Goal: Information Seeking & Learning: Find specific fact

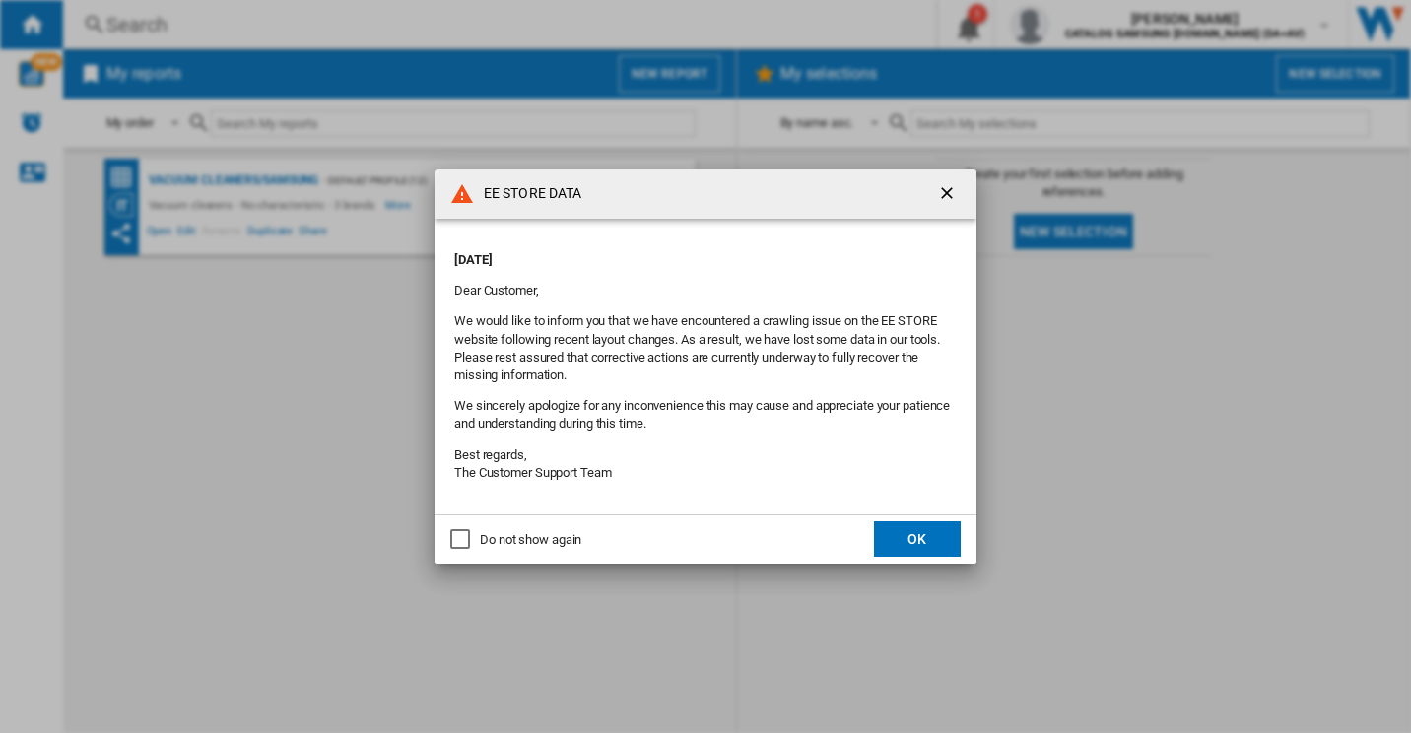
click at [897, 535] on button "OK" at bounding box center [917, 538] width 87 height 35
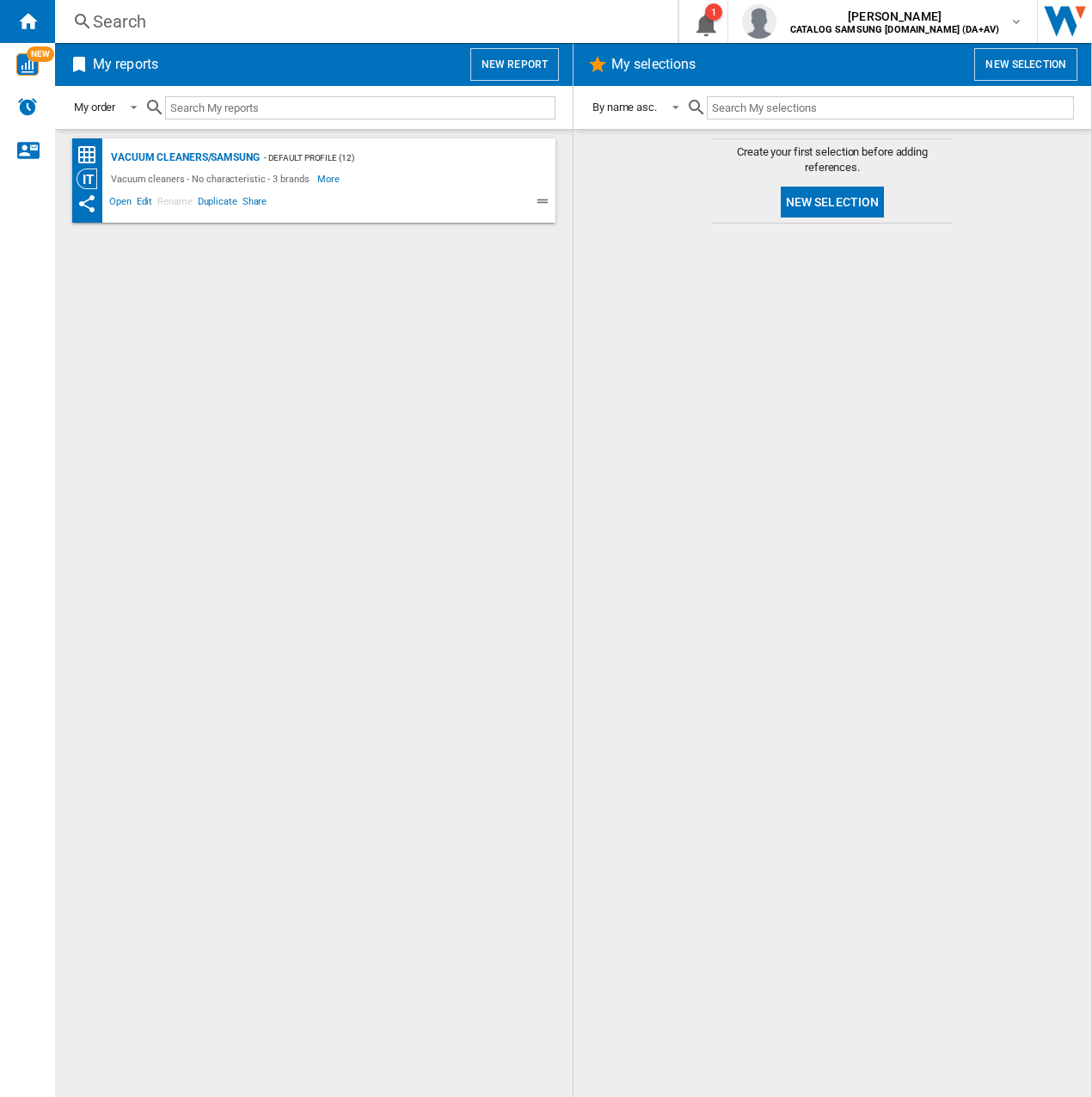
click at [298, 107] on input "text" at bounding box center [360, 107] width 390 height 24
paste input "VS15A6031R4"
type input "VS15A6031R4"
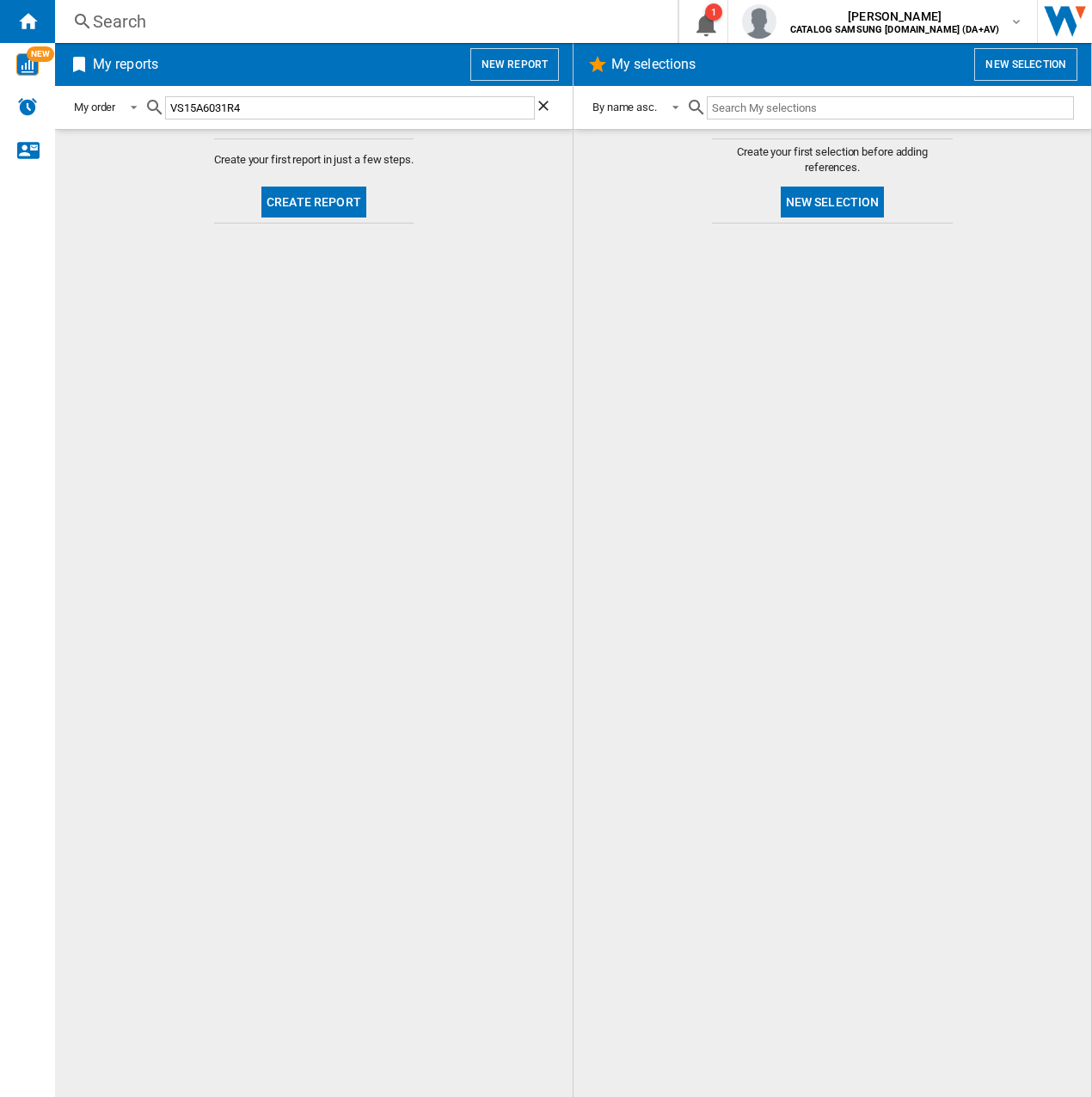
drag, startPoint x: 252, startPoint y: 102, endPoint x: 148, endPoint y: 100, distance: 104.0
click at [148, 100] on div "VS15A6031R4" at bounding box center [350, 107] width 411 height 40
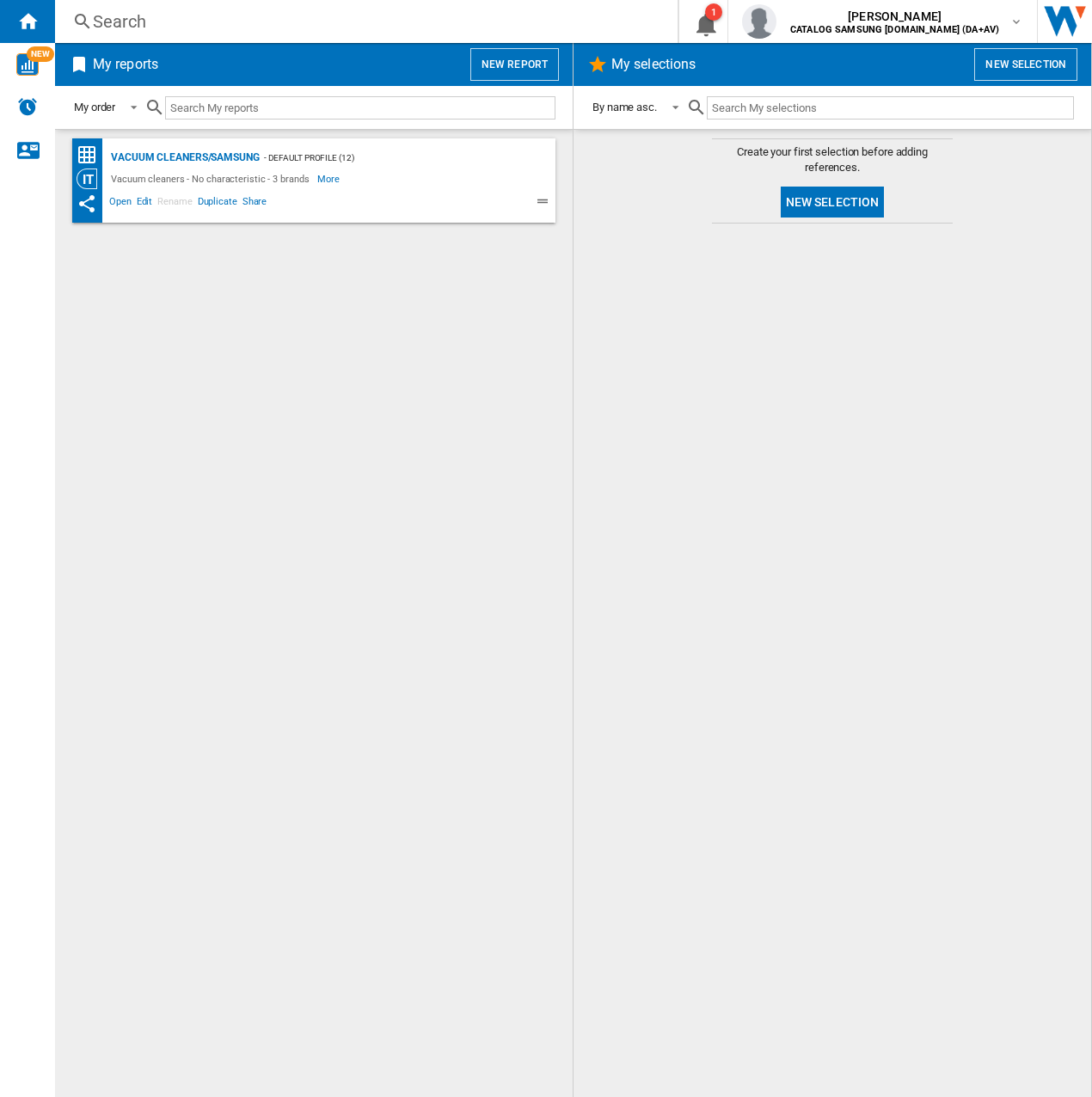
click at [212, 7] on div "Search Search 0 1 [PERSON_NAME] CATALOG SAMSUNG [DOMAIN_NAME] (DA+AV) CATALOG S…" at bounding box center [573, 21] width 1037 height 43
click at [211, 17] on div "Search" at bounding box center [362, 22] width 540 height 24
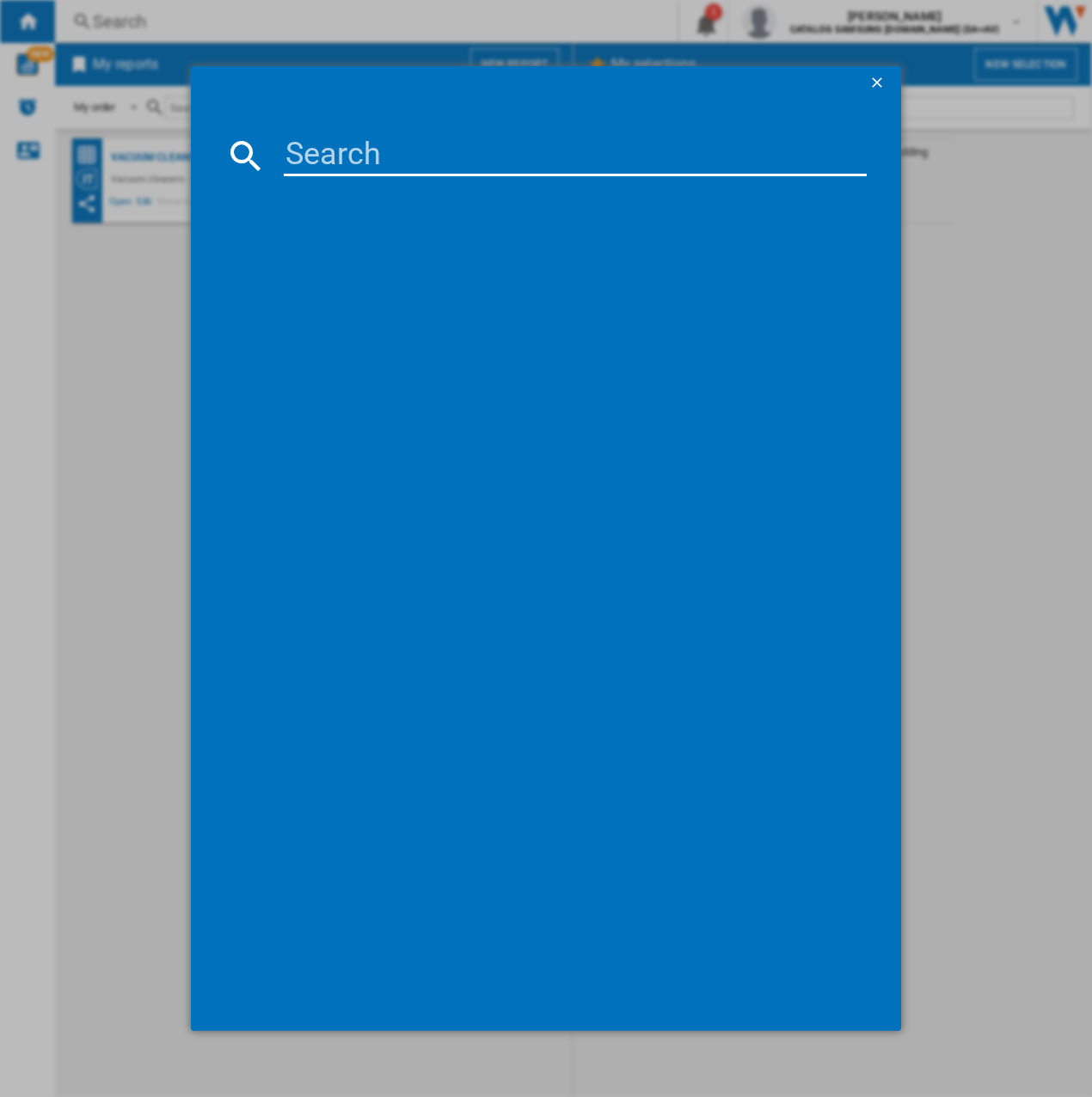
drag, startPoint x: 363, startPoint y: 133, endPoint x: 367, endPoint y: 142, distance: 9.8
click at [367, 142] on md-dialog-content at bounding box center [546, 566] width 711 height 931
click at [450, 156] on input at bounding box center [575, 155] width 583 height 41
click at [448, 156] on input at bounding box center [575, 155] width 583 height 41
paste input "VS15A6031R4"
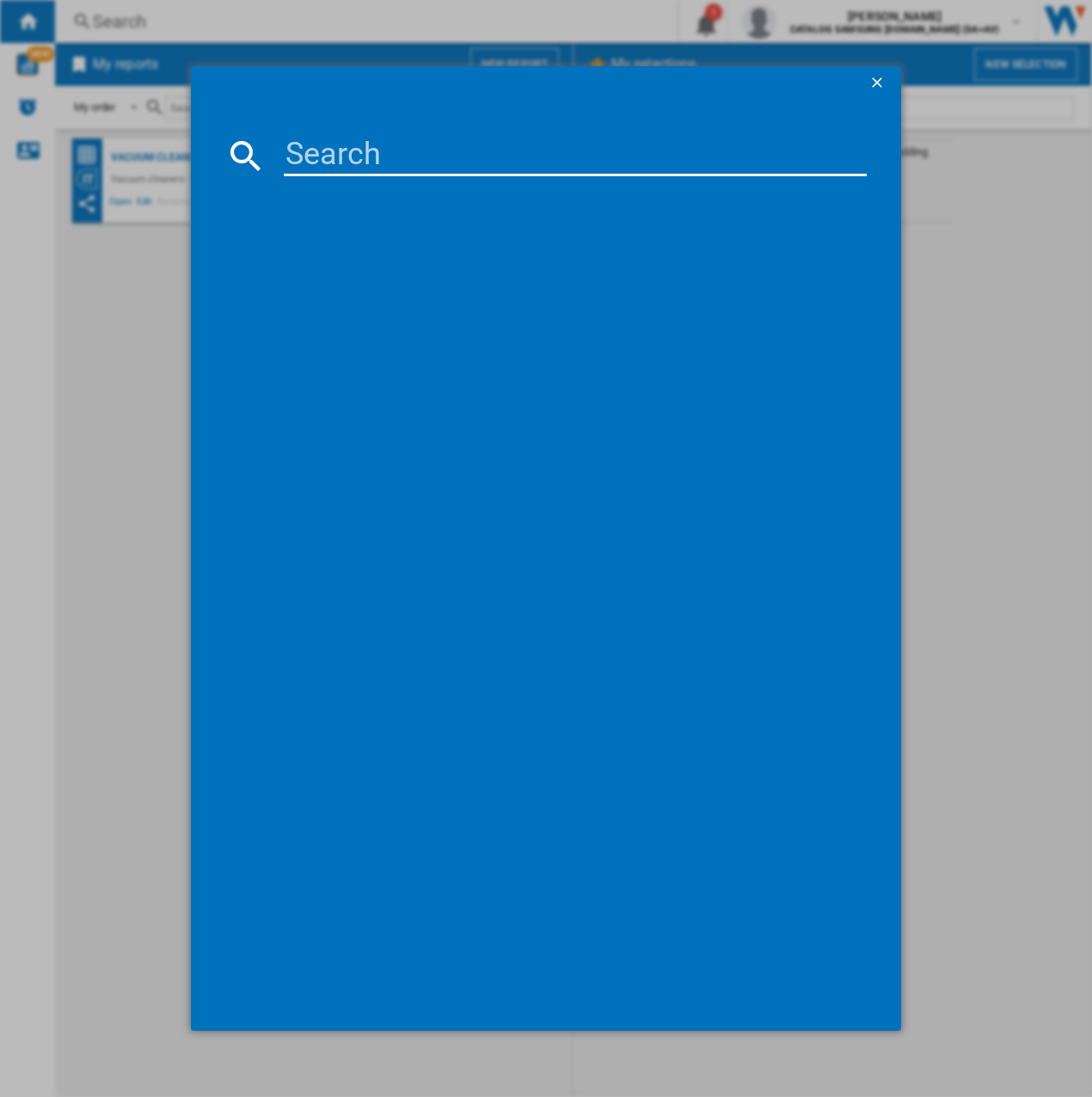
type input "VS15A6031R4"
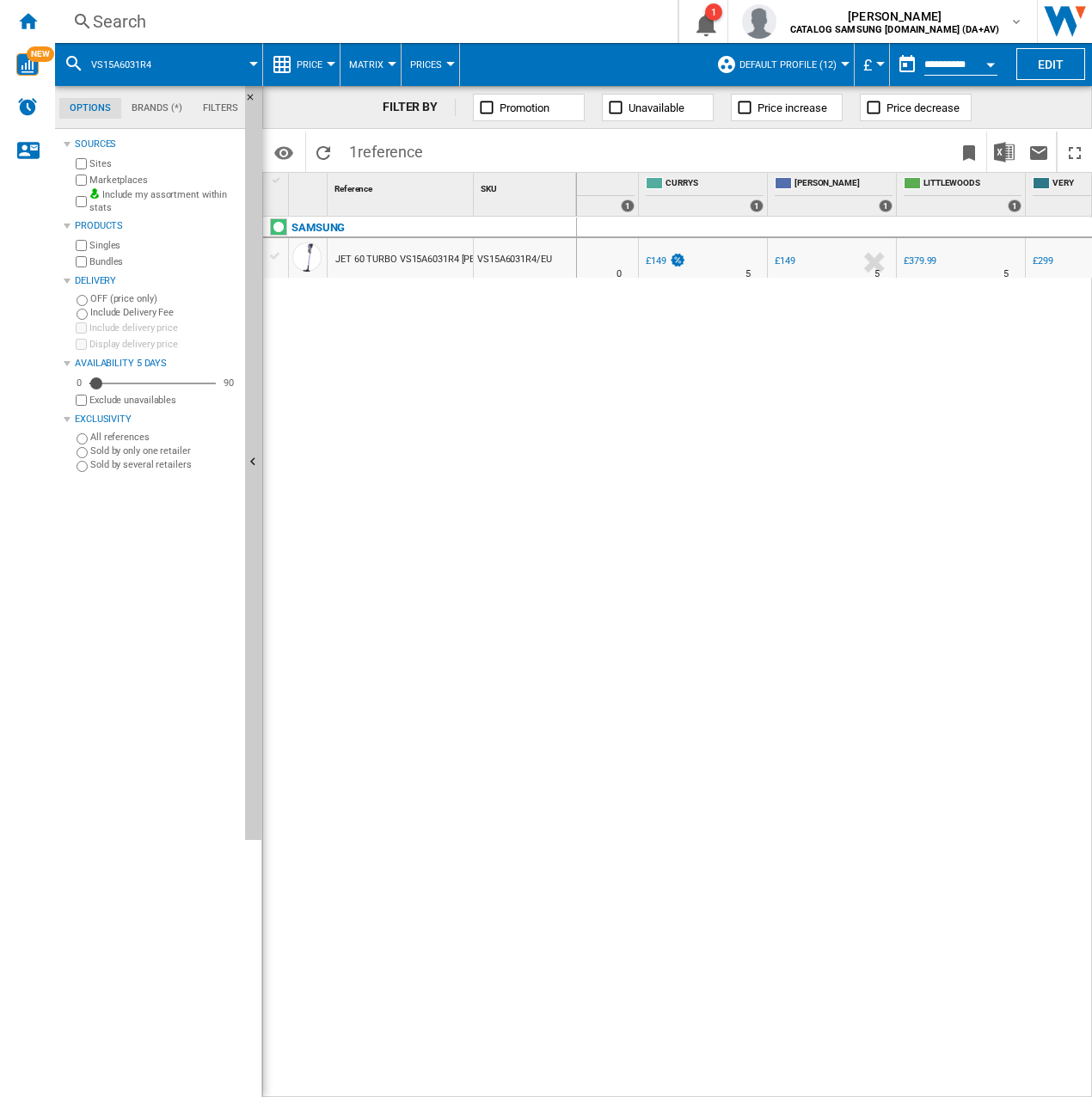
scroll to position [0, 775]
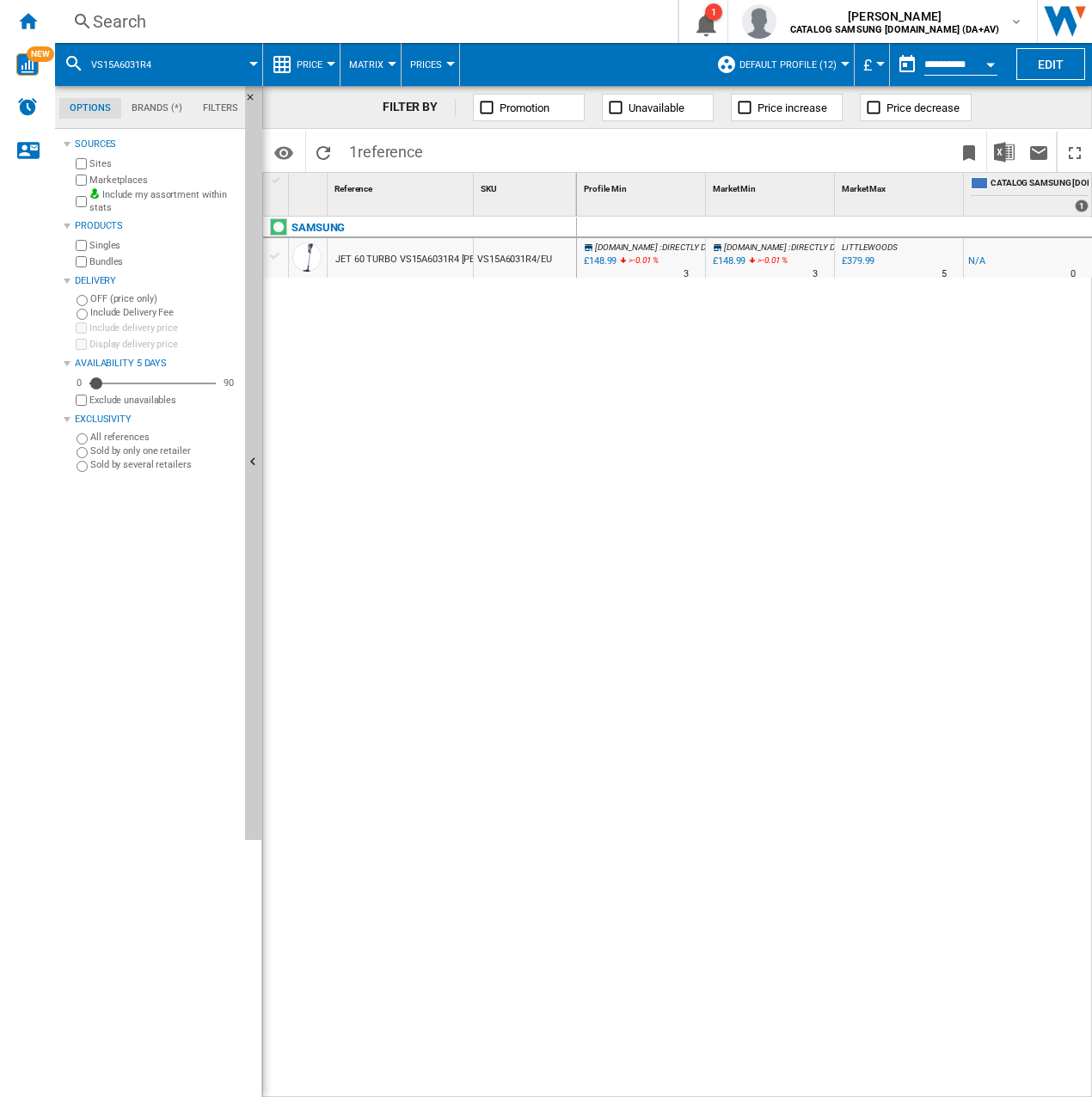
click at [183, 19] on div "Search" at bounding box center [362, 22] width 540 height 24
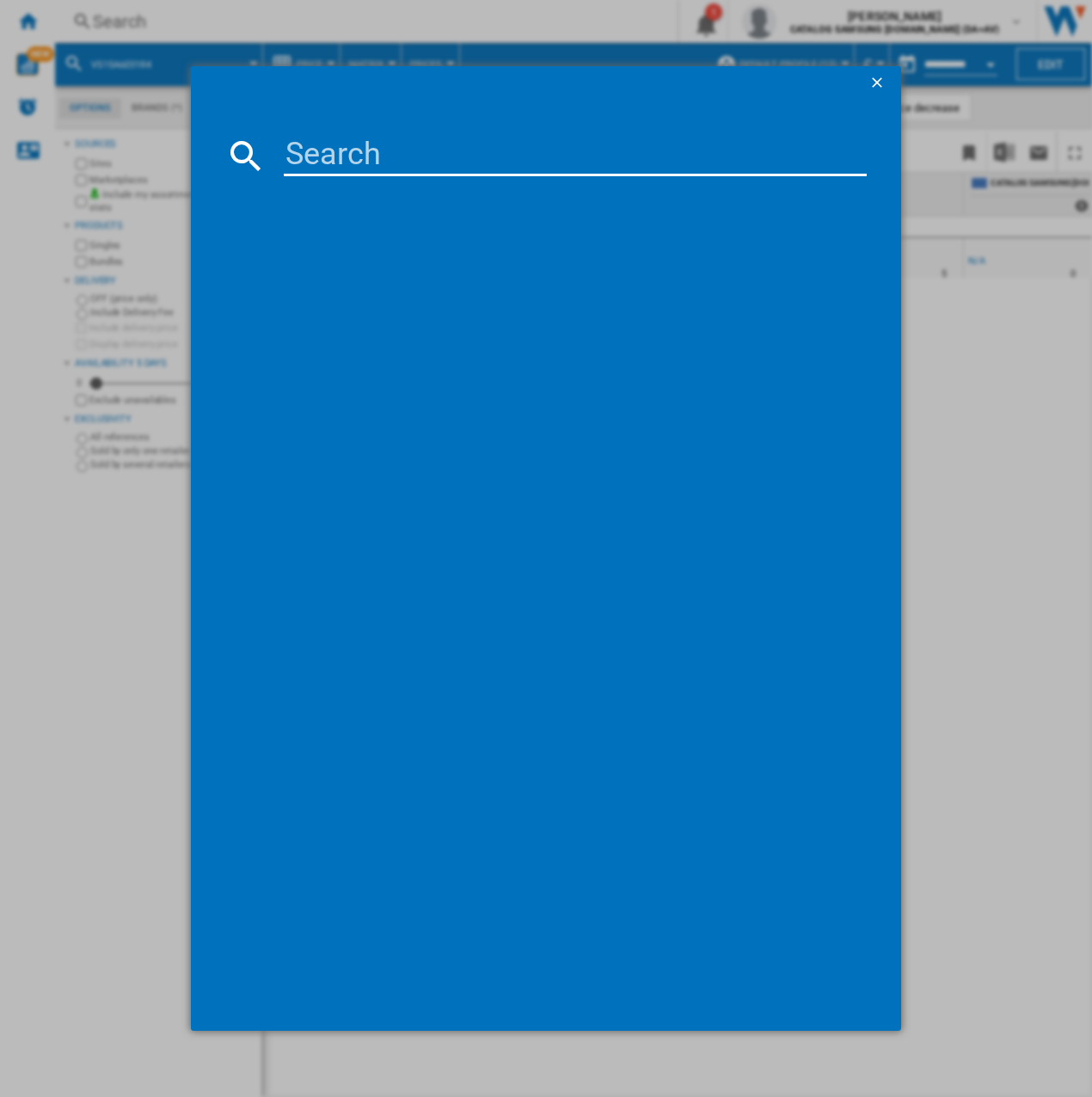
type input "VS15A60AGR5"
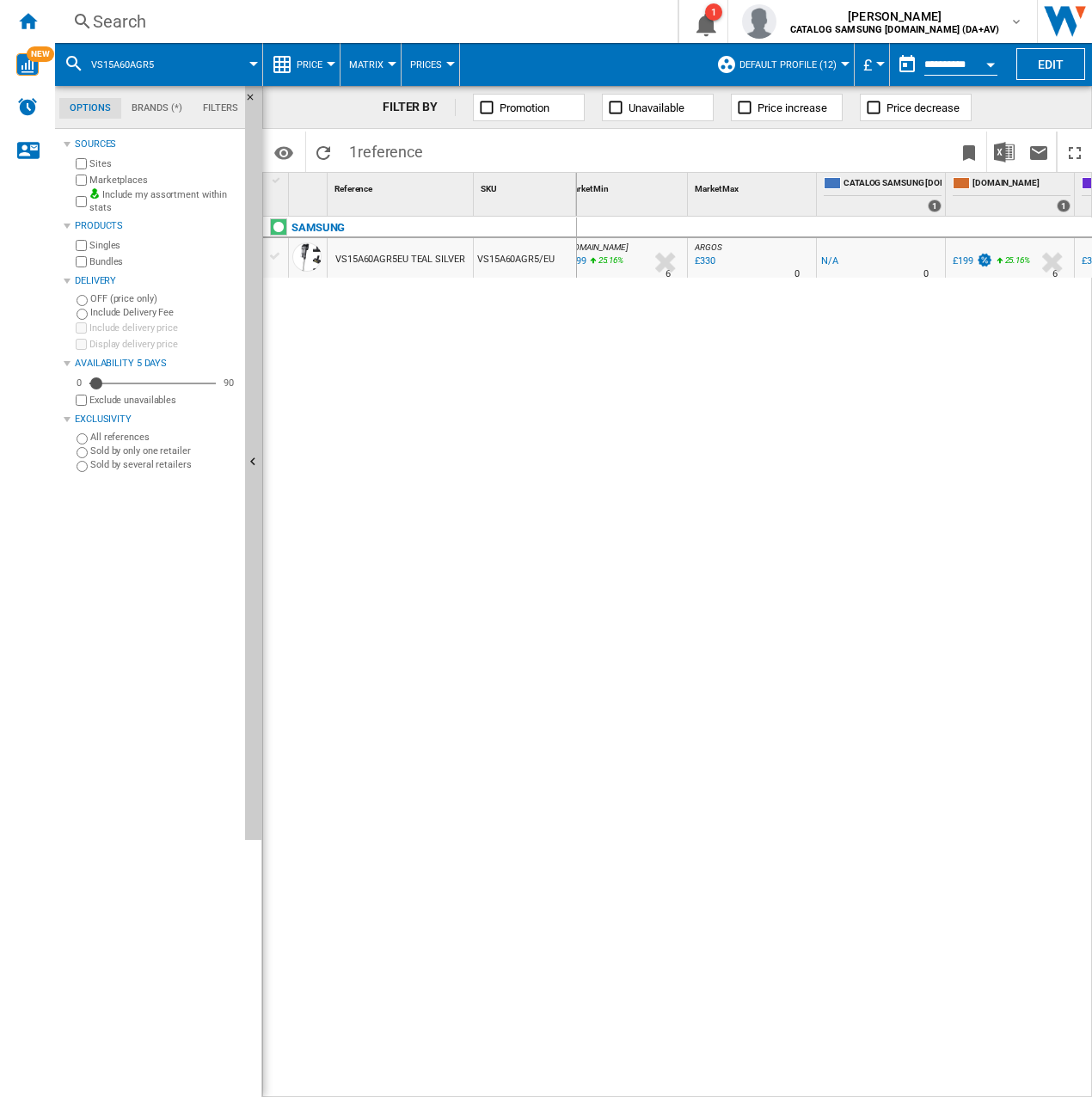
click at [163, 23] on div "Search" at bounding box center [362, 22] width 540 height 24
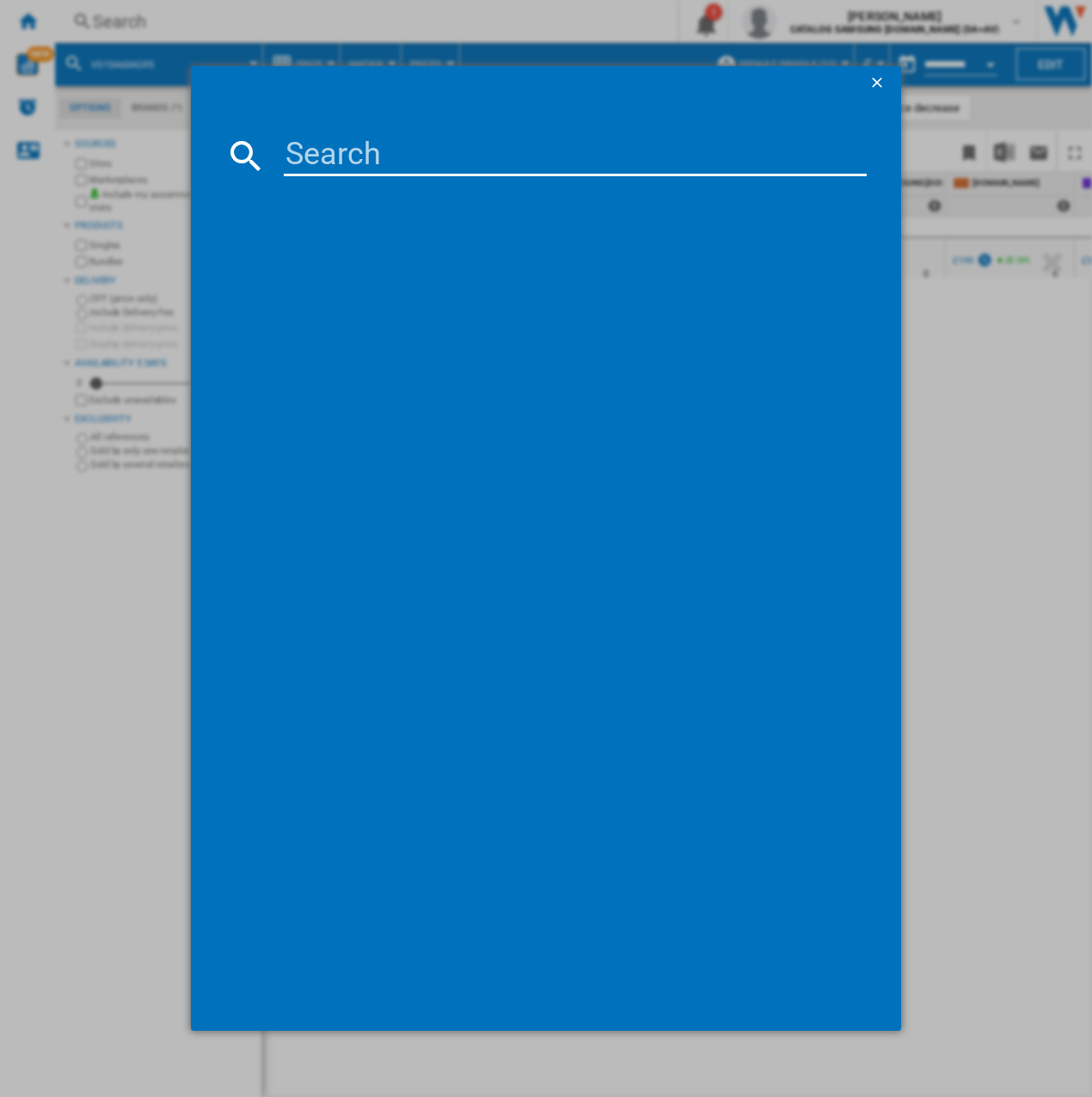
type input "VS20C9547TB"
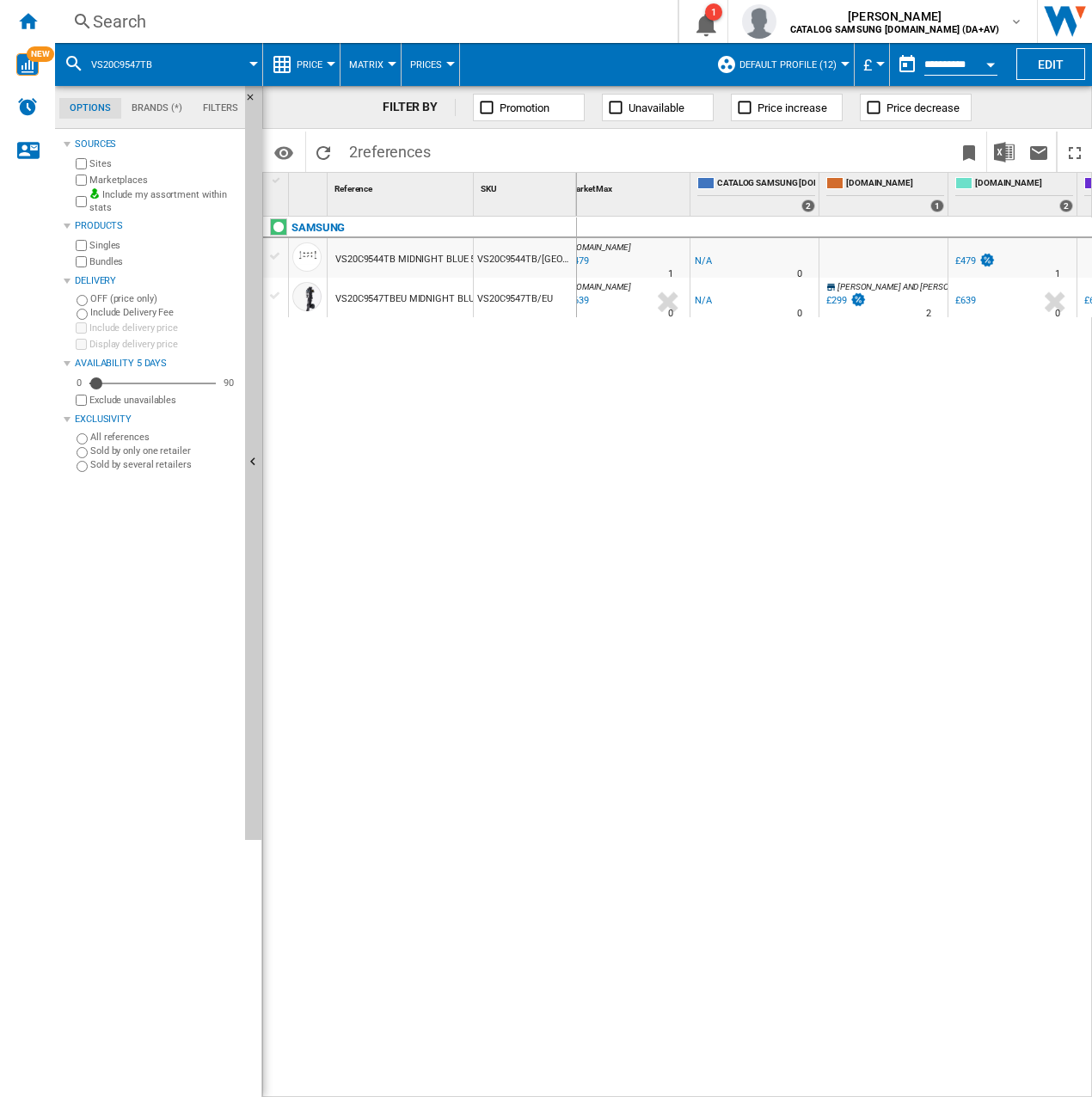
scroll to position [0, 299]
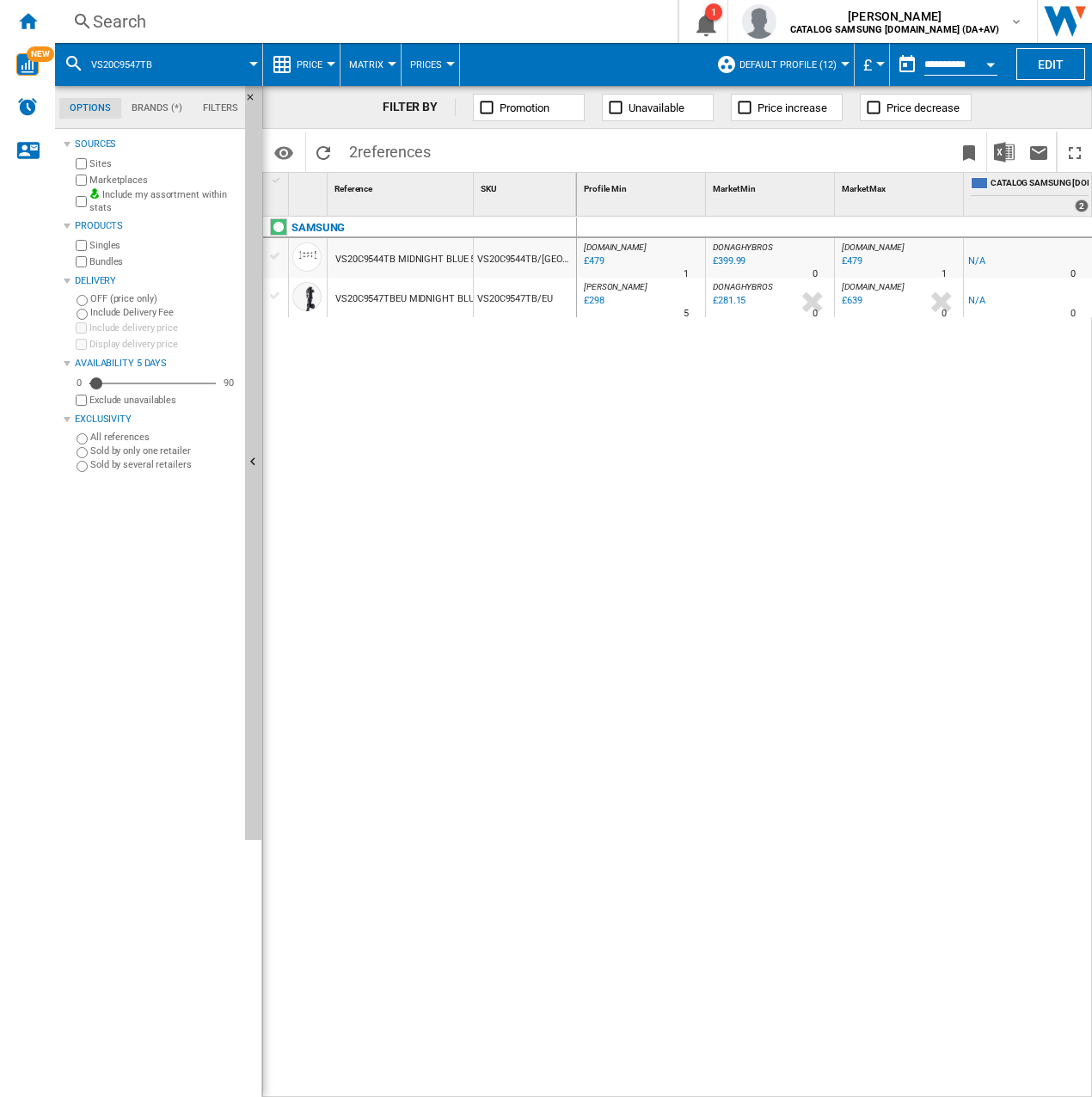
click at [205, 14] on div "Search" at bounding box center [362, 22] width 540 height 24
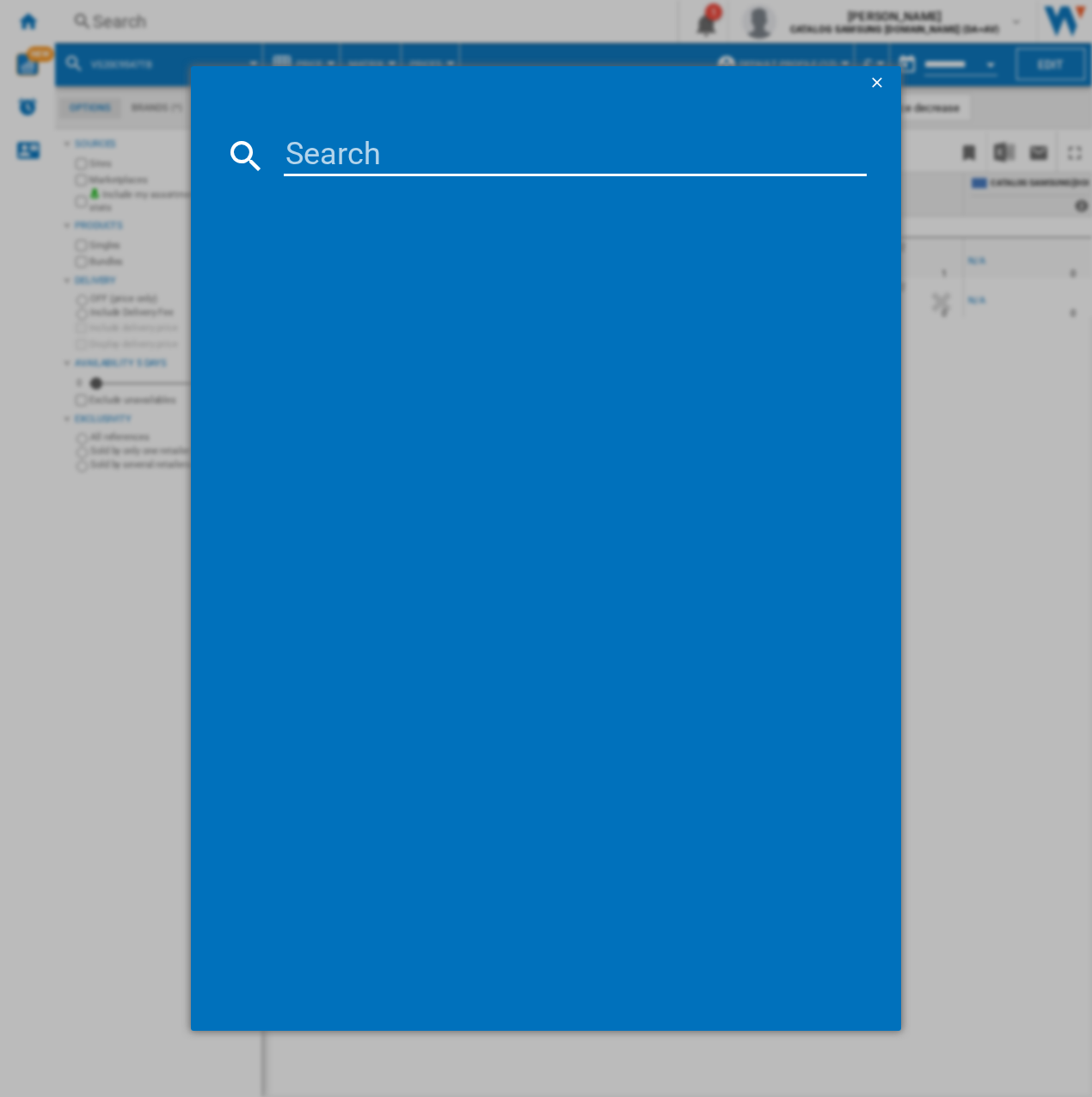
type input "VS20B95973B"
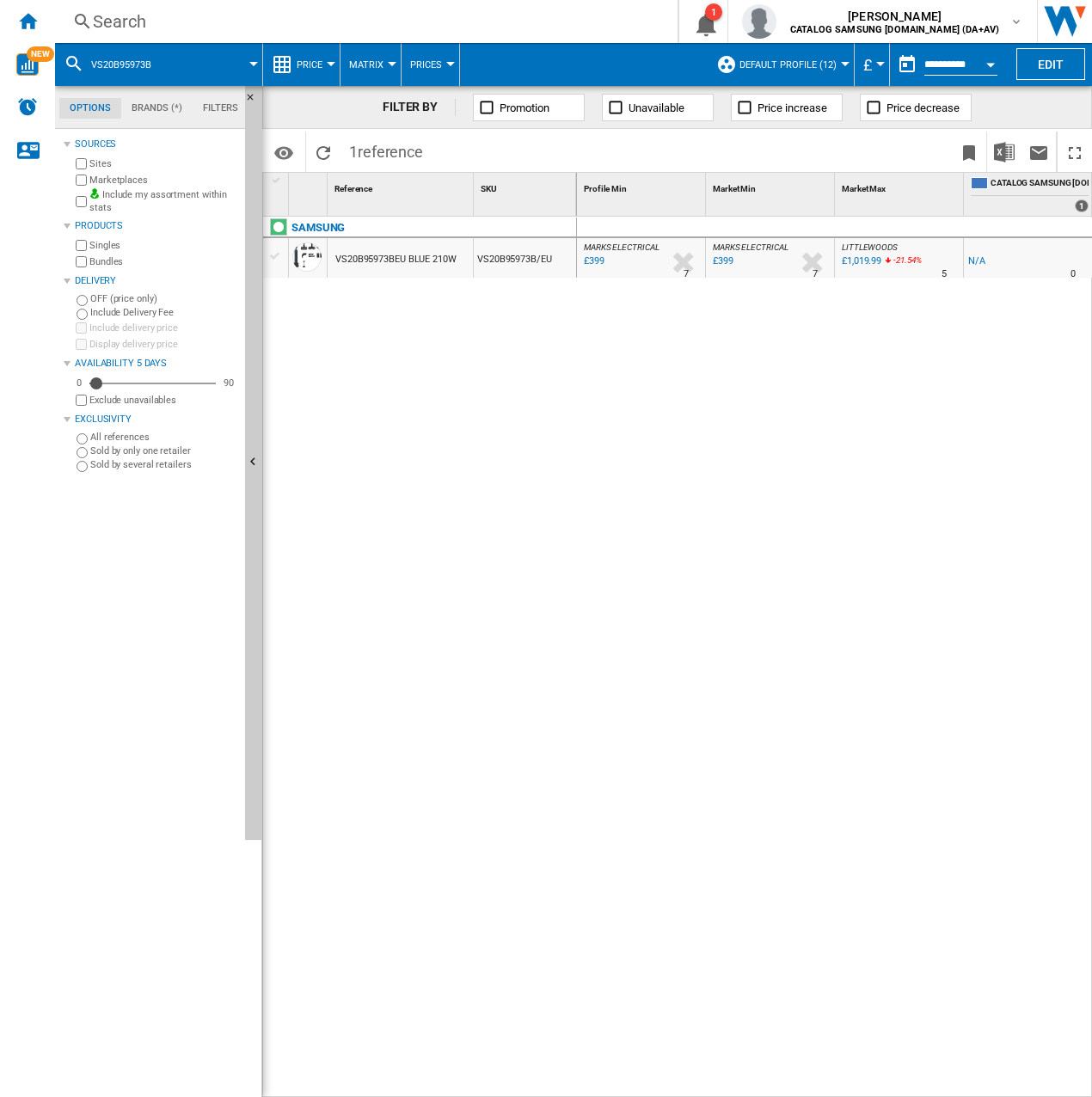
click at [243, 24] on div "Search" at bounding box center [362, 22] width 540 height 24
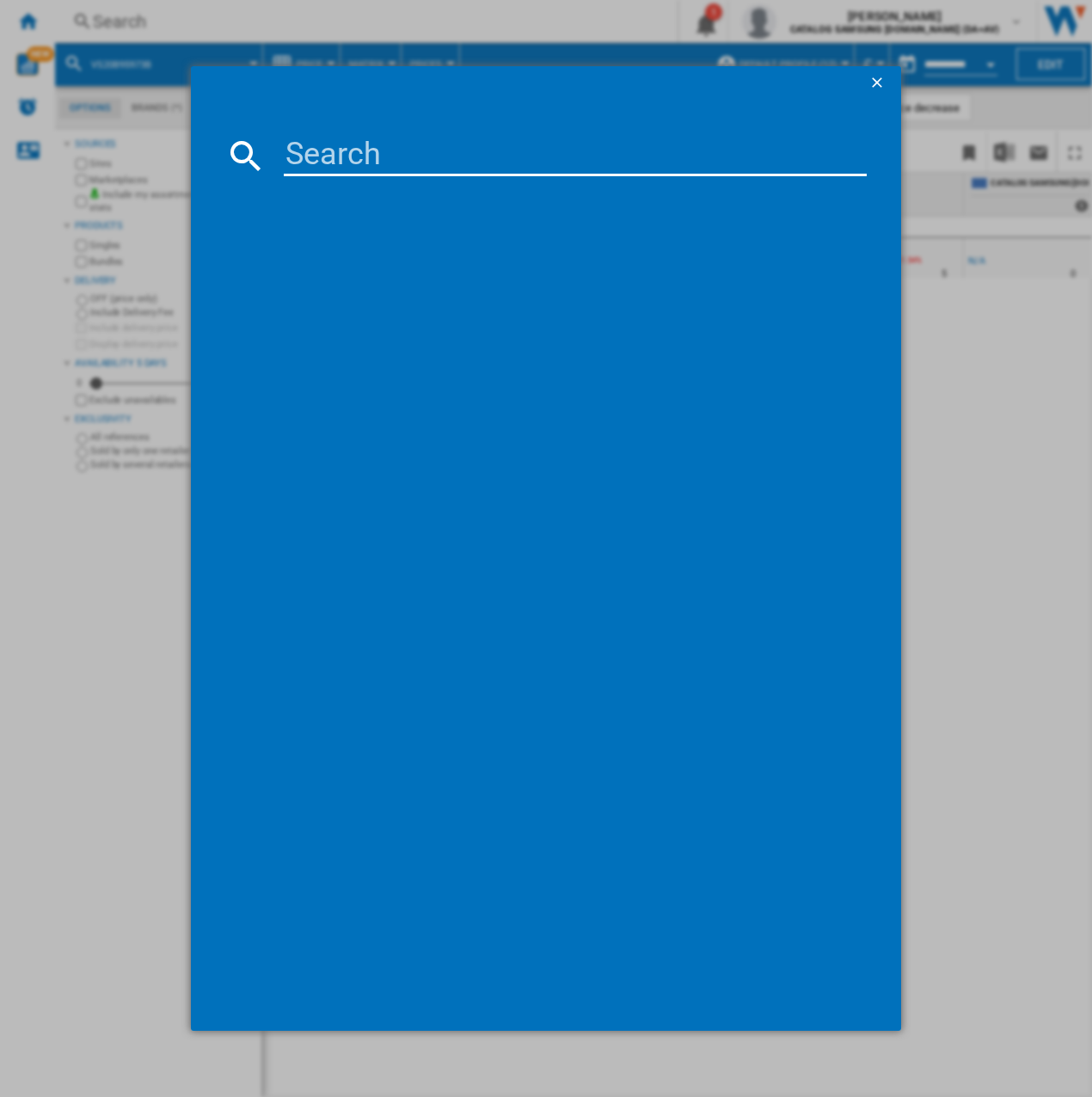
type input "VS20B75AGR1"
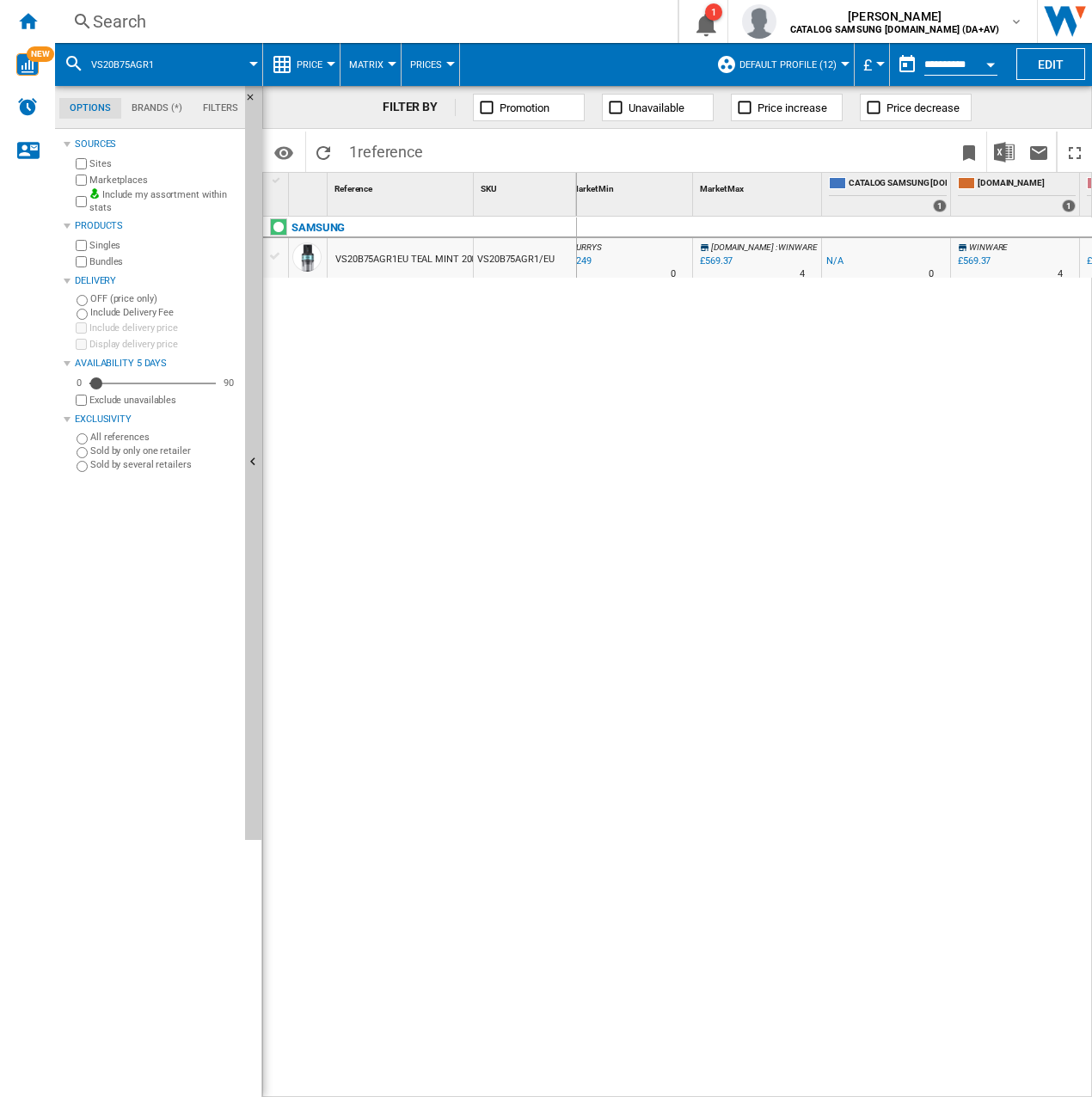
scroll to position [0, 101]
click at [139, 65] on span "VS20B75AGR1" at bounding box center [122, 65] width 63 height 11
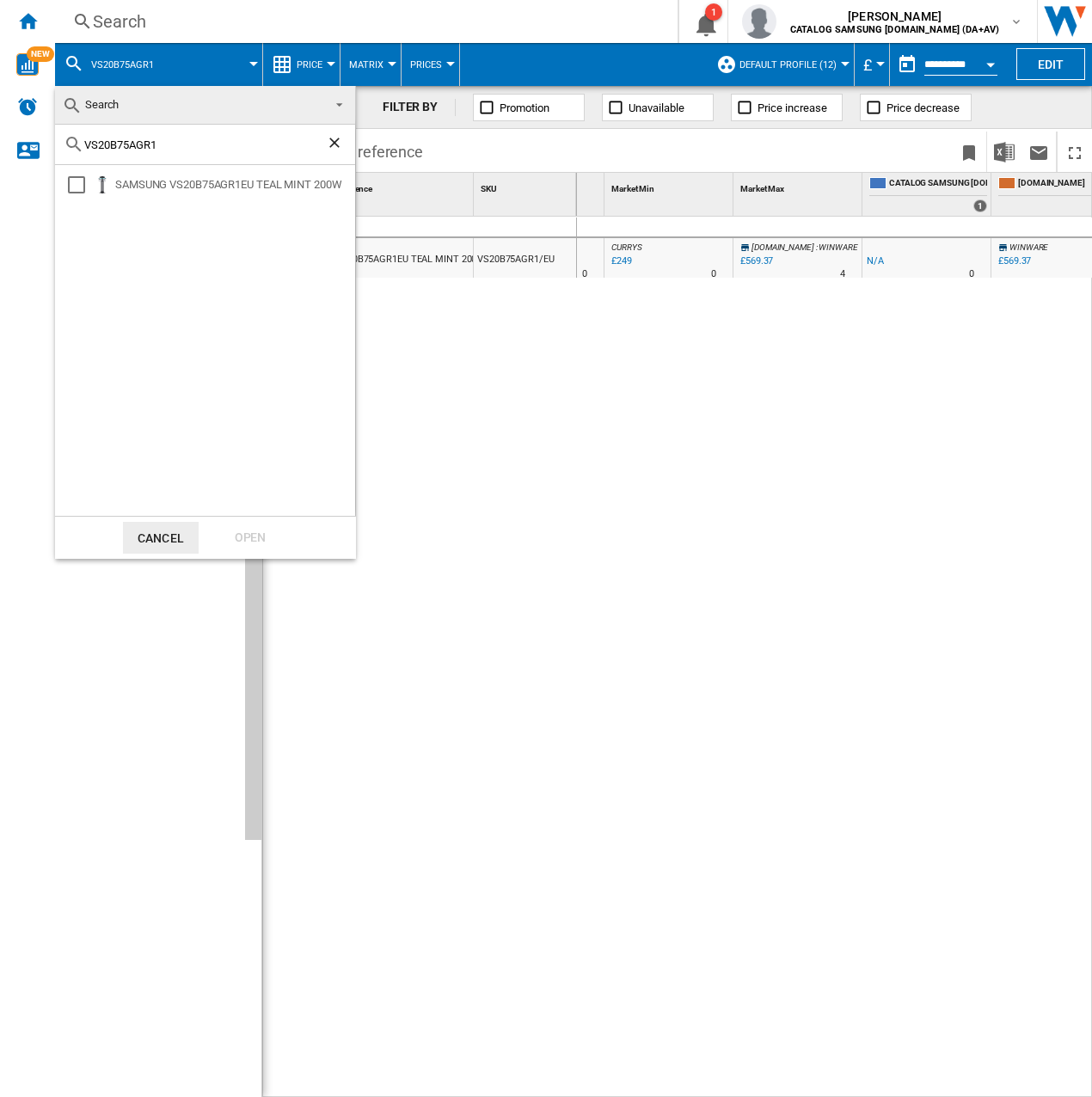
click at [203, 17] on md-backdrop at bounding box center [546, 548] width 1092 height 1097
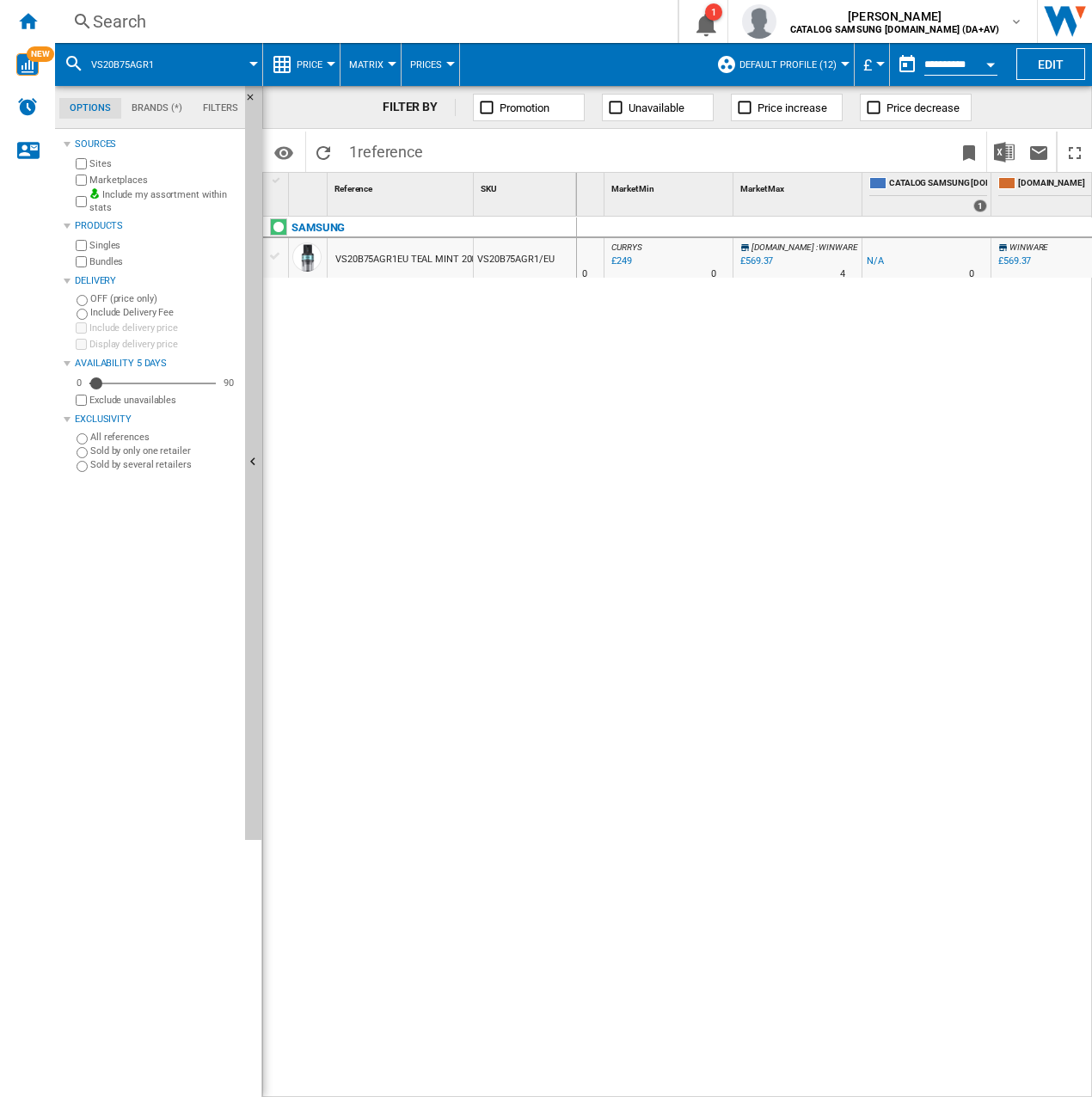
click at [203, 23] on div "Search" at bounding box center [362, 22] width 540 height 24
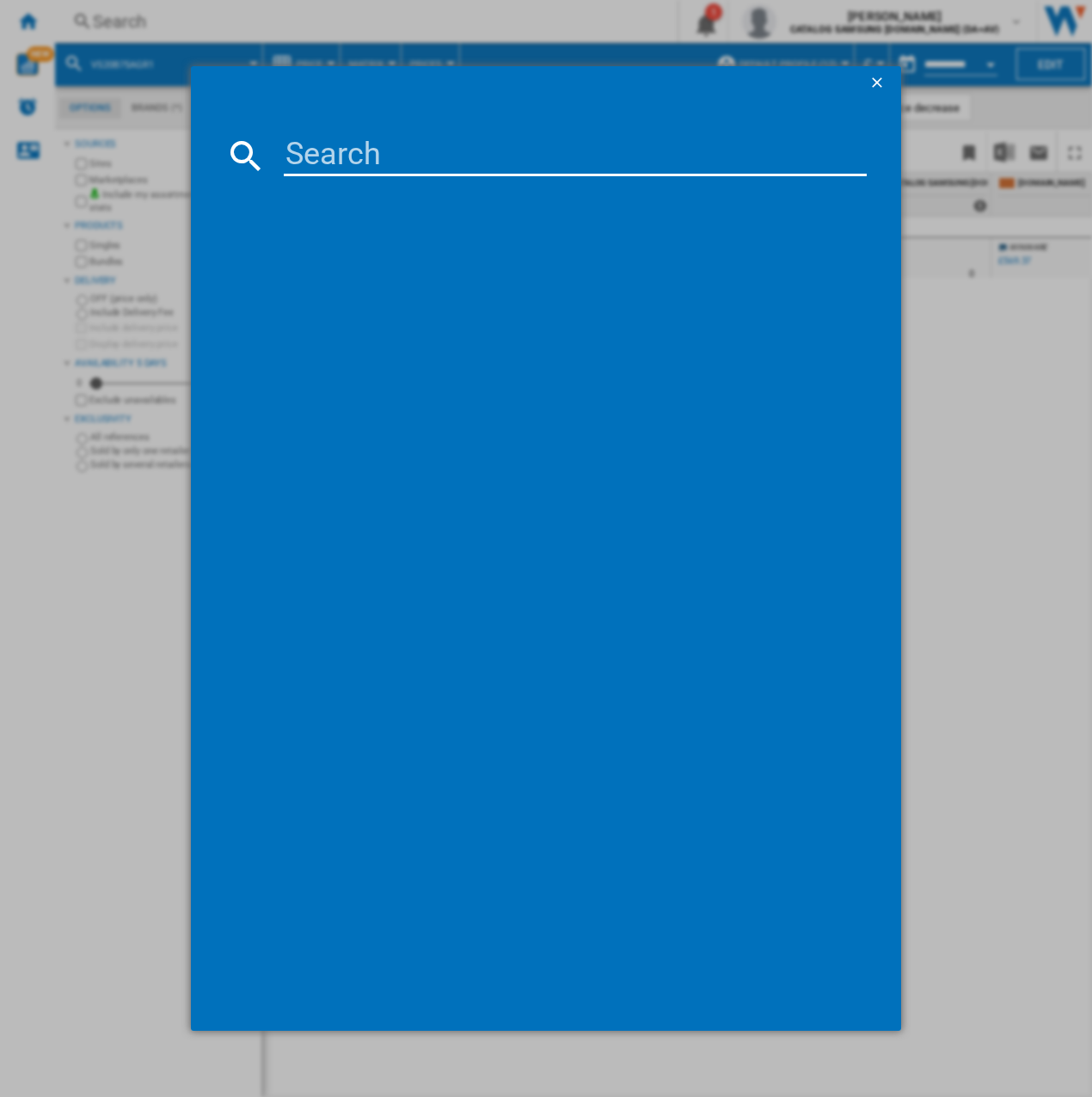
type input "VR7MD97714G"
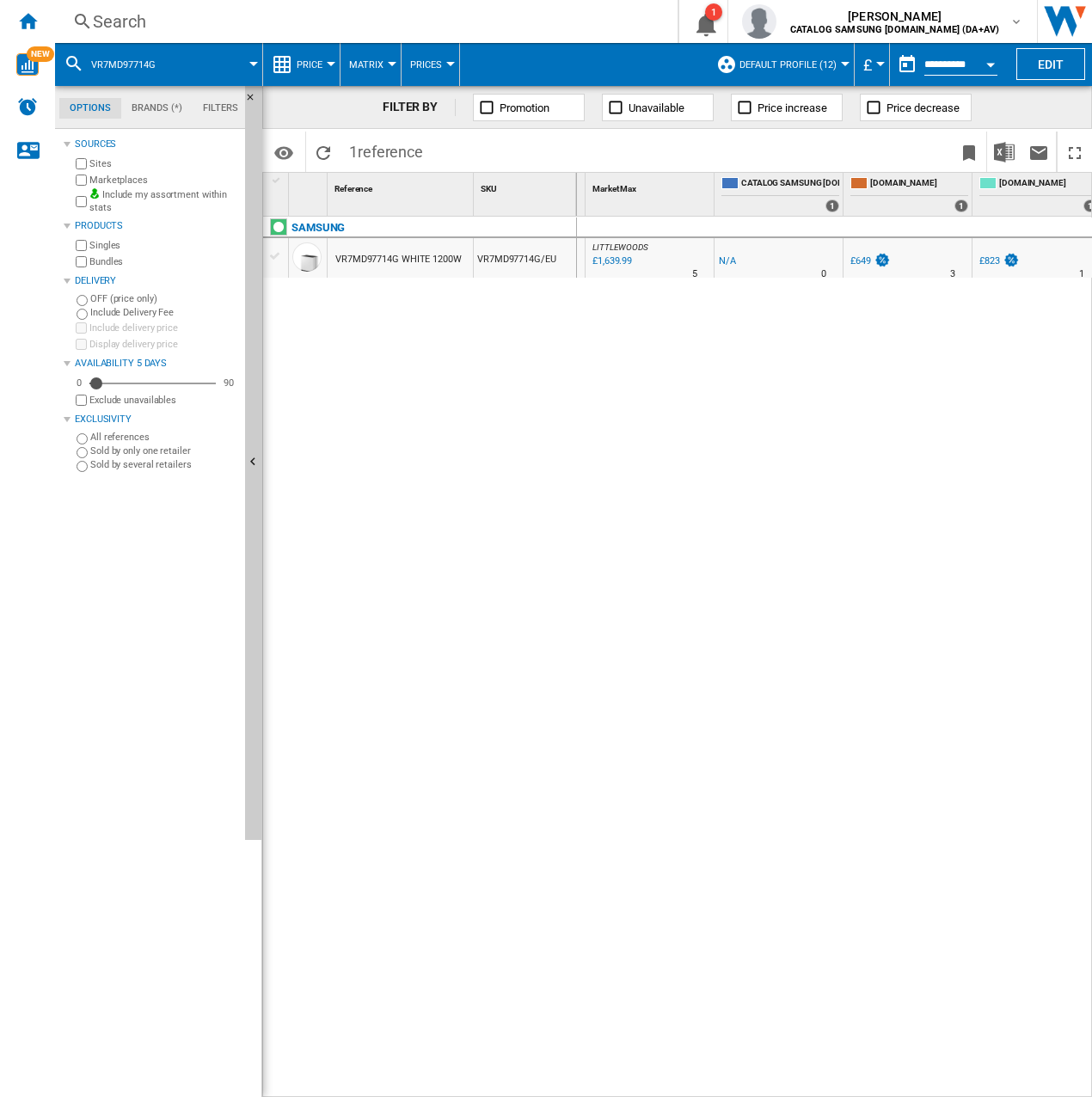
scroll to position [0, 392]
click at [217, 22] on div "Search" at bounding box center [362, 22] width 540 height 24
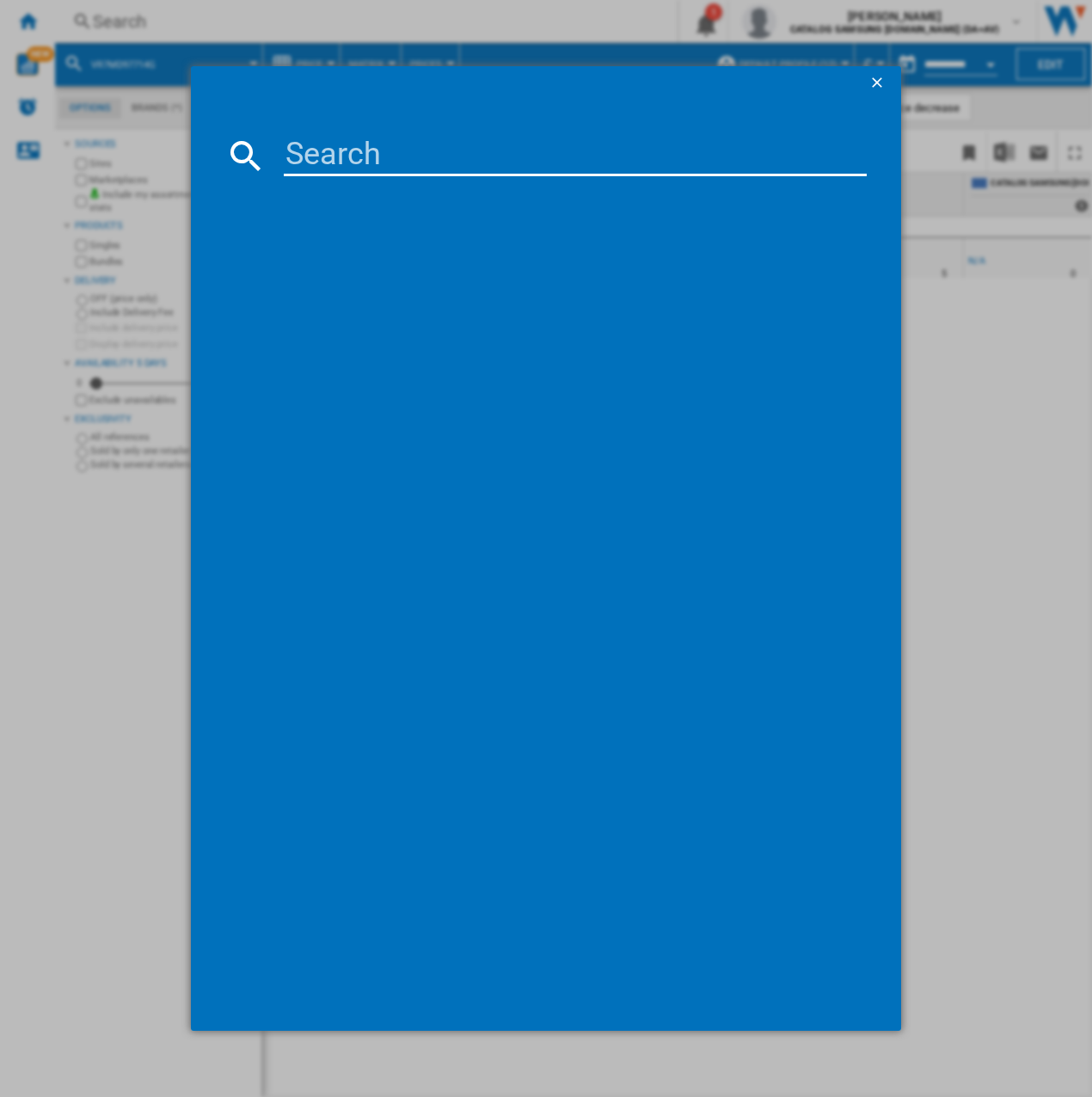
type input "VR7MD96514G"
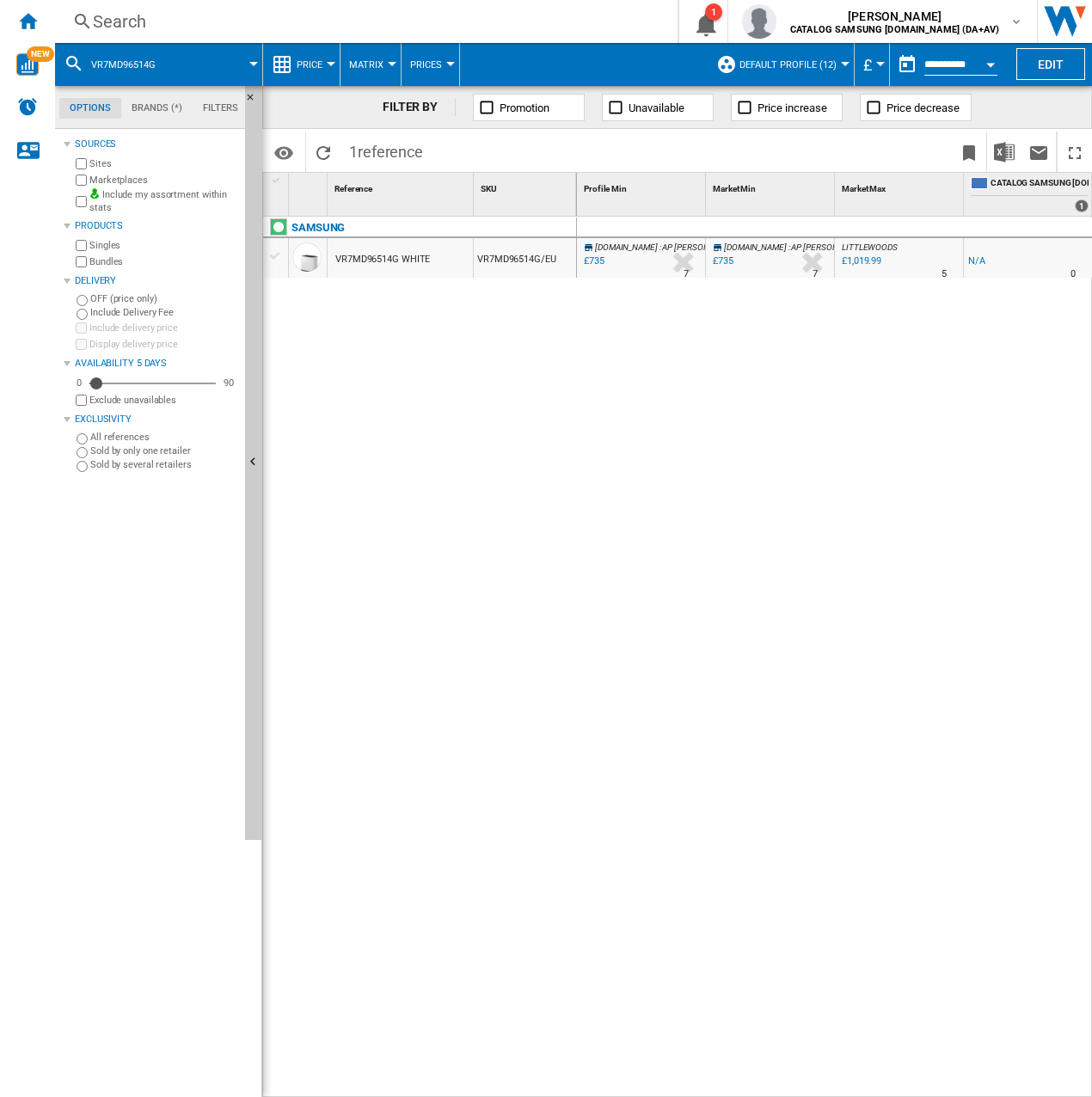
drag, startPoint x: 603, startPoint y: 1039, endPoint x: 589, endPoint y: 1037, distance: 14.1
click at [591, 639] on div "[DOMAIN_NAME] : AP [PERSON_NAME] -1.0 % £735 % N/A 7 [DOMAIN_NAME] : AP [PERSON…" at bounding box center [834, 657] width 516 height 881
click at [194, 28] on div "Search" at bounding box center [362, 22] width 540 height 24
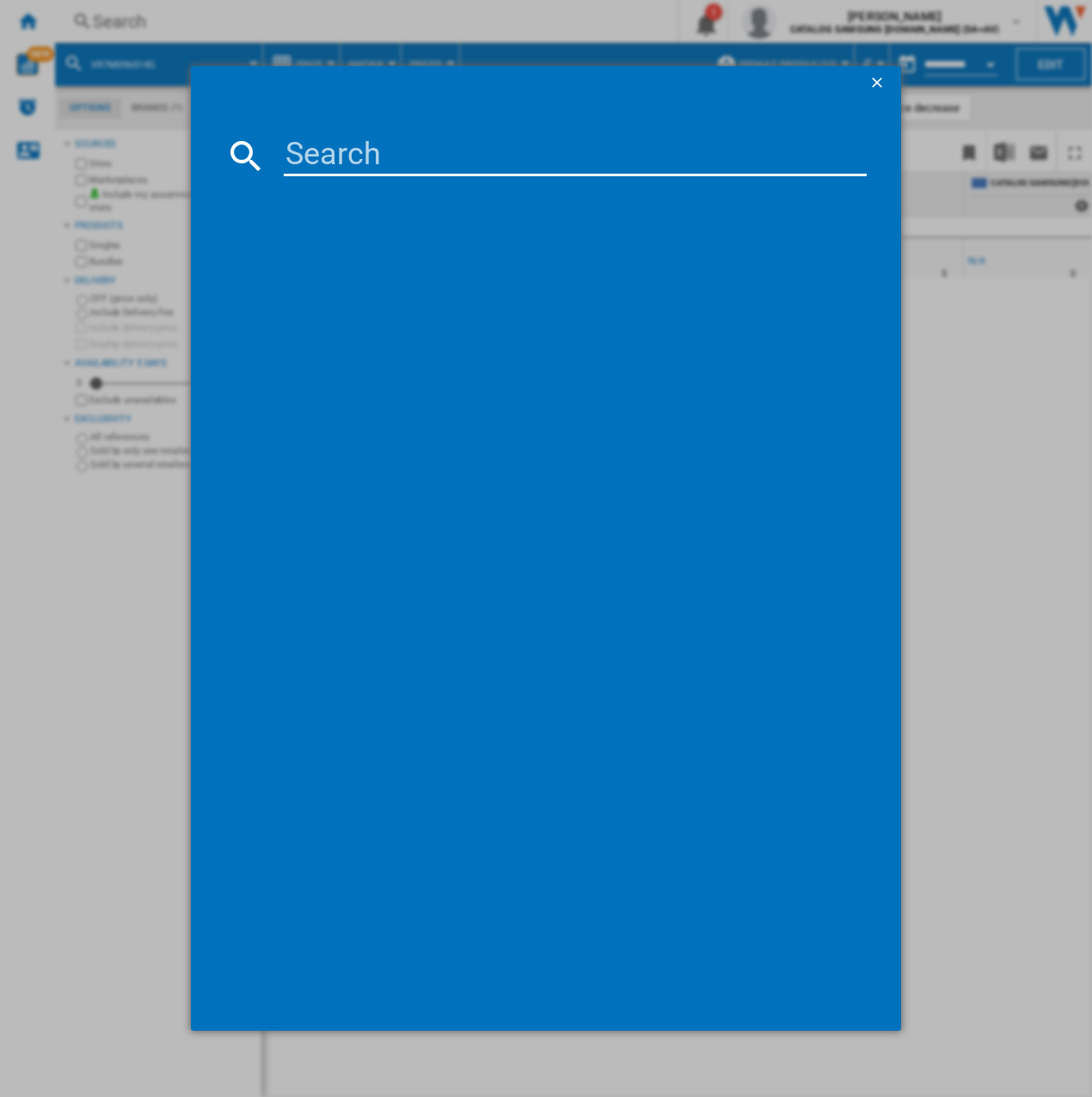
type input "VR30T85513W"
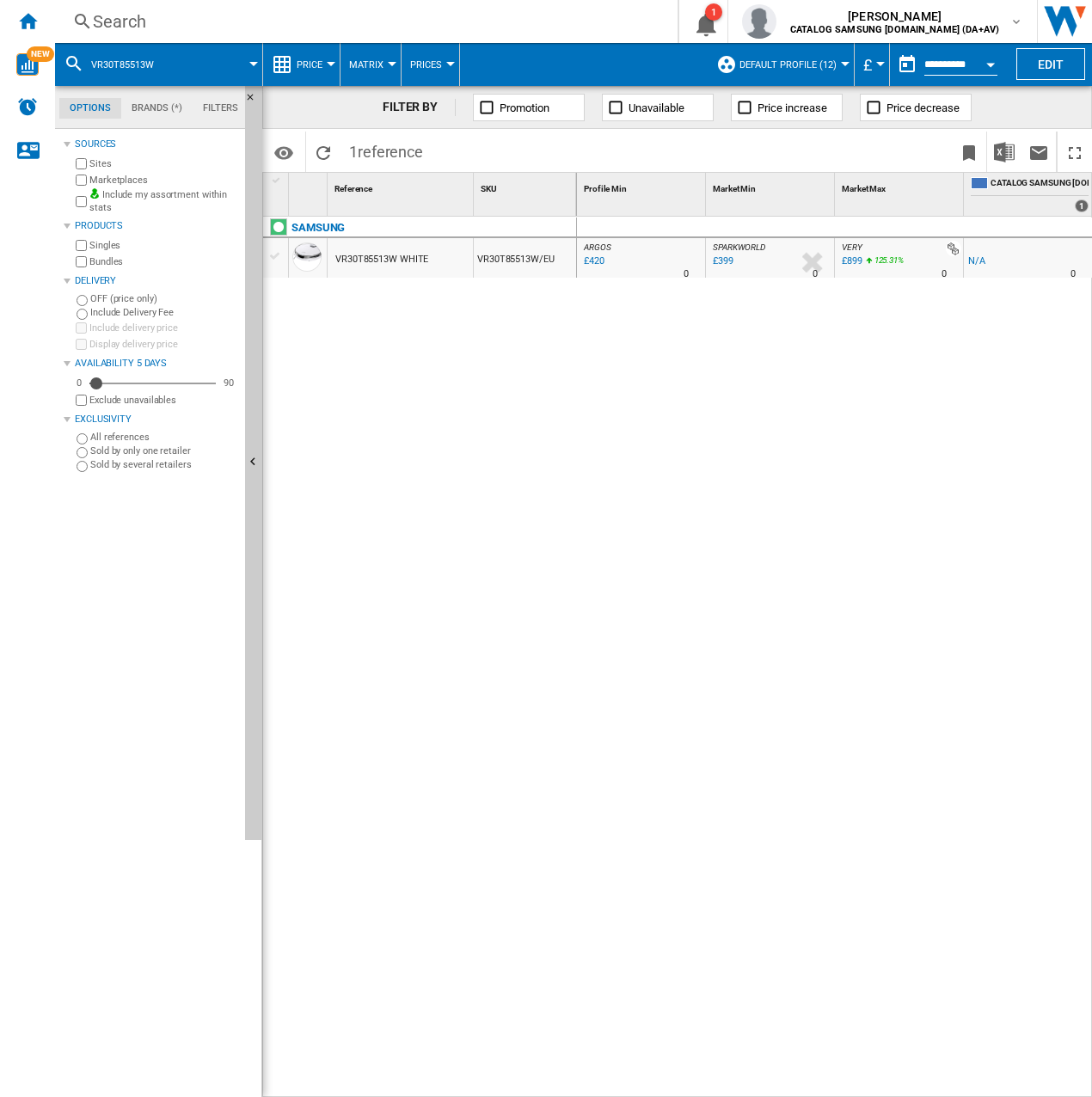
click at [152, 27] on div "Search" at bounding box center [362, 22] width 540 height 24
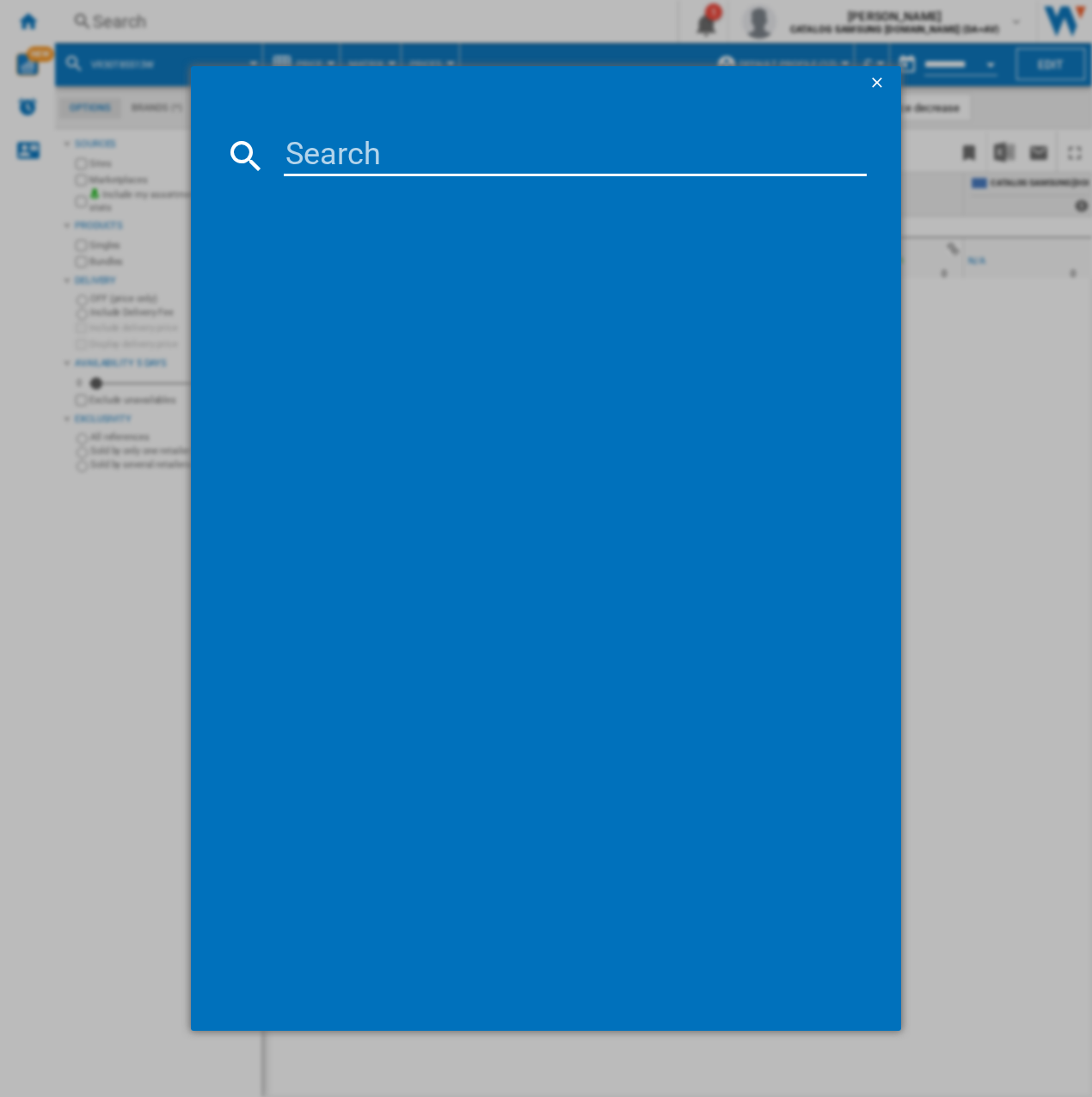
click at [872, 77] on ng-md-icon "getI18NText('BUTTONS.CLOSE_DIALOG')" at bounding box center [879, 85] width 21 height 21
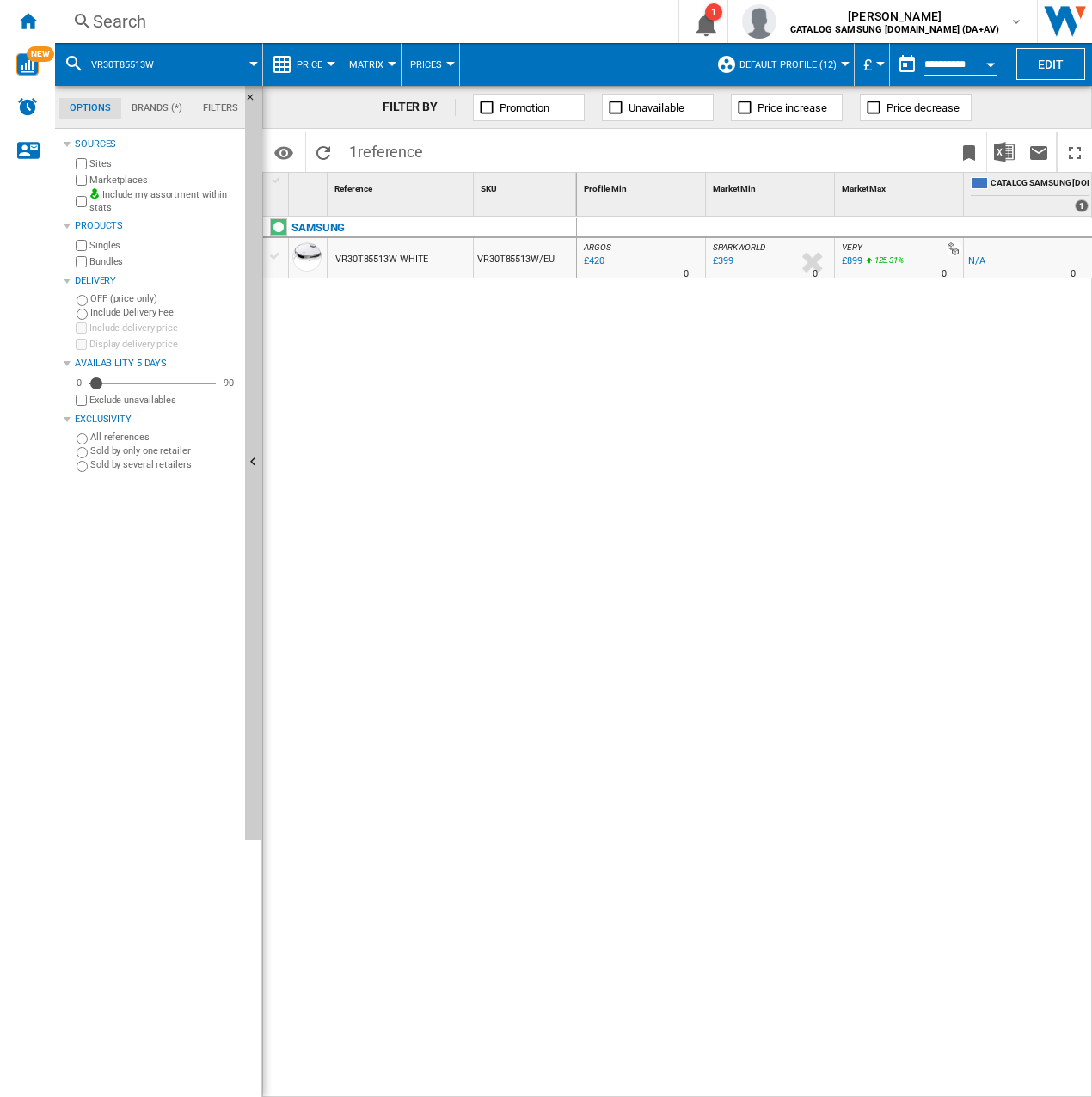
click at [164, 62] on button "VR30T85513W" at bounding box center [131, 64] width 80 height 43
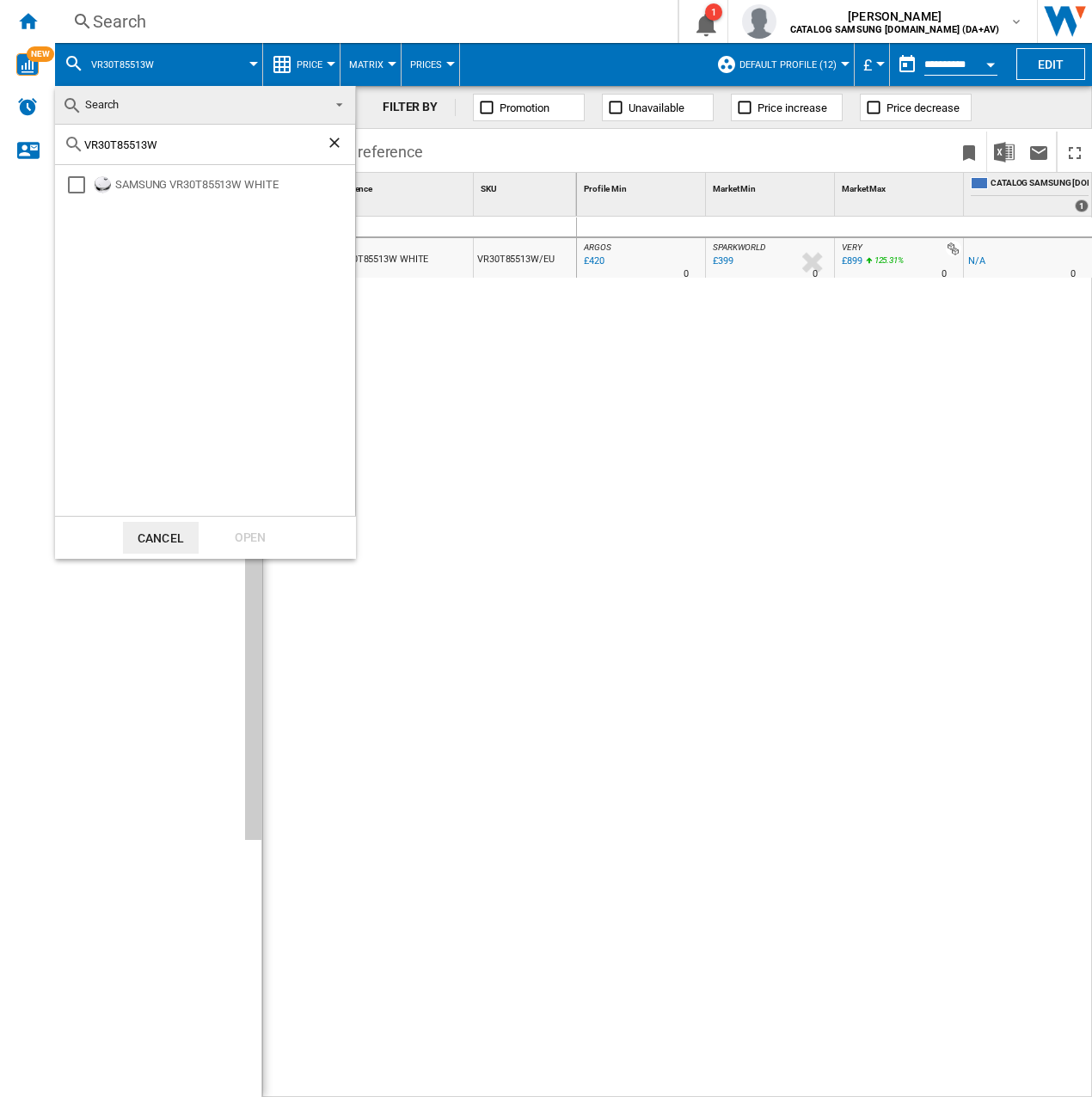
drag, startPoint x: 171, startPoint y: 147, endPoint x: 29, endPoint y: 140, distance: 142.2
click at [29, 140] on body "In order to access Insight, please log out and log in again OK NEW Search Searc…" at bounding box center [546, 548] width 1092 height 1097
click at [707, 639] on html "In order to access Insight, please log out and log in again OK NEW Search Searc…" at bounding box center [546, 548] width 1092 height 1097
drag, startPoint x: 725, startPoint y: 1095, endPoint x: 760, endPoint y: 1089, distance: 35.5
click at [760, 639] on md-backdrop at bounding box center [546, 548] width 1092 height 1097
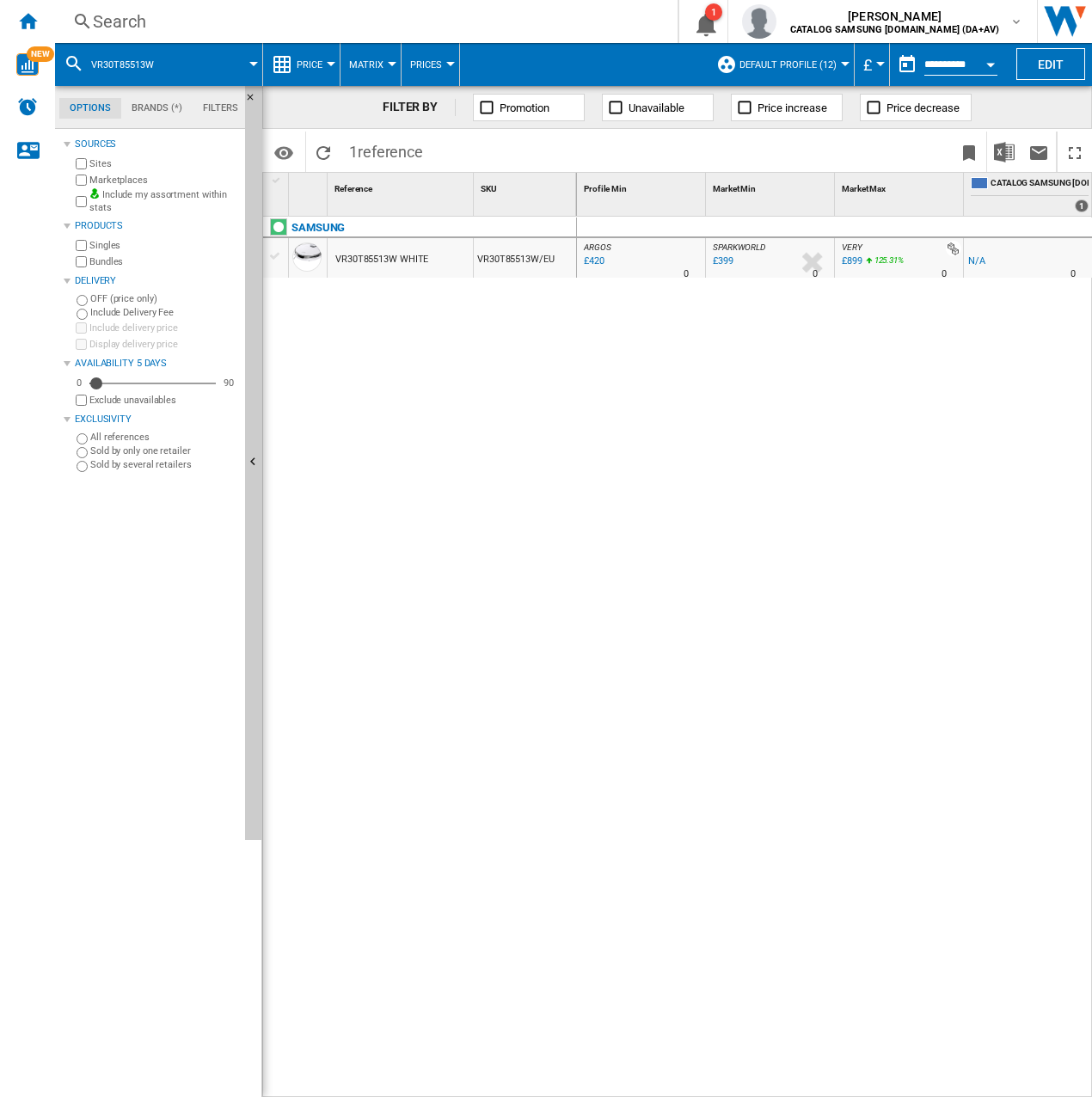
click at [446, 147] on span at bounding box center [562, 152] width 261 height 40
click at [148, 9] on div "Search Search 0 1 [PERSON_NAME] CATALOG SAMSUNG [DOMAIN_NAME] (DA+AV) CATALOG S…" at bounding box center [573, 21] width 1037 height 43
click at [146, 28] on div "Search" at bounding box center [362, 22] width 540 height 24
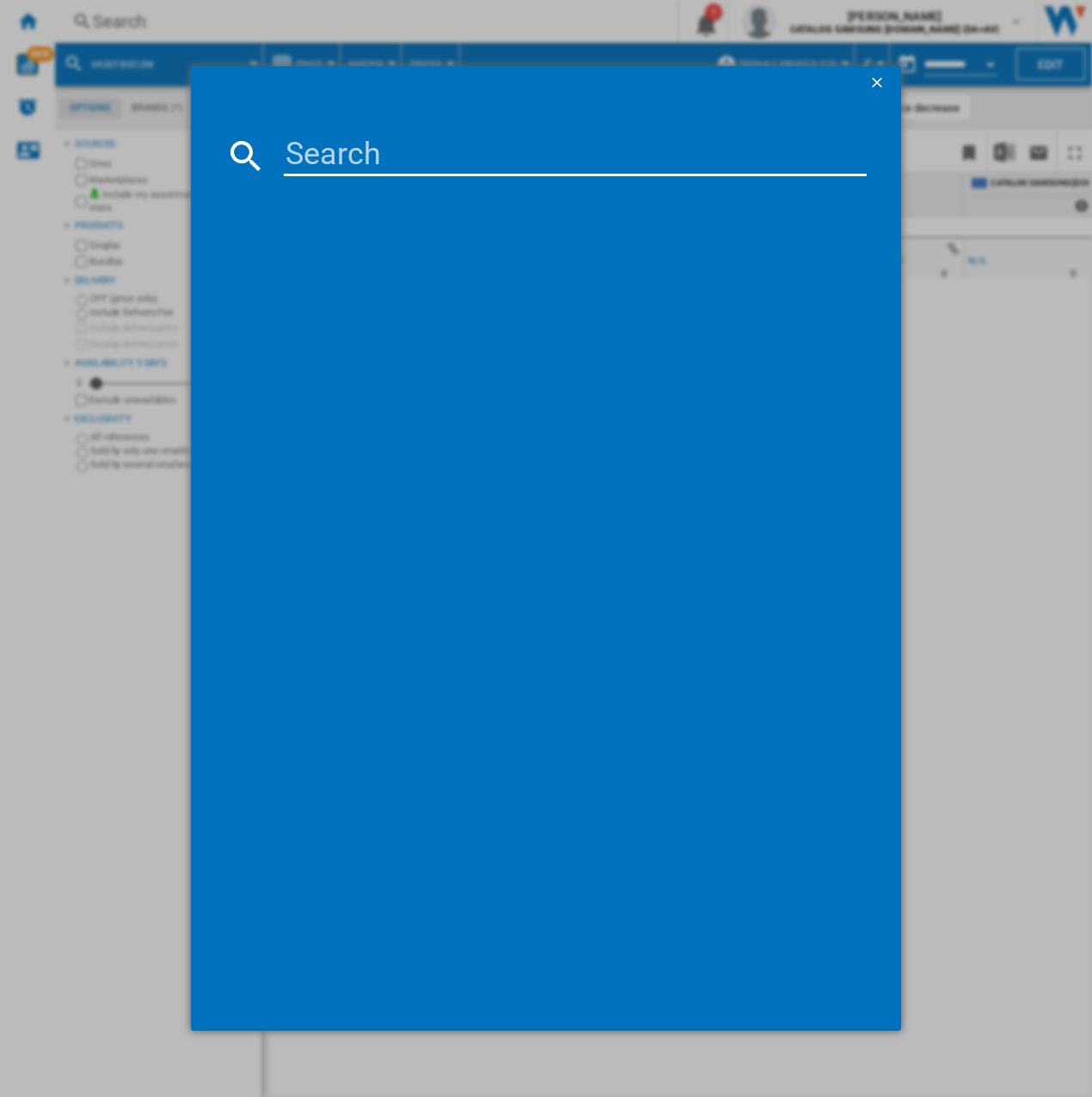
type input "VS20B95823W"
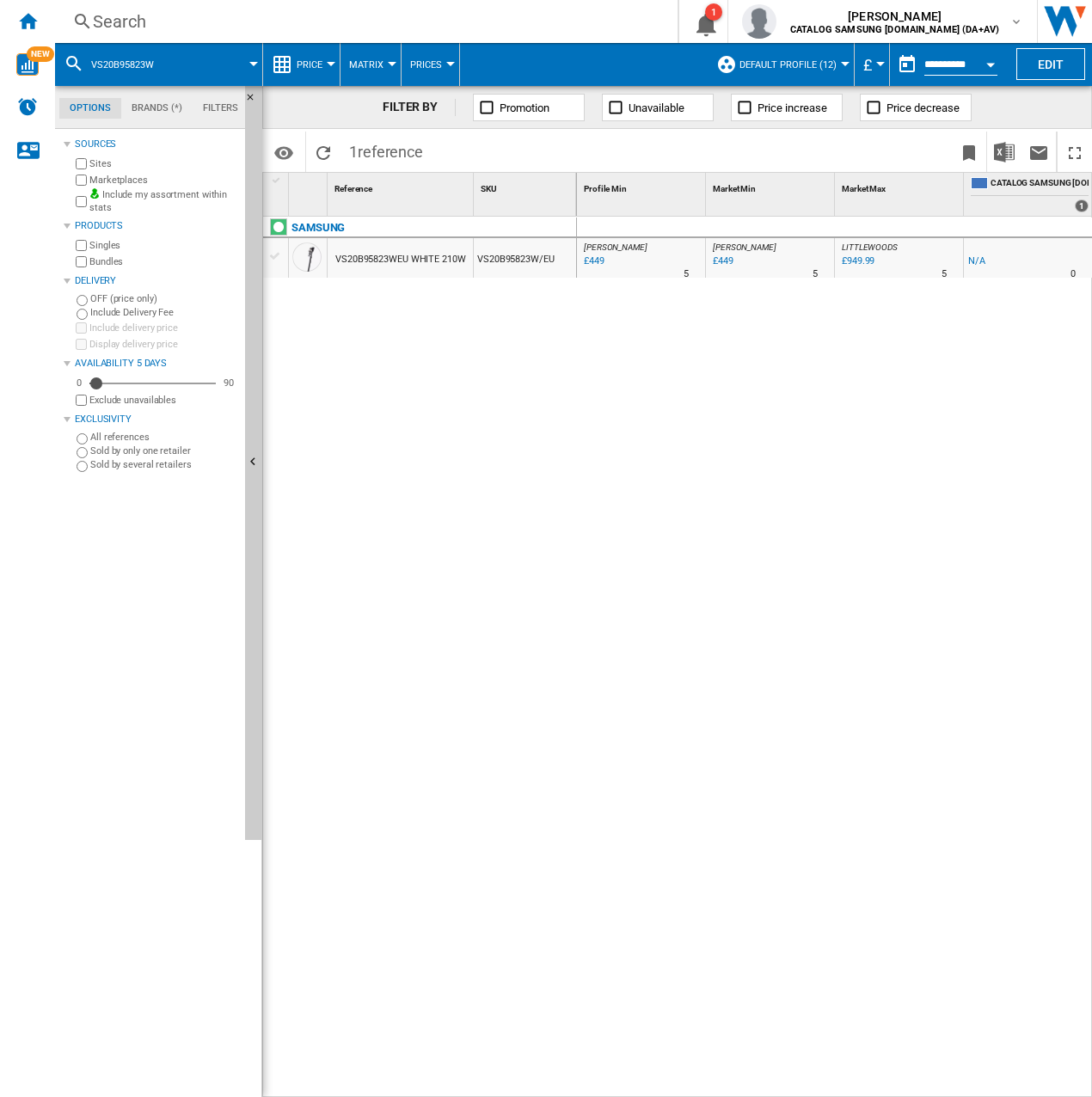
click at [219, 17] on div "Search" at bounding box center [362, 22] width 540 height 24
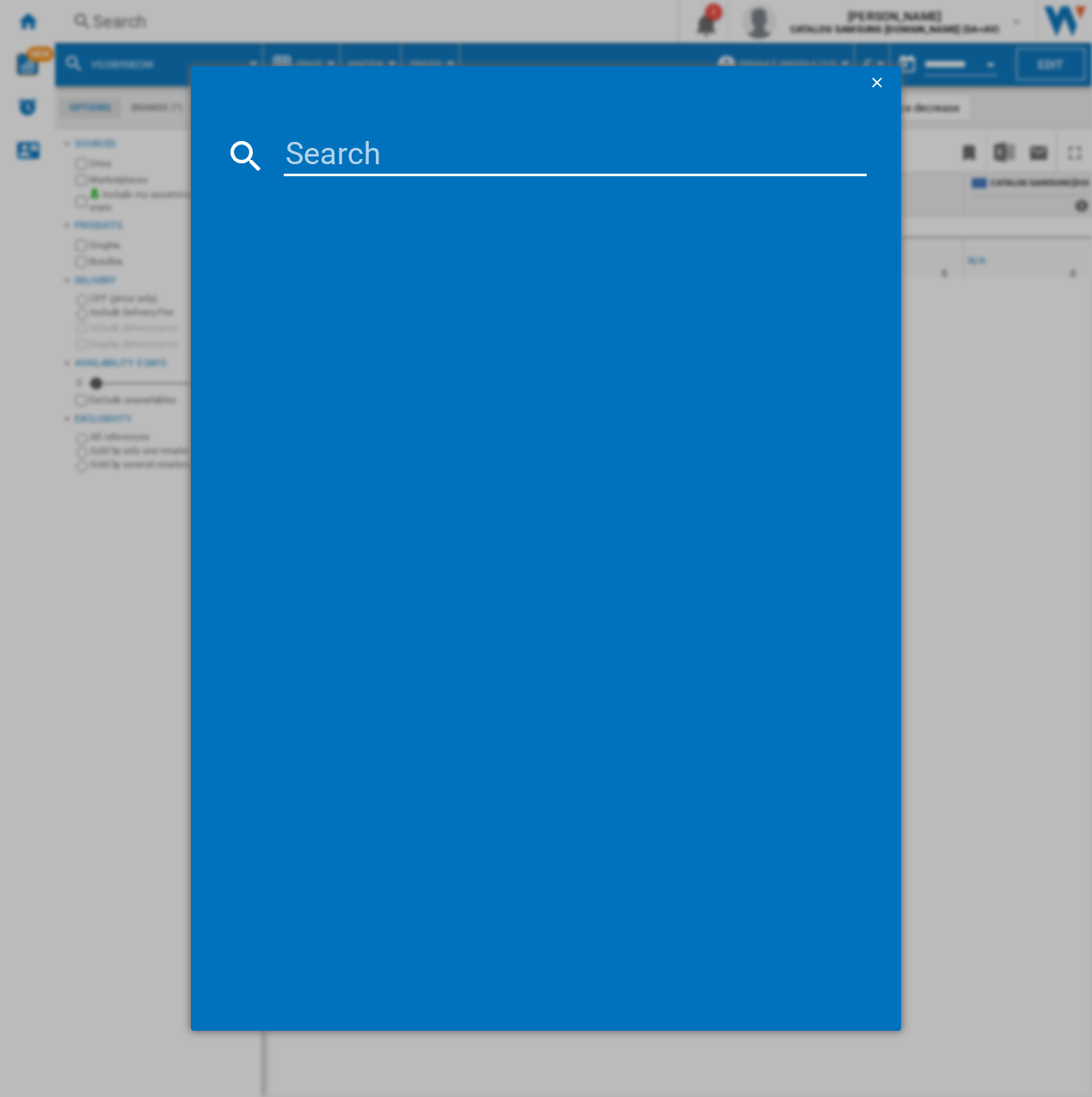
type input "VR50T95735W"
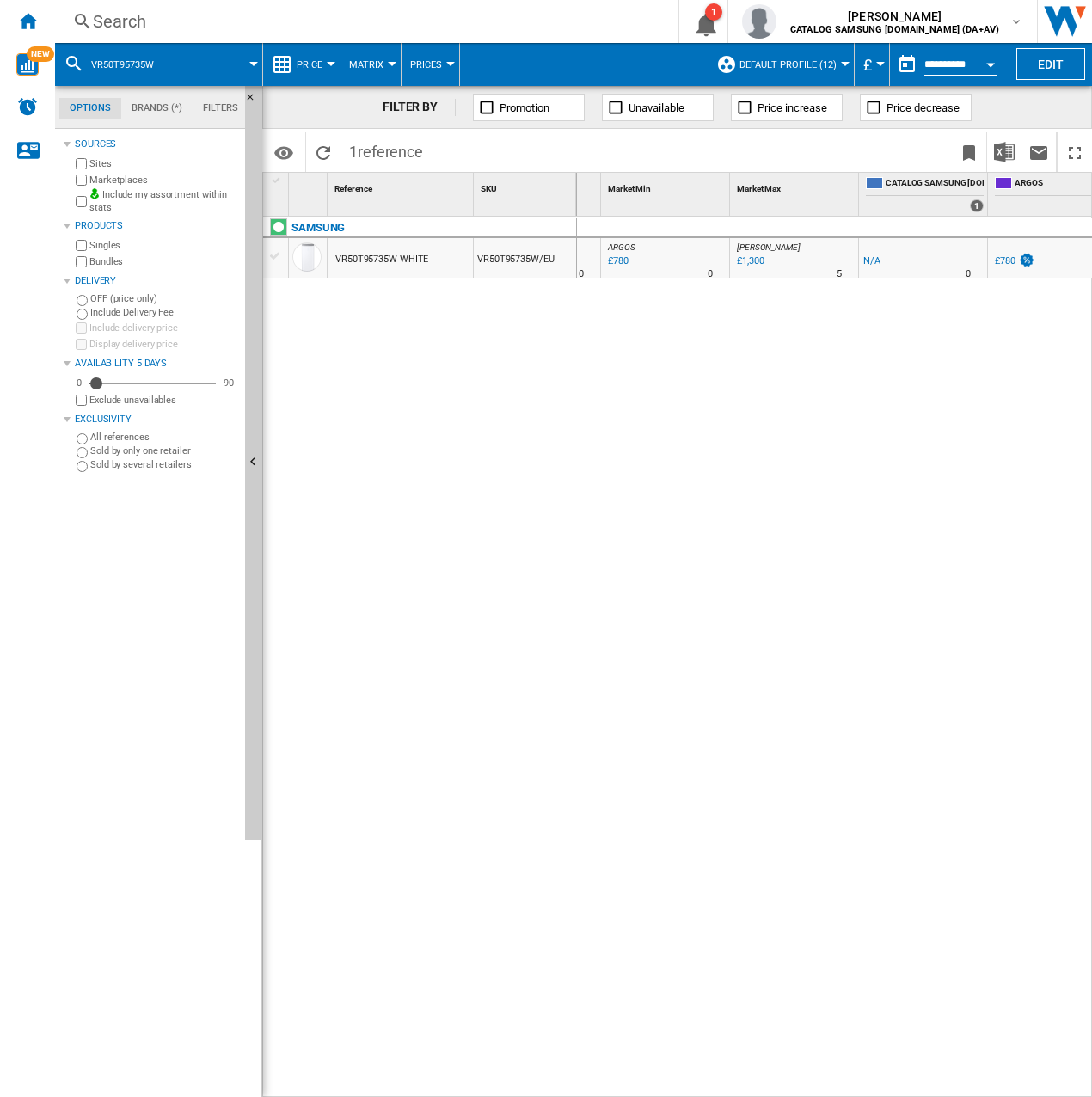
scroll to position [0, 228]
click at [187, 20] on div "Search" at bounding box center [362, 22] width 540 height 24
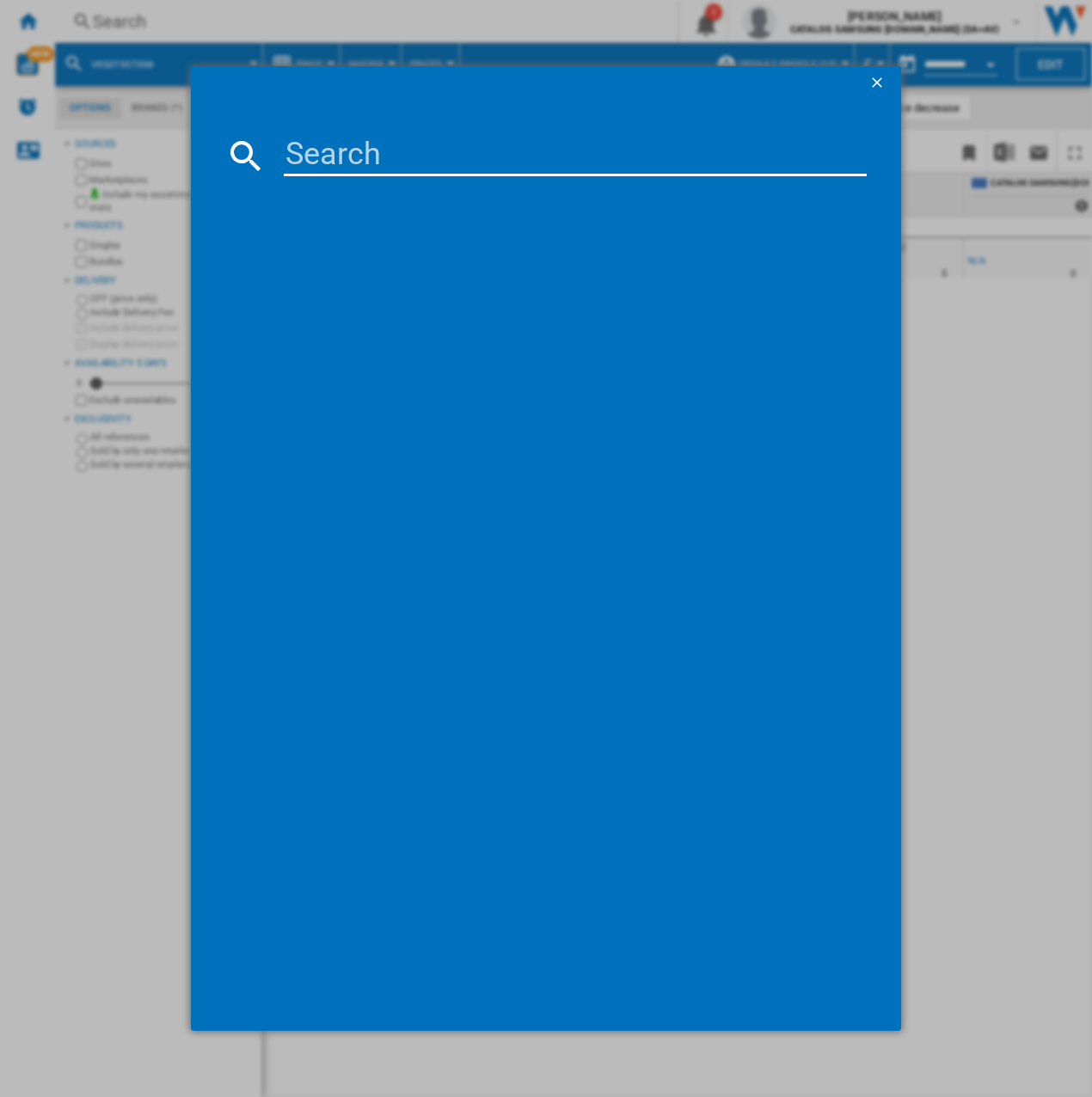
type input "VS20C8522TN"
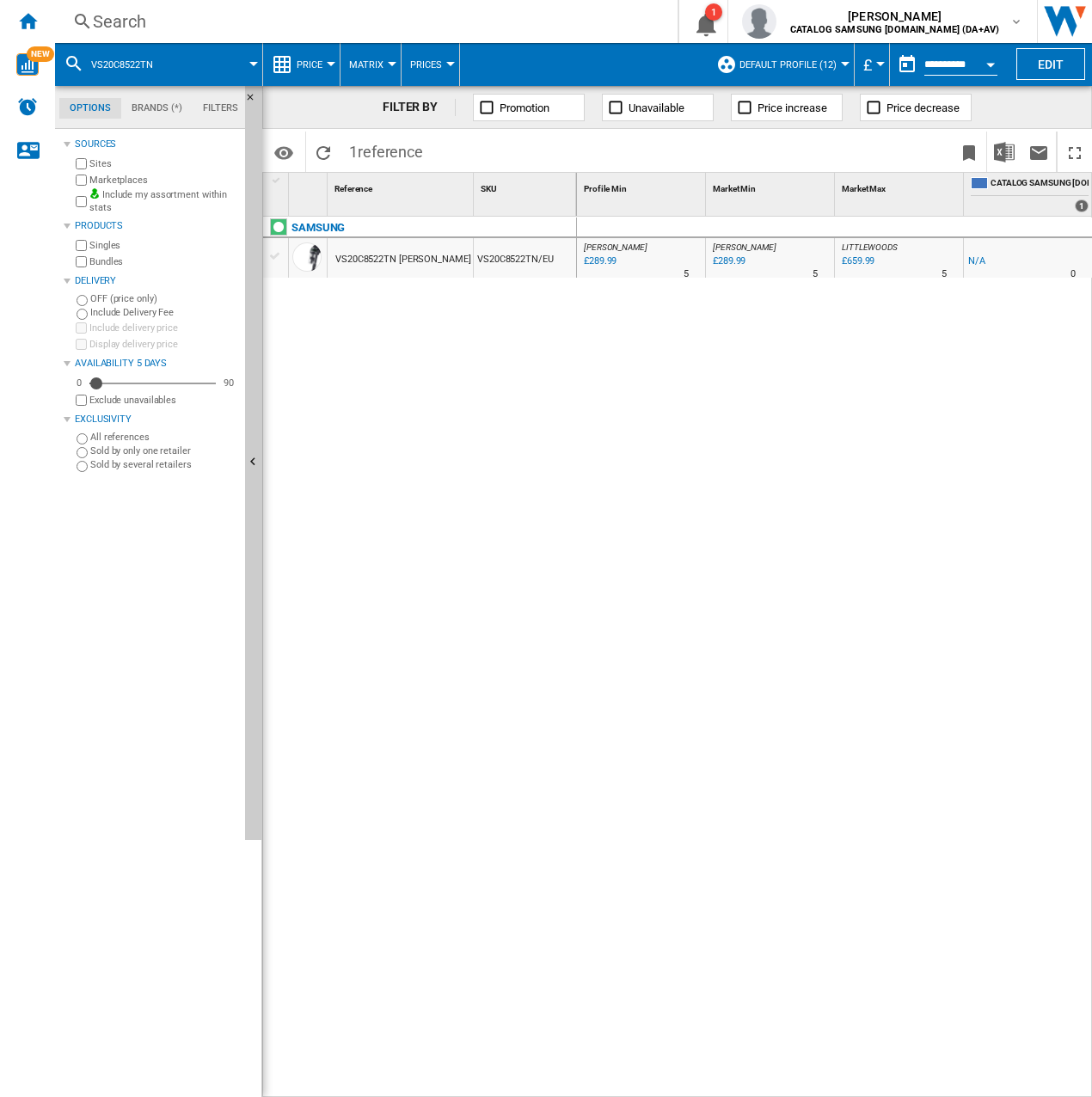
click at [268, 10] on div "Search" at bounding box center [362, 22] width 540 height 24
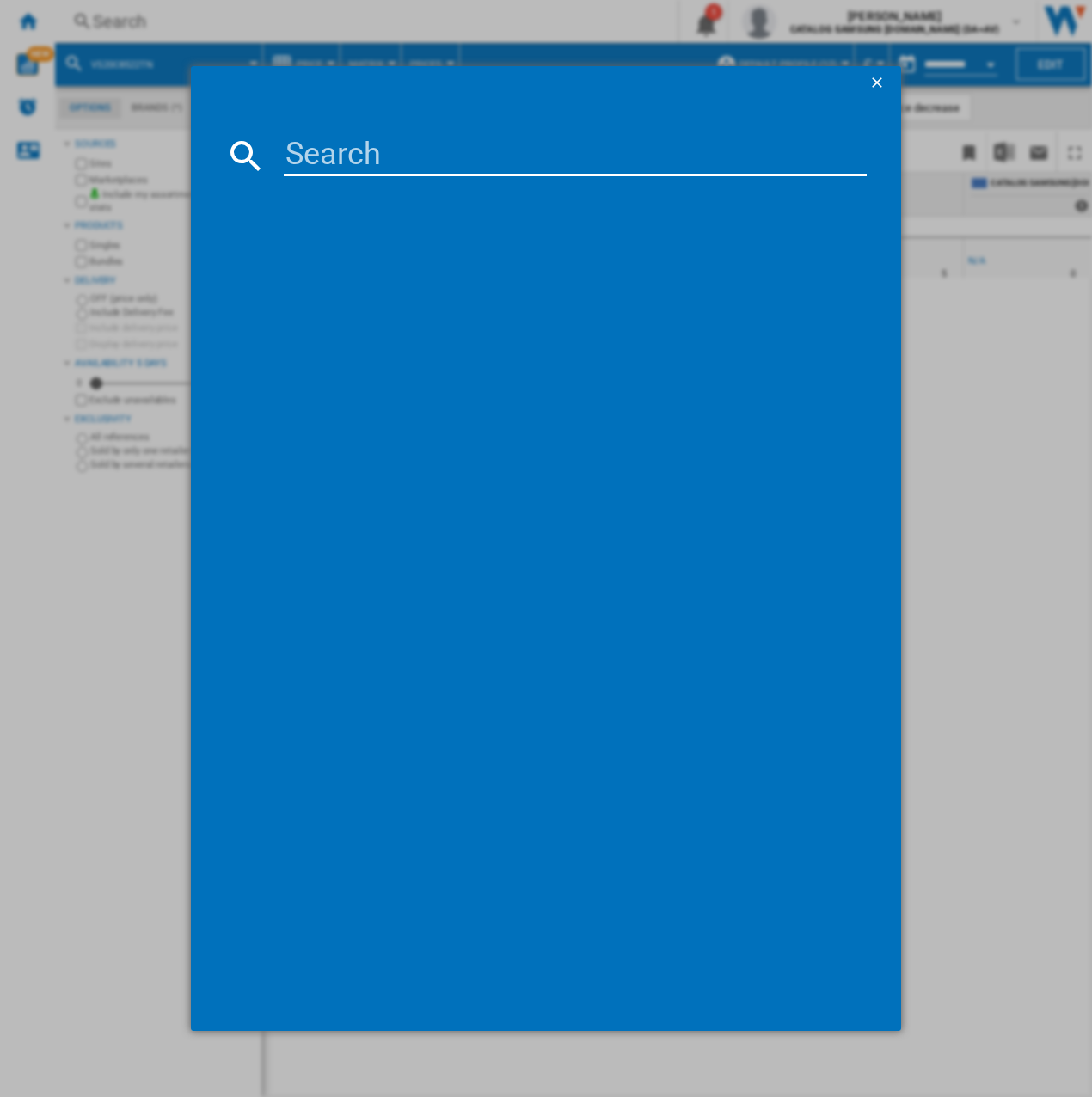
type input "VS28C9784QK"
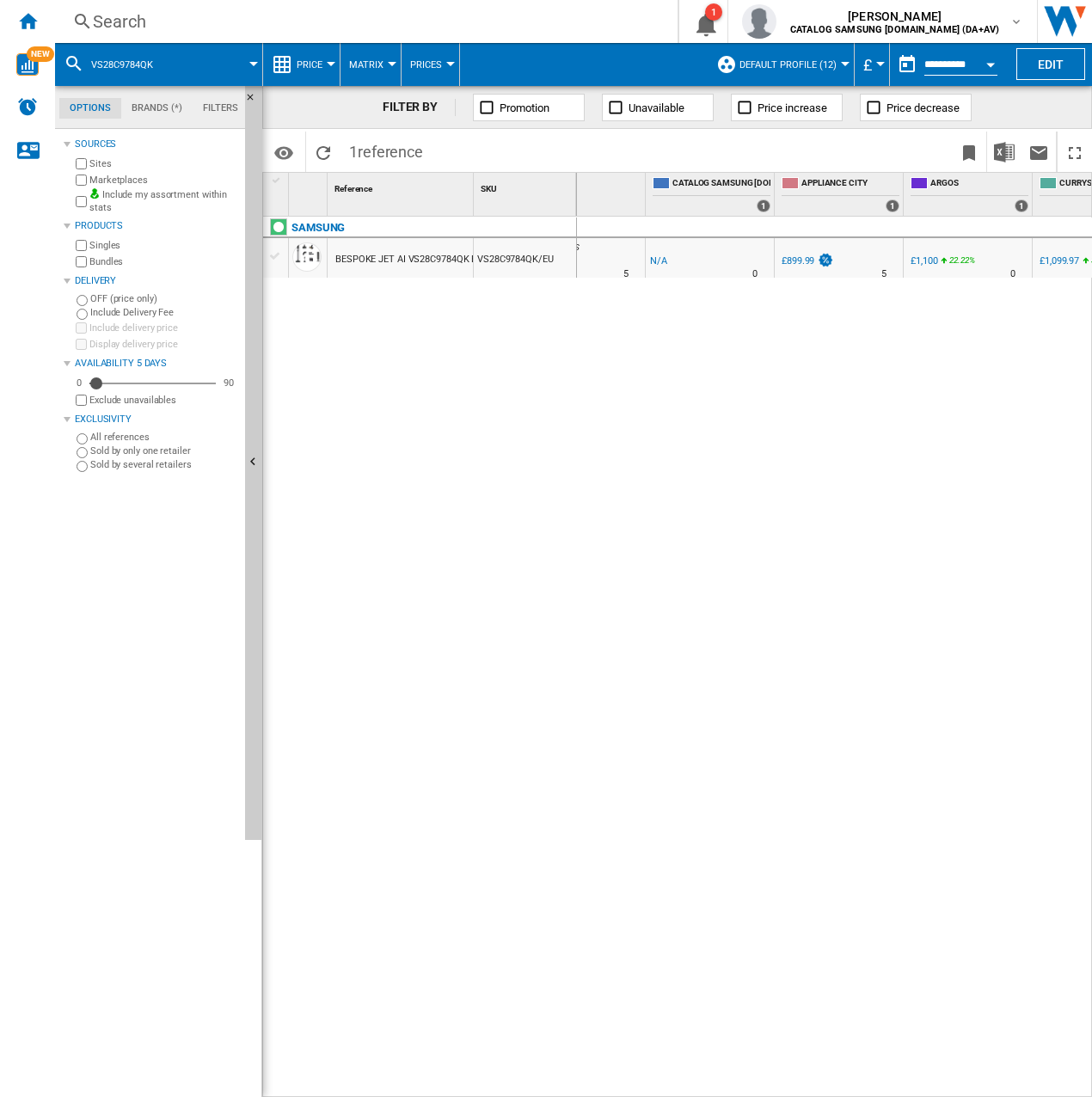
scroll to position [0, 381]
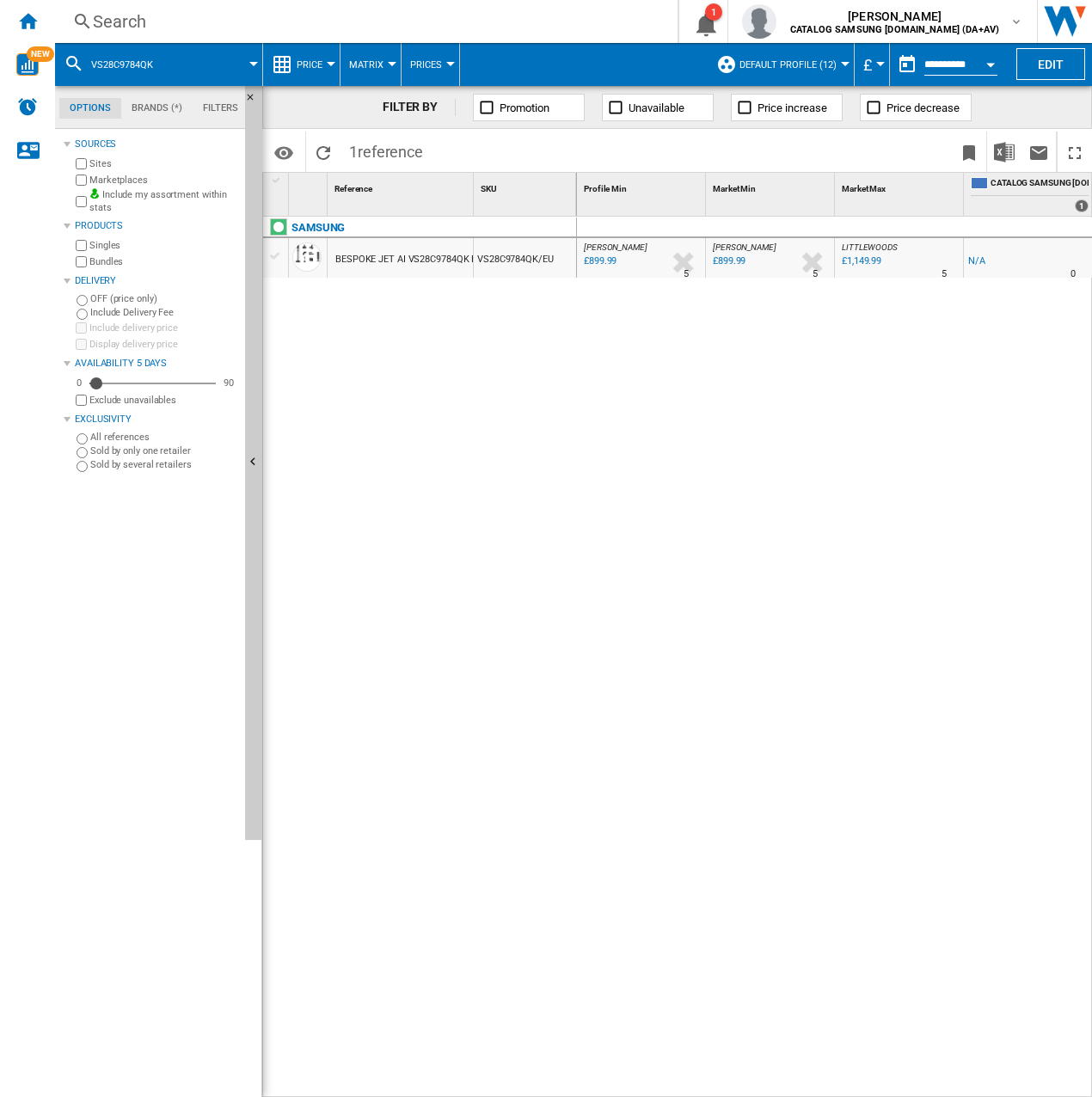
click at [157, 22] on div "Search" at bounding box center [362, 22] width 540 height 24
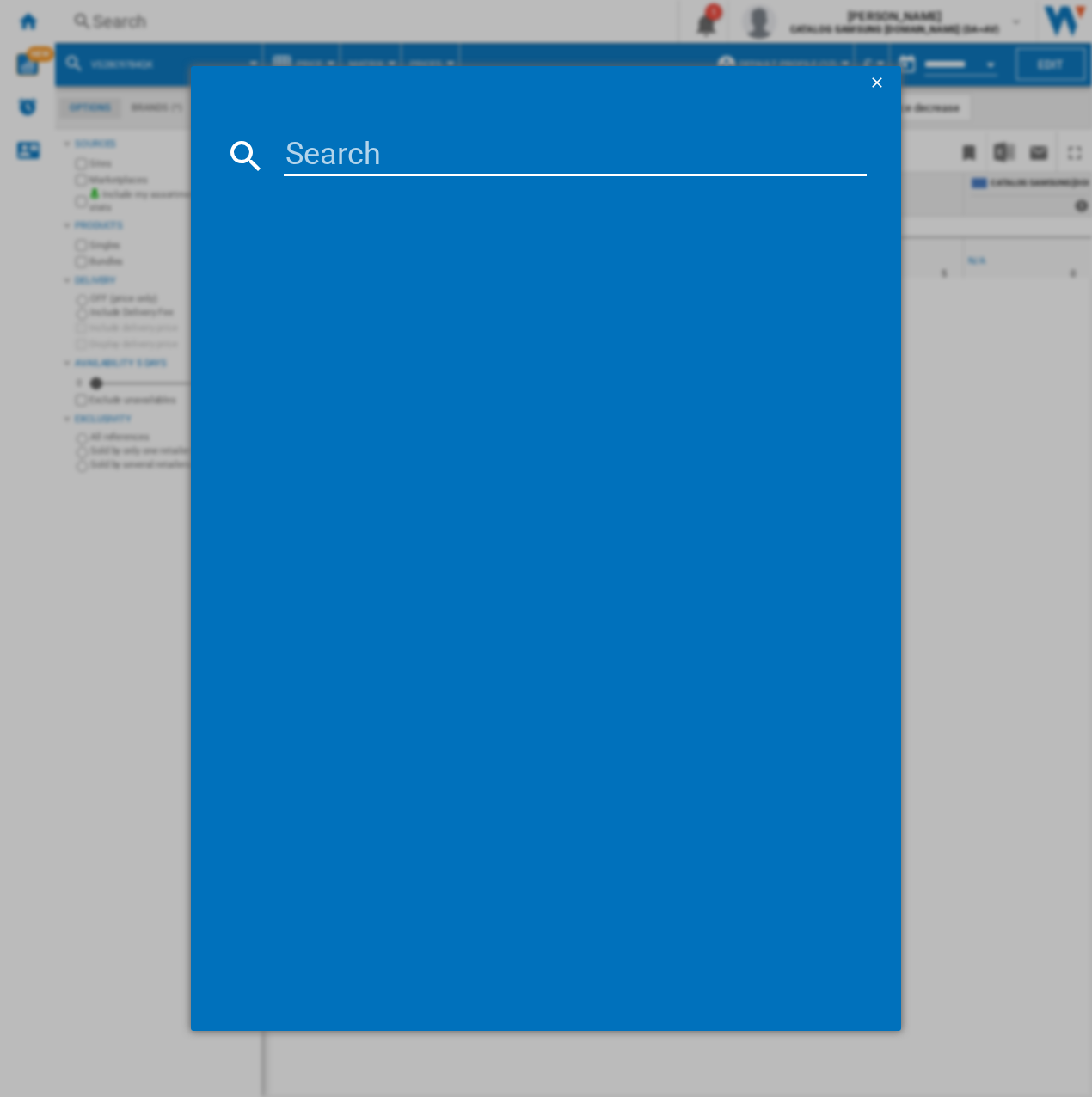
type input "VS20B7551BF"
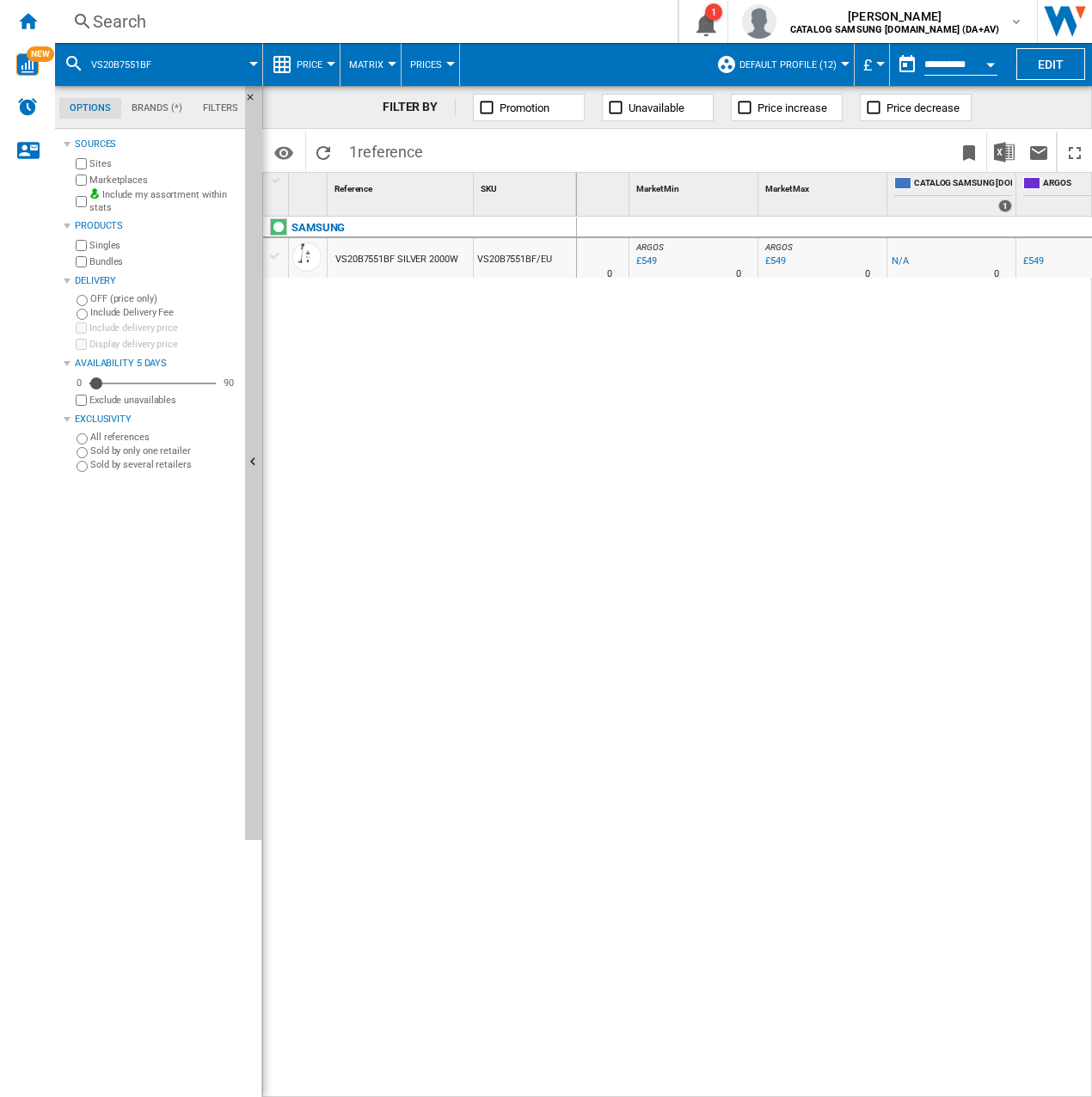
scroll to position [0, 3]
click at [473, 381] on div "SAMSUNG VS20B7551BF SILVER 2000W VS20B7551BF/EU" at bounding box center [420, 652] width 314 height 872
click at [211, 14] on div "Search" at bounding box center [362, 22] width 540 height 24
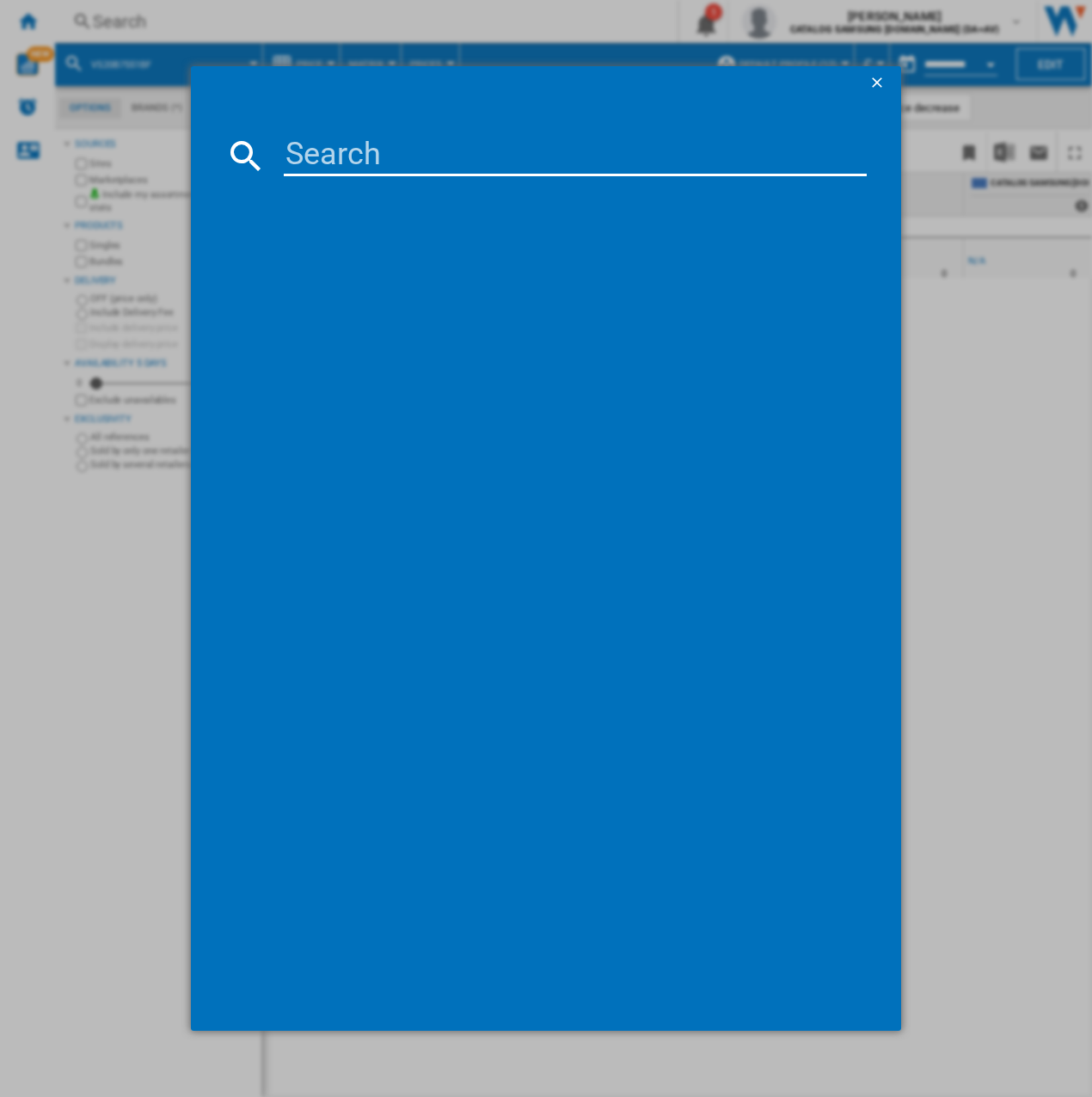
click at [380, 135] on input at bounding box center [575, 155] width 583 height 41
type input "VS20A95973B"
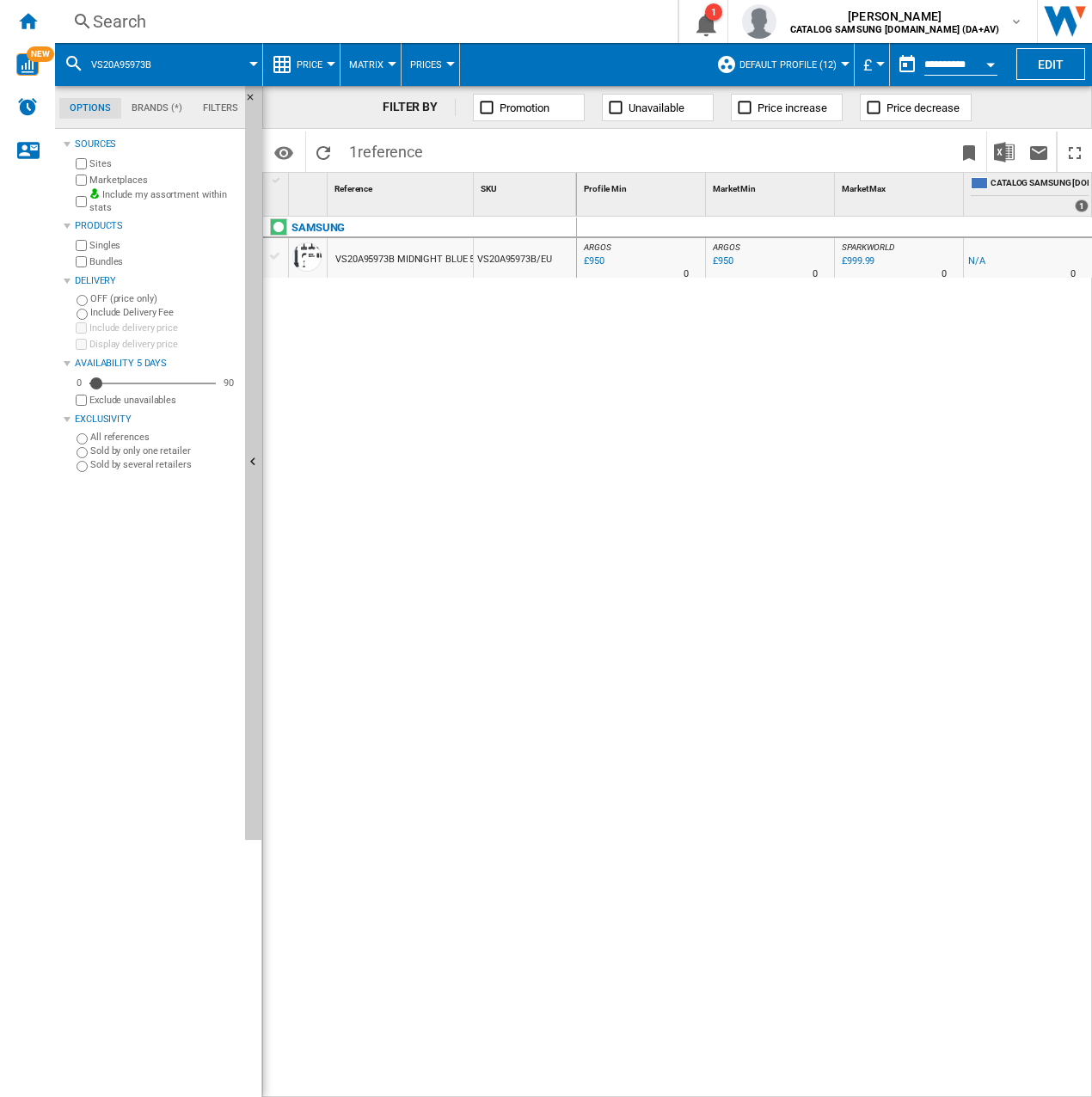
click at [207, 20] on div "Search" at bounding box center [362, 22] width 540 height 24
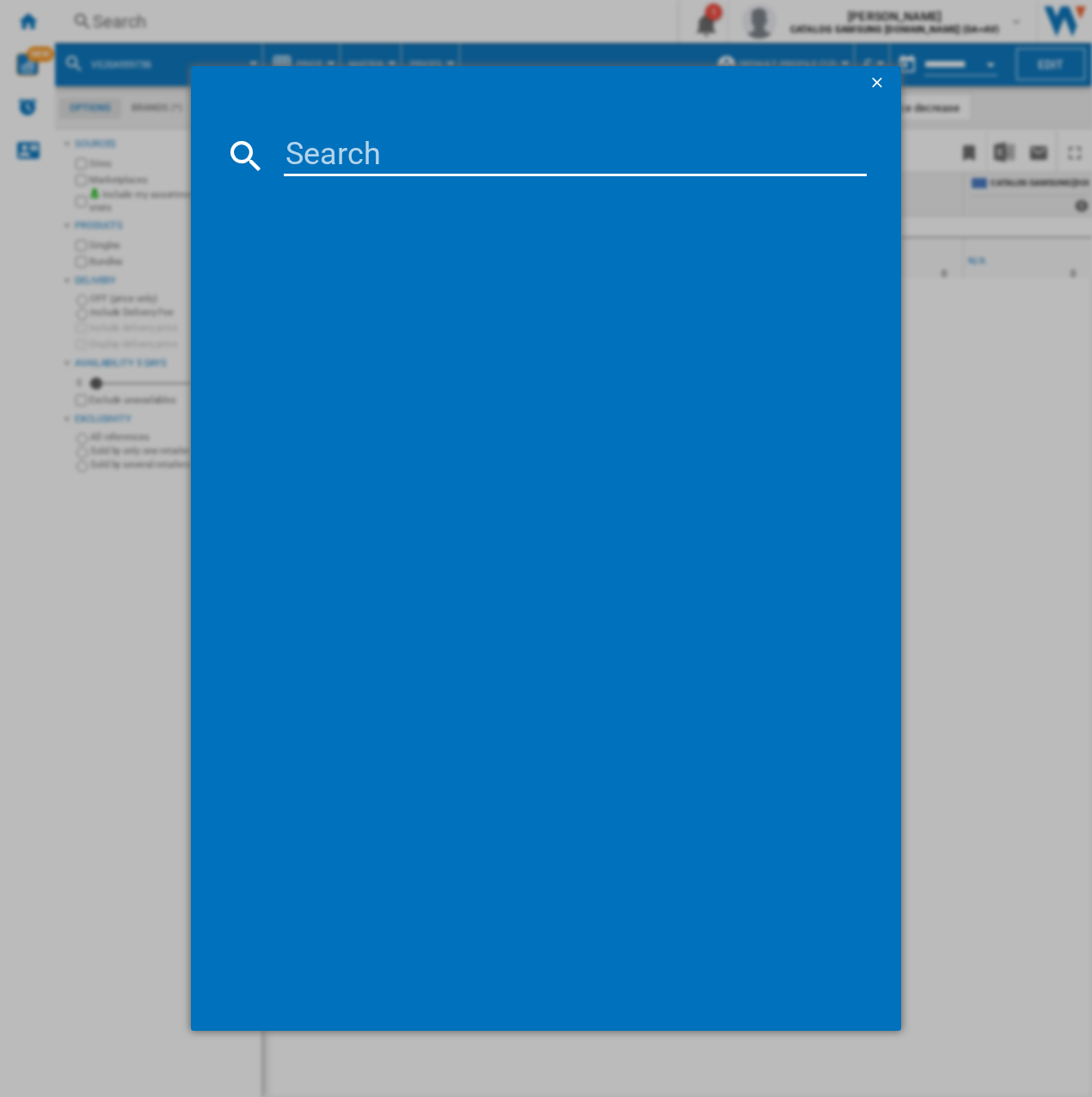
click at [334, 146] on input at bounding box center [575, 155] width 583 height 41
type input "VR30T85513W"
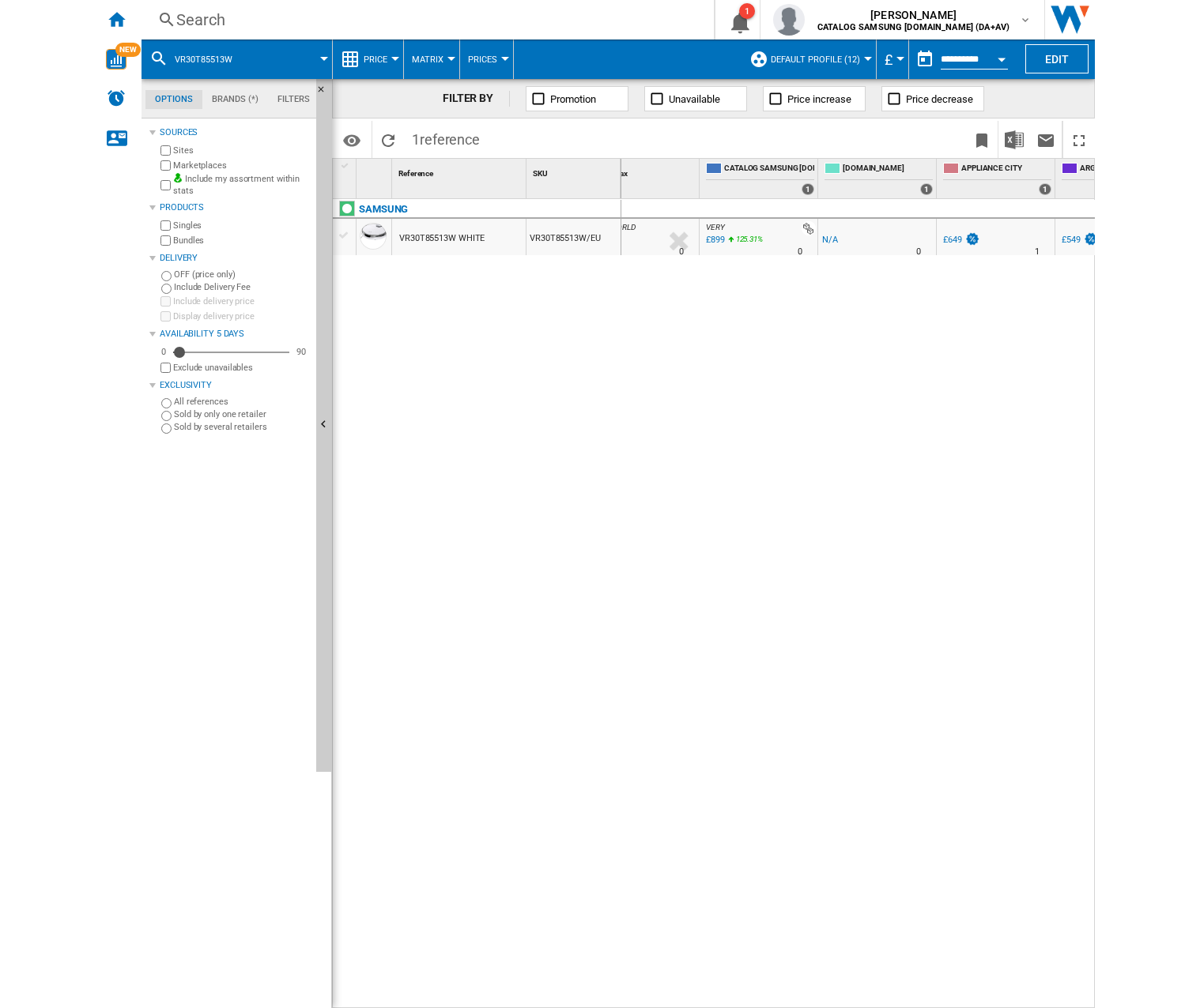
scroll to position [0, 159]
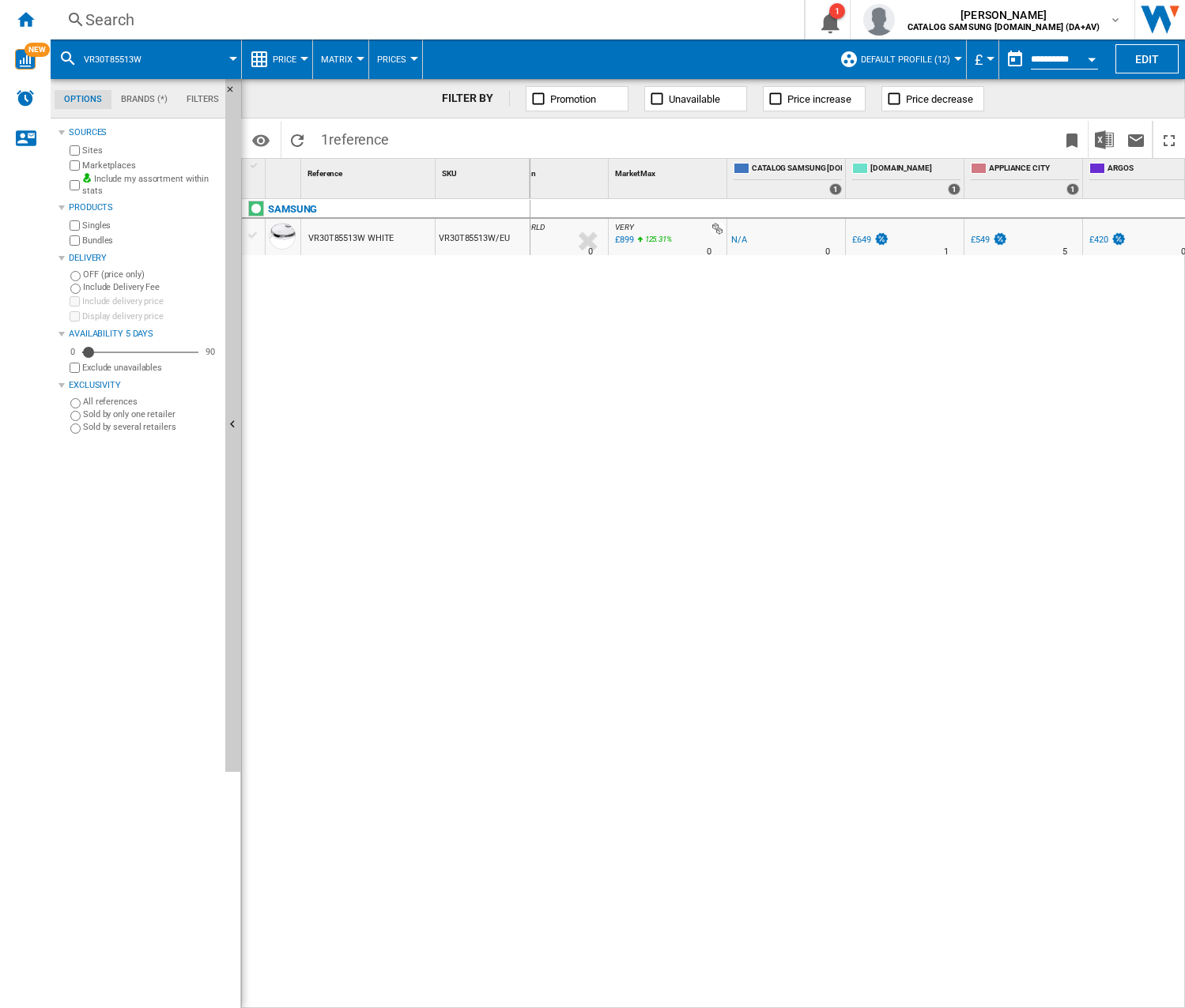
click at [288, 26] on div "Search" at bounding box center [424, 20] width 677 height 22
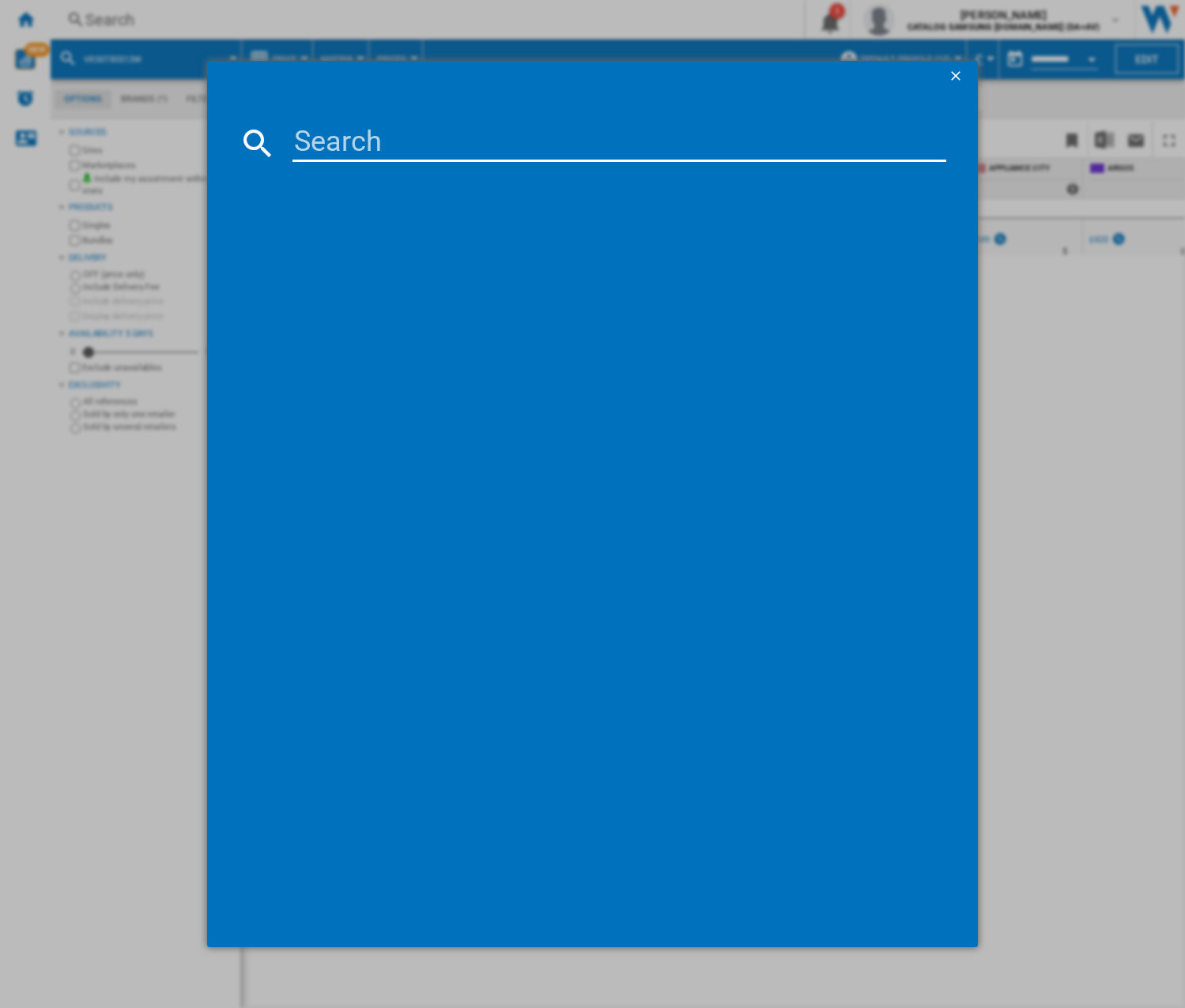
type input "VS80F28DGS"
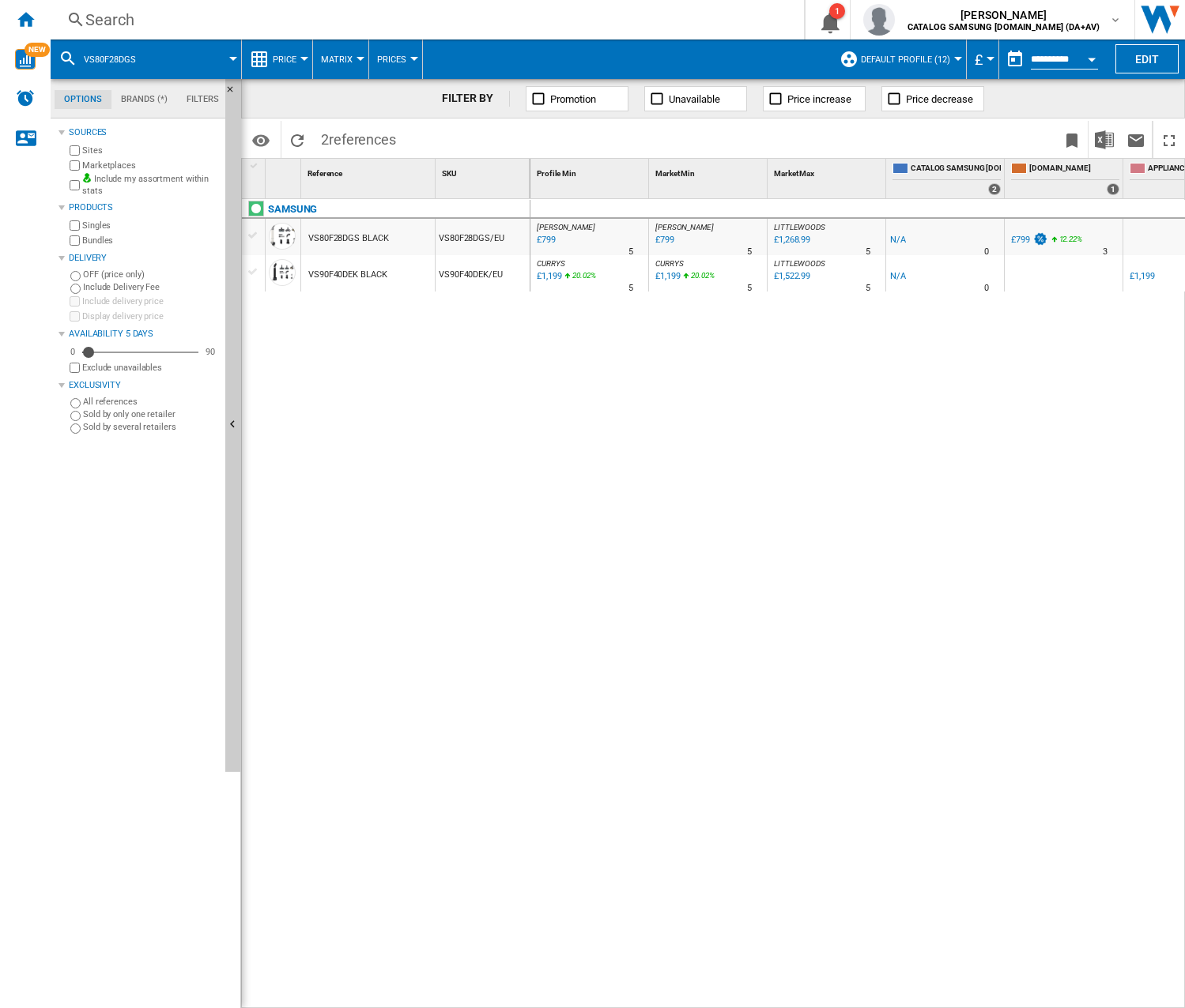
drag, startPoint x: 760, startPoint y: 999, endPoint x: 813, endPoint y: 1001, distance: 53.0
click at [813, 587] on div "[PERSON_NAME] : UK [PERSON_NAME] -1.0 % £799 % N/A 5 [PERSON_NAME] : UK [PERSON…" at bounding box center [858, 604] width 655 height 810
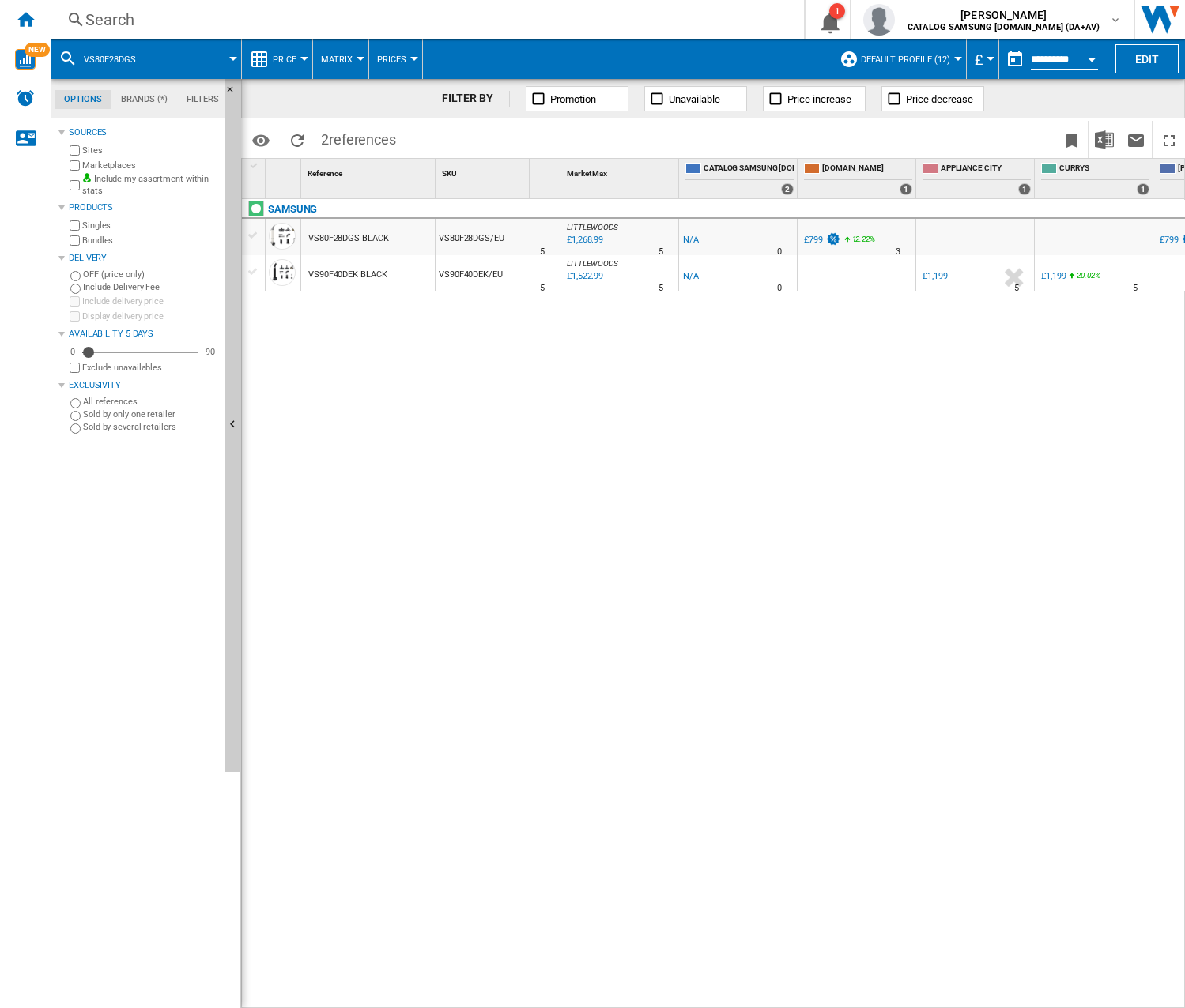
scroll to position [0, 147]
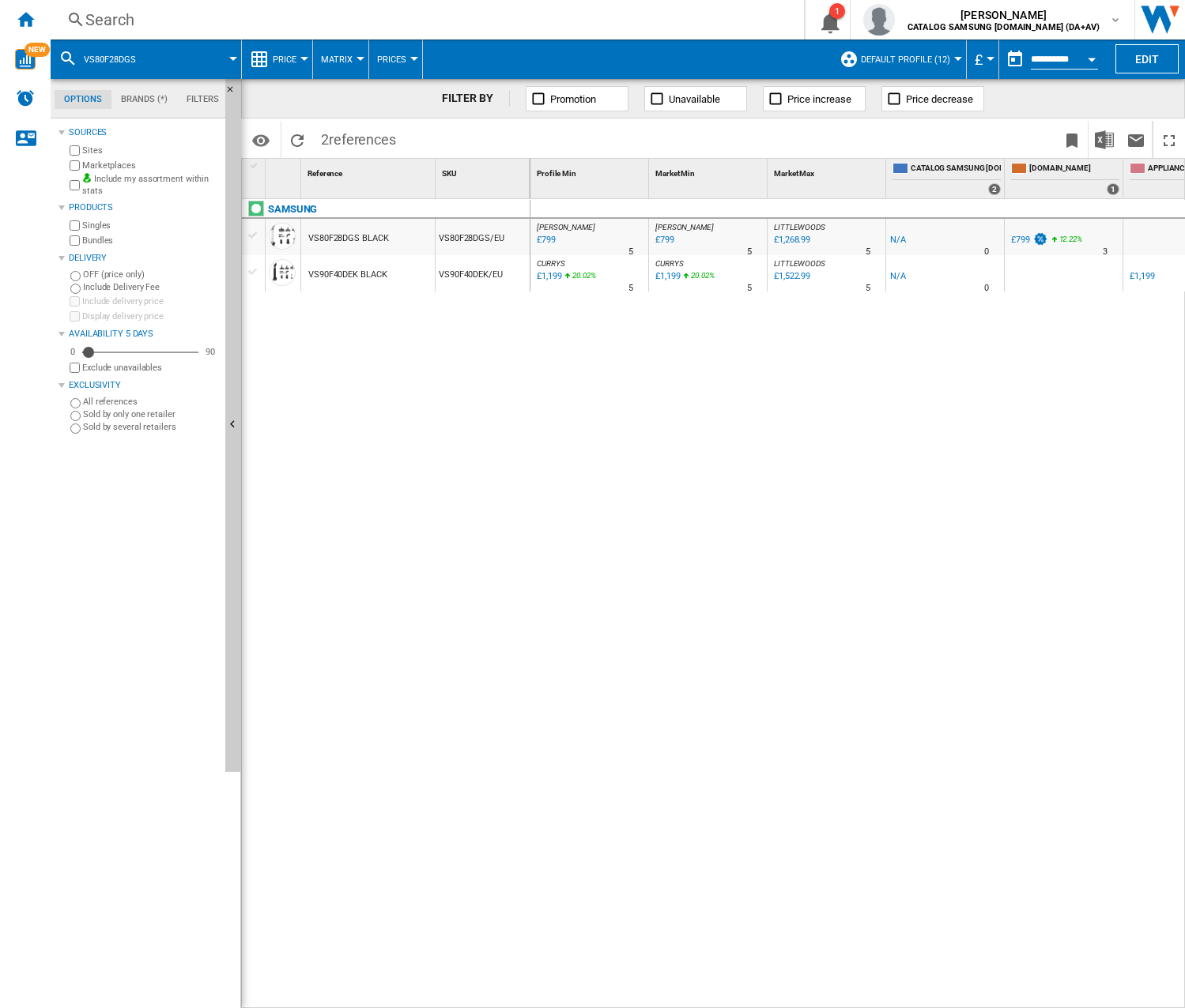
click at [229, 3] on div "Search Search 0 1 [PERSON_NAME] CATALOG SAMSUNG [DOMAIN_NAME] (DA+AV) CATALOG S…" at bounding box center [618, 19] width 1134 height 39
click at [229, 19] on div "Search" at bounding box center [424, 20] width 677 height 22
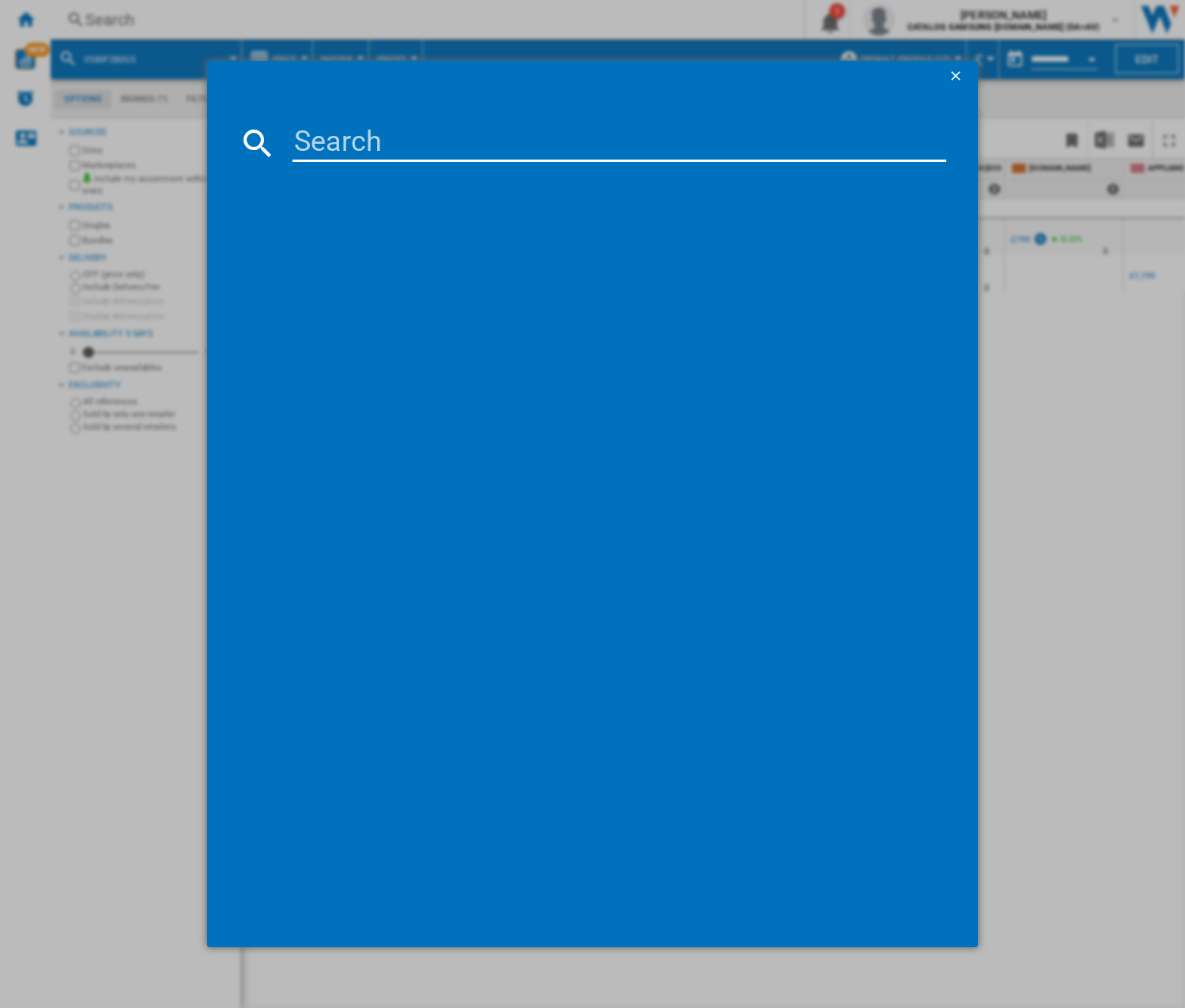
type input "VS20C9547TB"
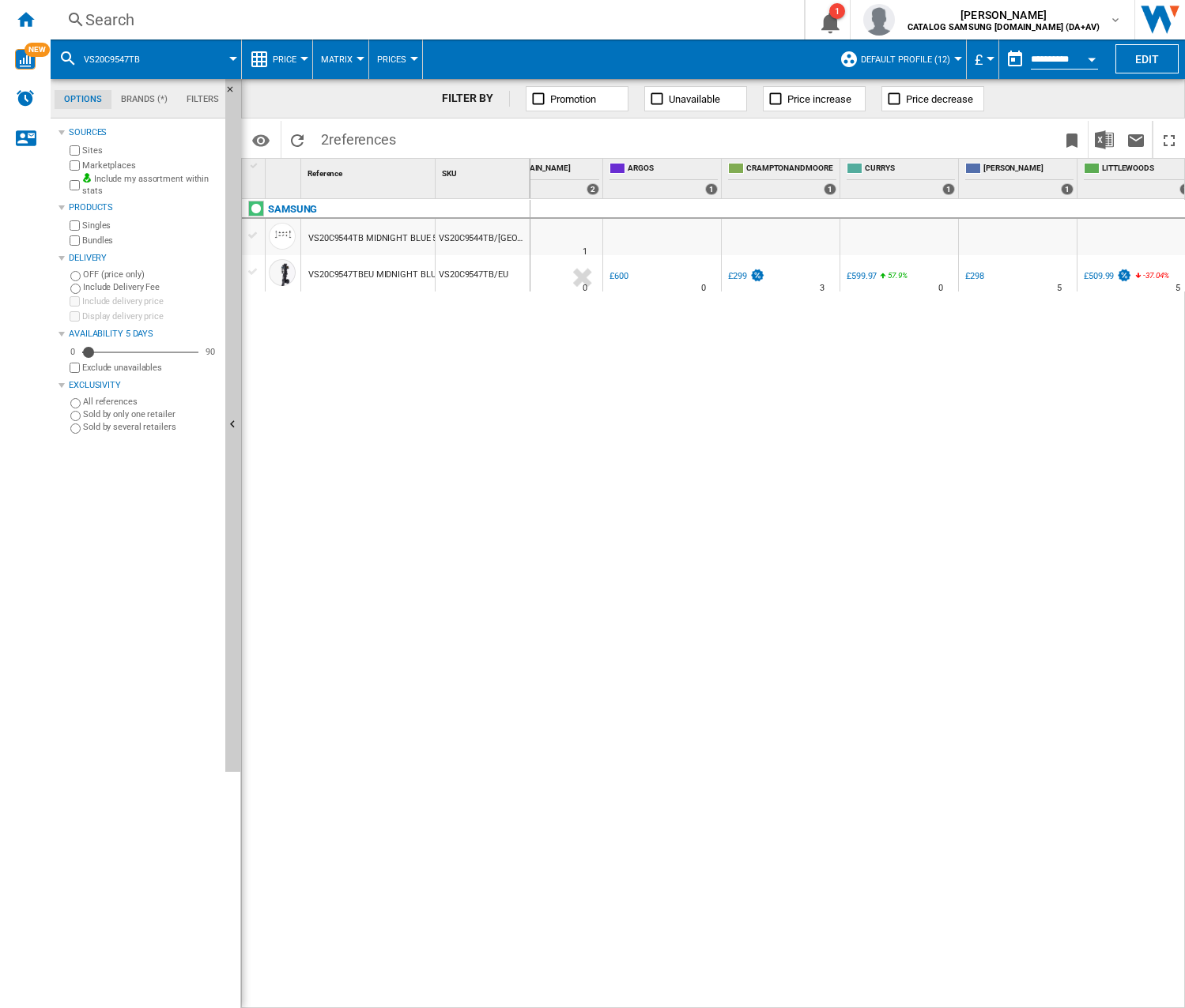
click at [977, 273] on div "£298" at bounding box center [975, 276] width 19 height 10
click at [258, 22] on div "Search" at bounding box center [424, 20] width 677 height 22
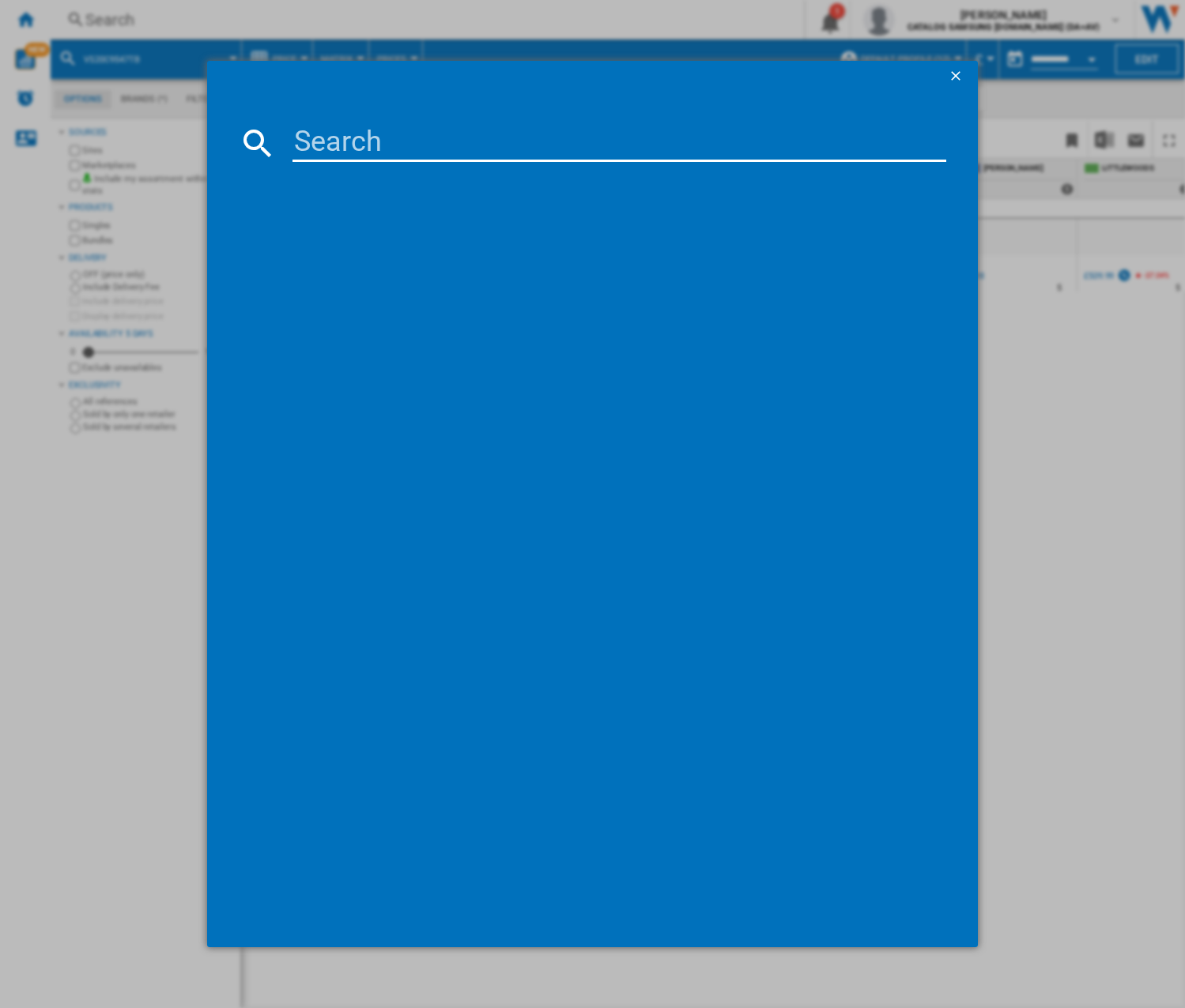
type input "VS15A60AGR5"
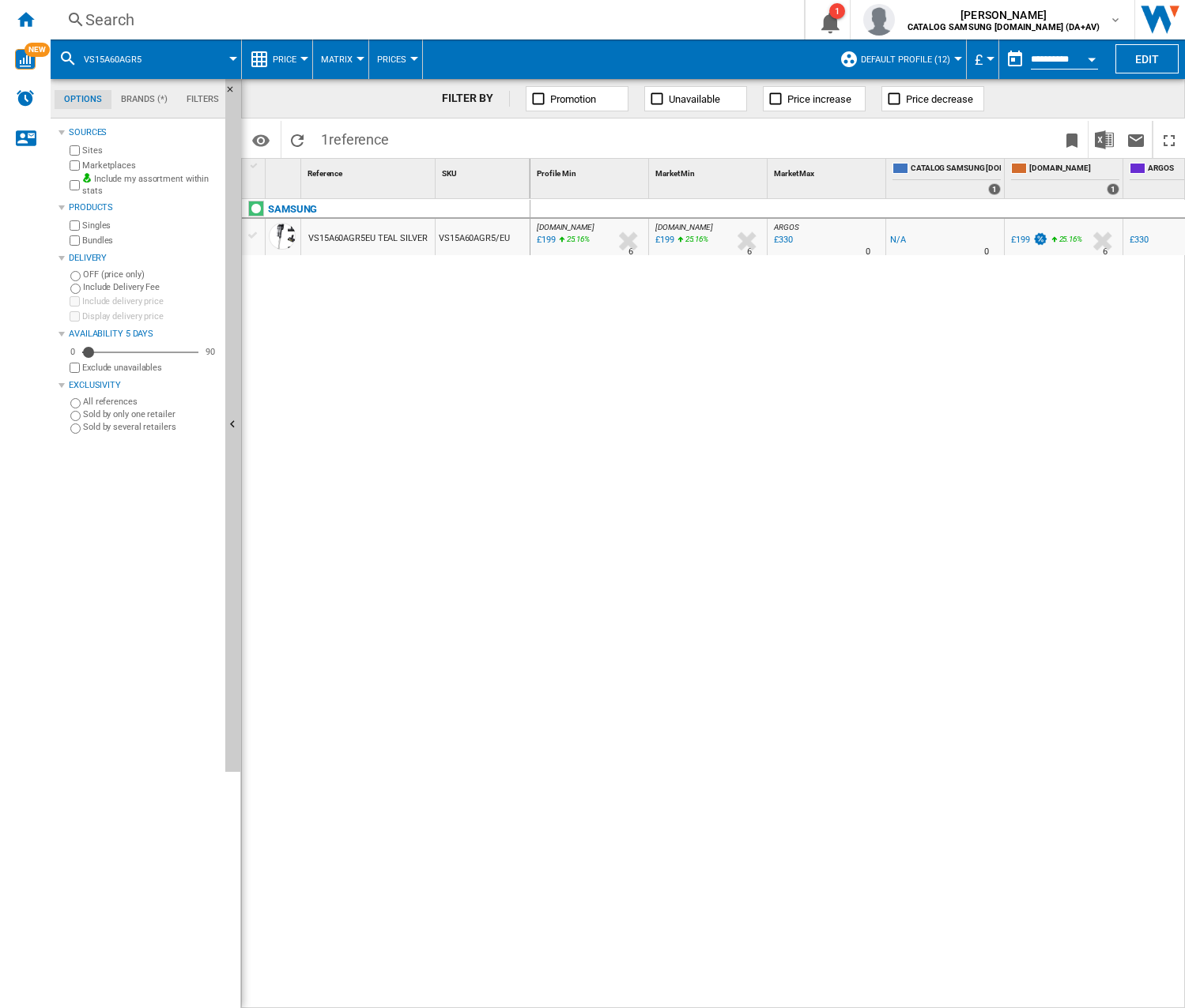
click at [298, 15] on div "Search" at bounding box center [424, 20] width 677 height 22
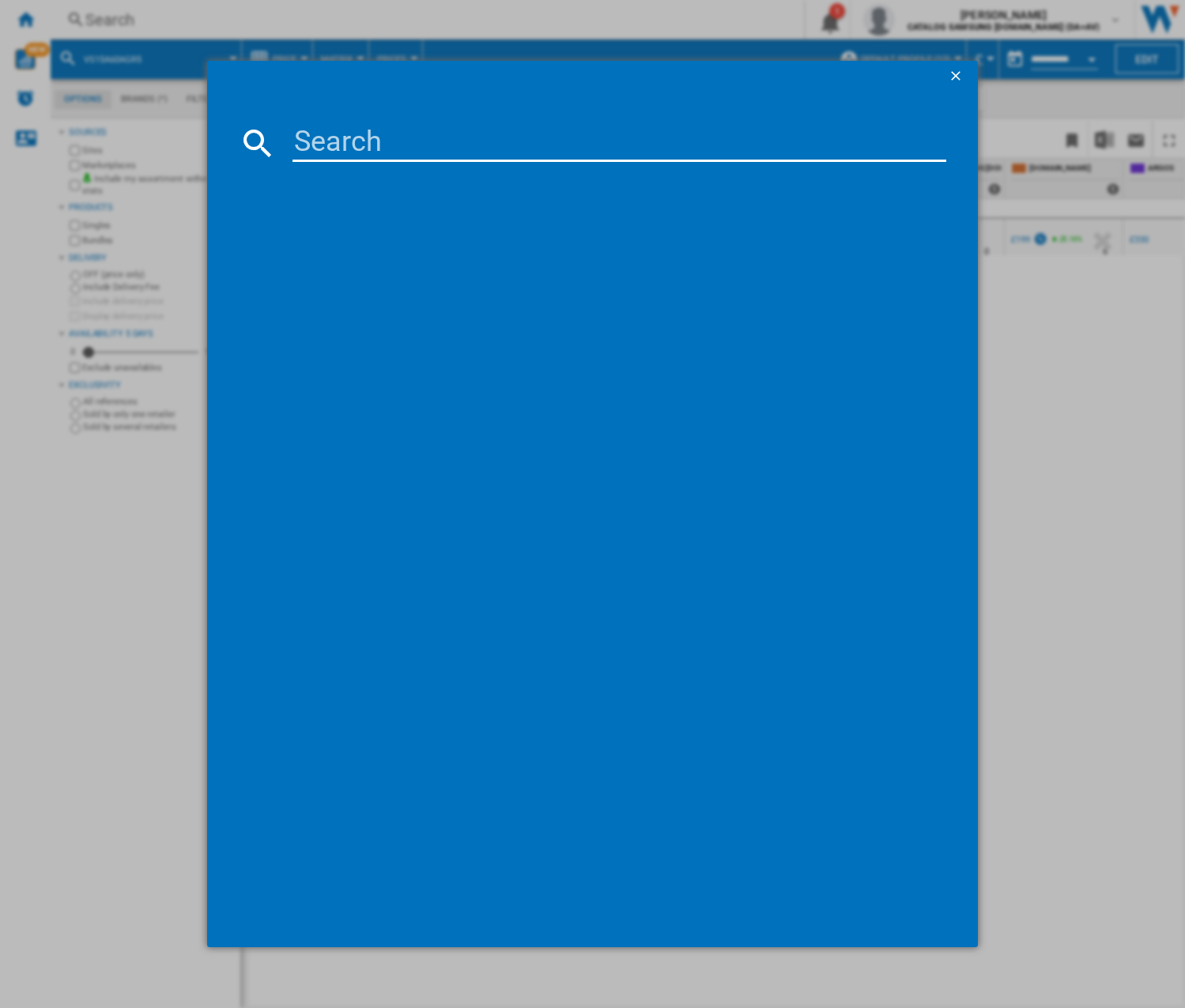
type input "VS20B75AGR1"
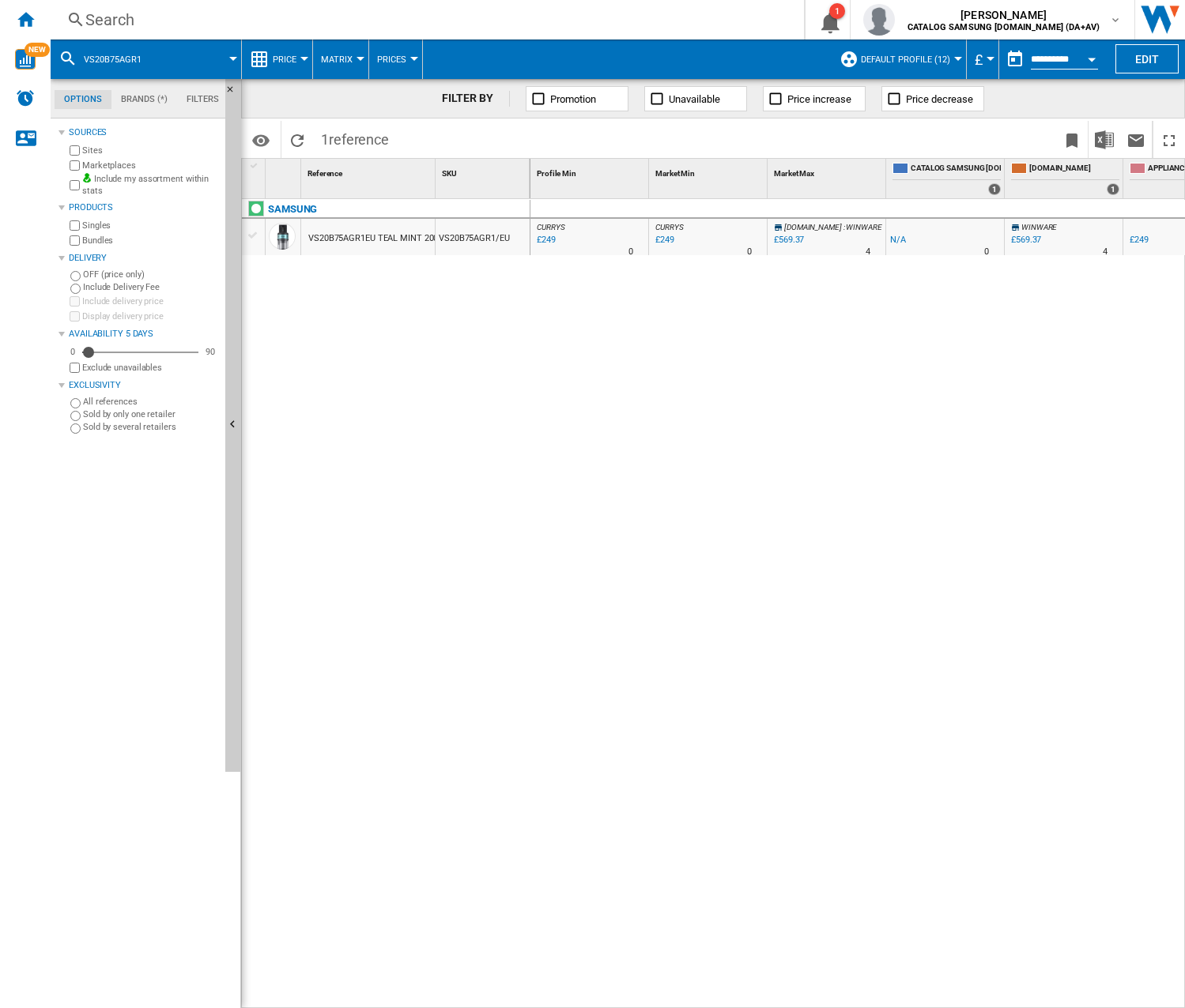
click at [311, 33] on div "Search Search 0 1 [PERSON_NAME] CATALOG SAMSUNG [DOMAIN_NAME] (DA+AV) CATALOG S…" at bounding box center [618, 19] width 1134 height 39
click at [318, 25] on div "Search" at bounding box center [424, 20] width 677 height 22
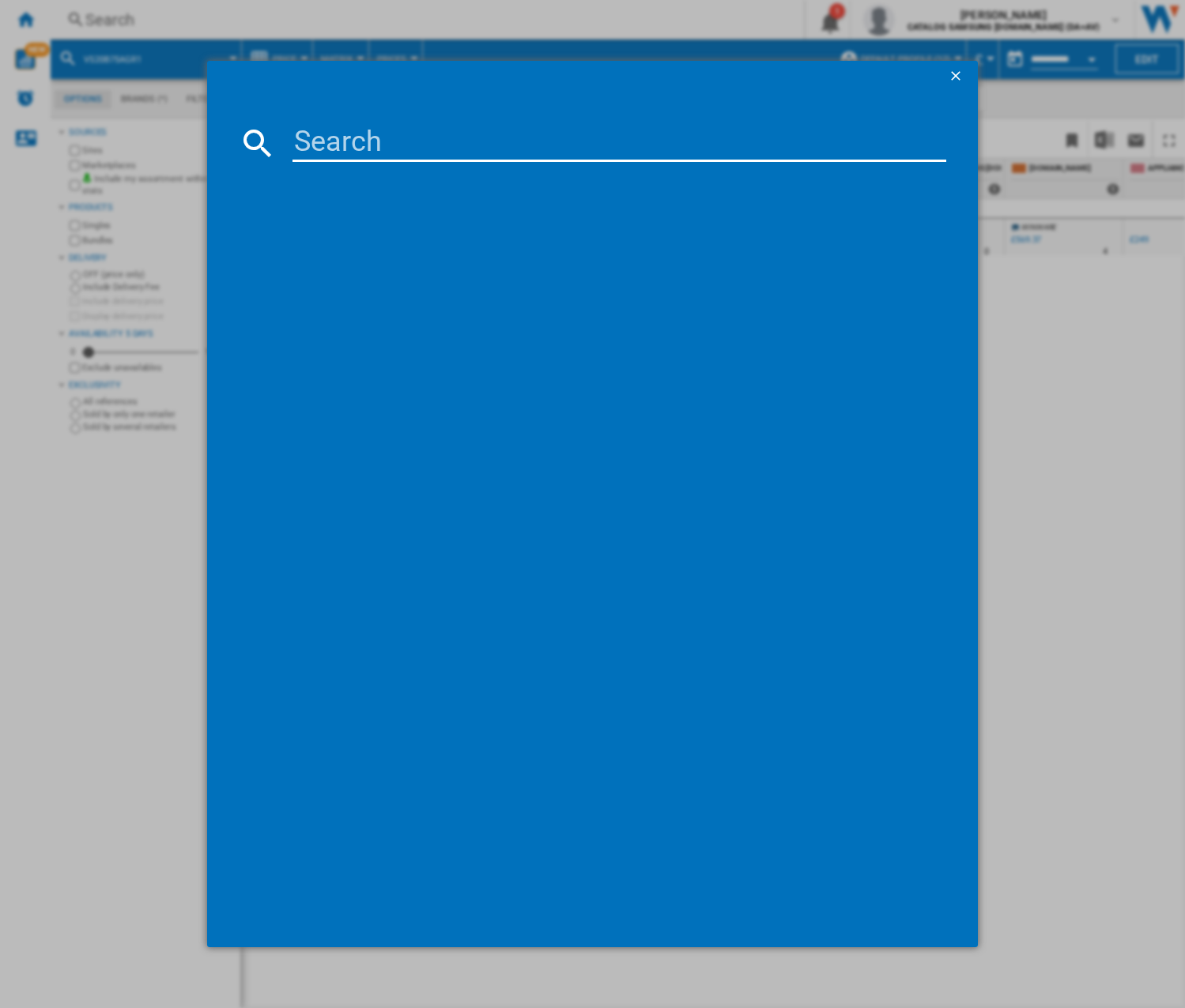
type input "VR7MD96514G"
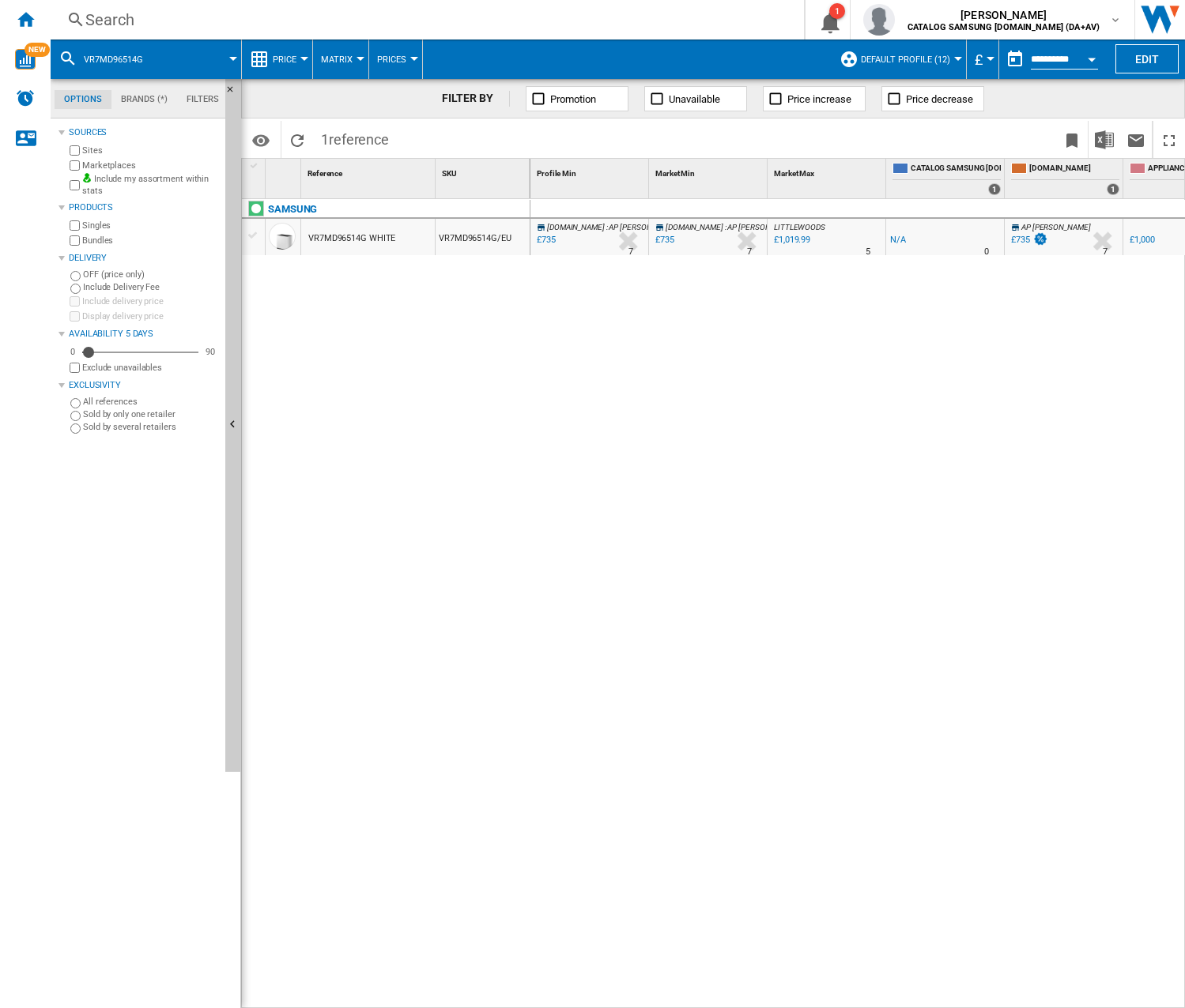
click at [581, 587] on div "[DOMAIN_NAME] : AP [PERSON_NAME] -1.0 % £735 % N/A 7 [DOMAIN_NAME] : AP [PERSON…" at bounding box center [858, 604] width 655 height 810
click at [785, 241] on div "£735" at bounding box center [781, 240] width 19 height 10
click at [750, 313] on div "[DOMAIN_NAME] : AP [PERSON_NAME] -1.0 % £735 % N/A 7 [DOMAIN_NAME] : AP [PERSON…" at bounding box center [858, 604] width 655 height 810
click at [443, 293] on div "SAMSUNG VR7MD96514G WHITE VR7MD96514G/EU" at bounding box center [386, 599] width 289 height 801
click at [140, 21] on div "Search" at bounding box center [424, 20] width 677 height 22
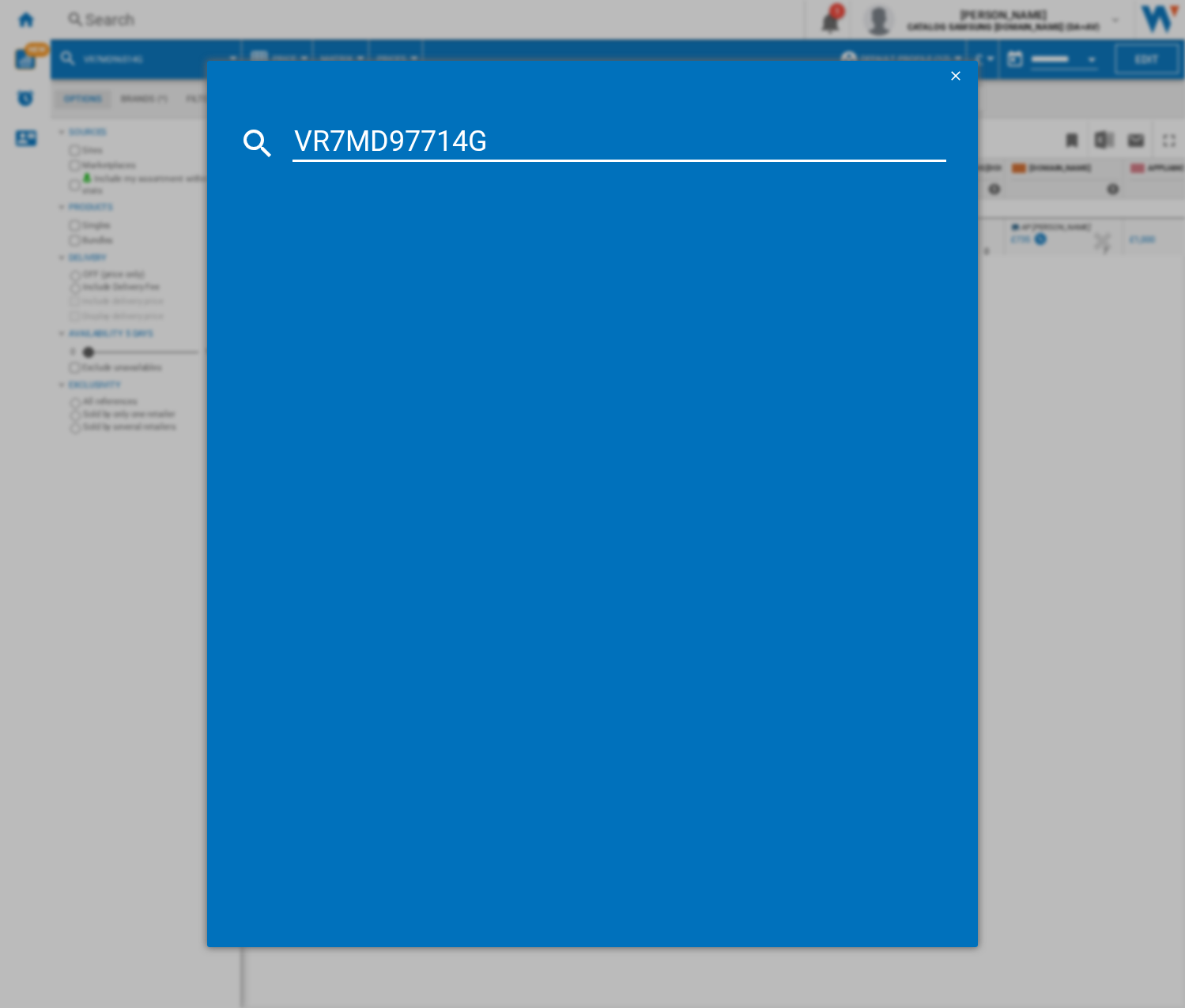
type input "VR7MD97714G"
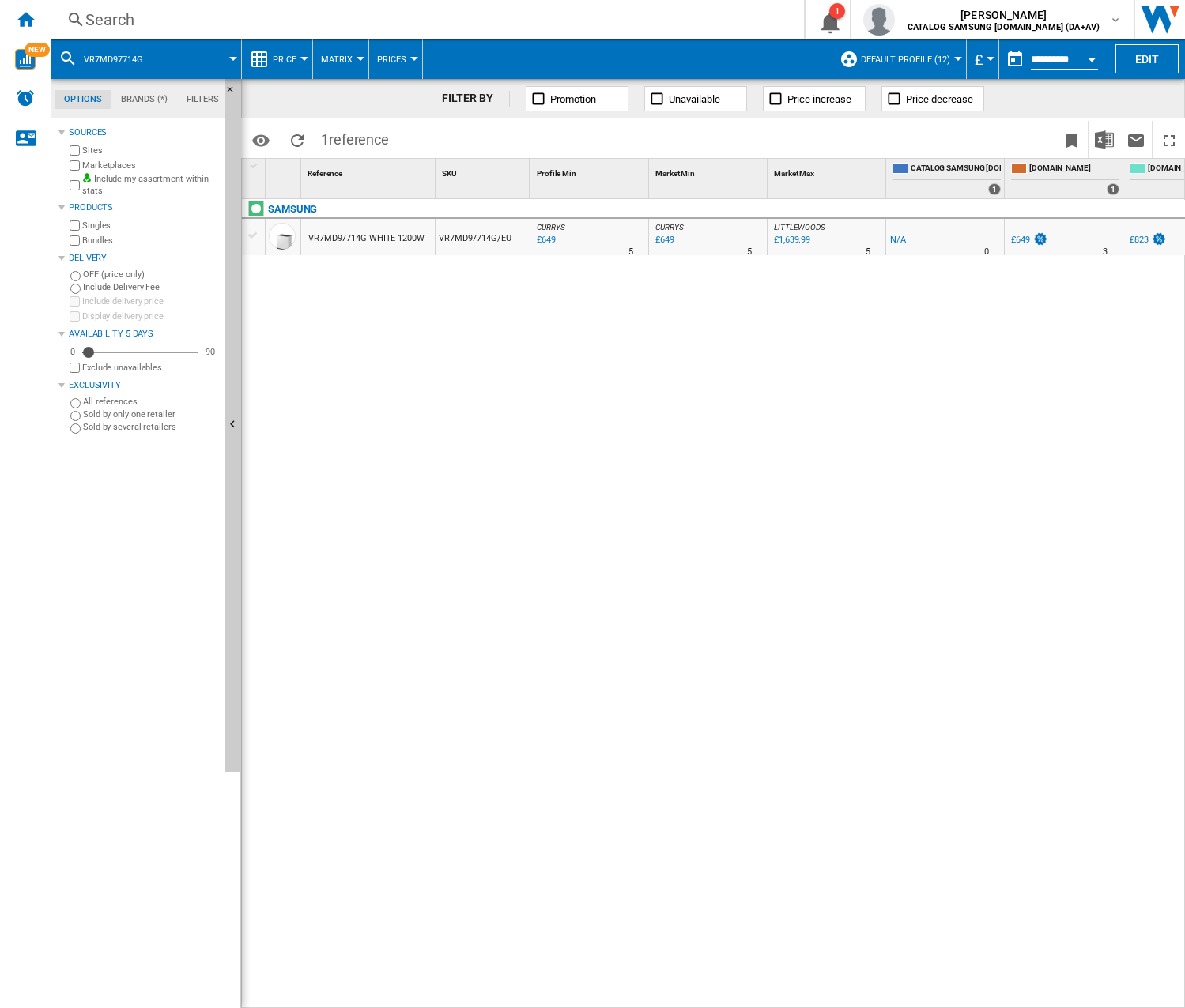
click at [574, 571] on div "CURRYS : -1.0 % £649 % N/A 5 CURRYS : CURRYS : -1.0 % £649 % N/A 5 CURRYS : [GE…" at bounding box center [858, 604] width 655 height 810
click at [653, 362] on div "CURRYS : -1.0 % £649 % N/A 5 CURRYS : CURRYS : -1.0 % £649 % N/A 5 CURRYS : [GE…" at bounding box center [858, 604] width 655 height 810
click at [147, 12] on div "Search" at bounding box center [424, 20] width 677 height 22
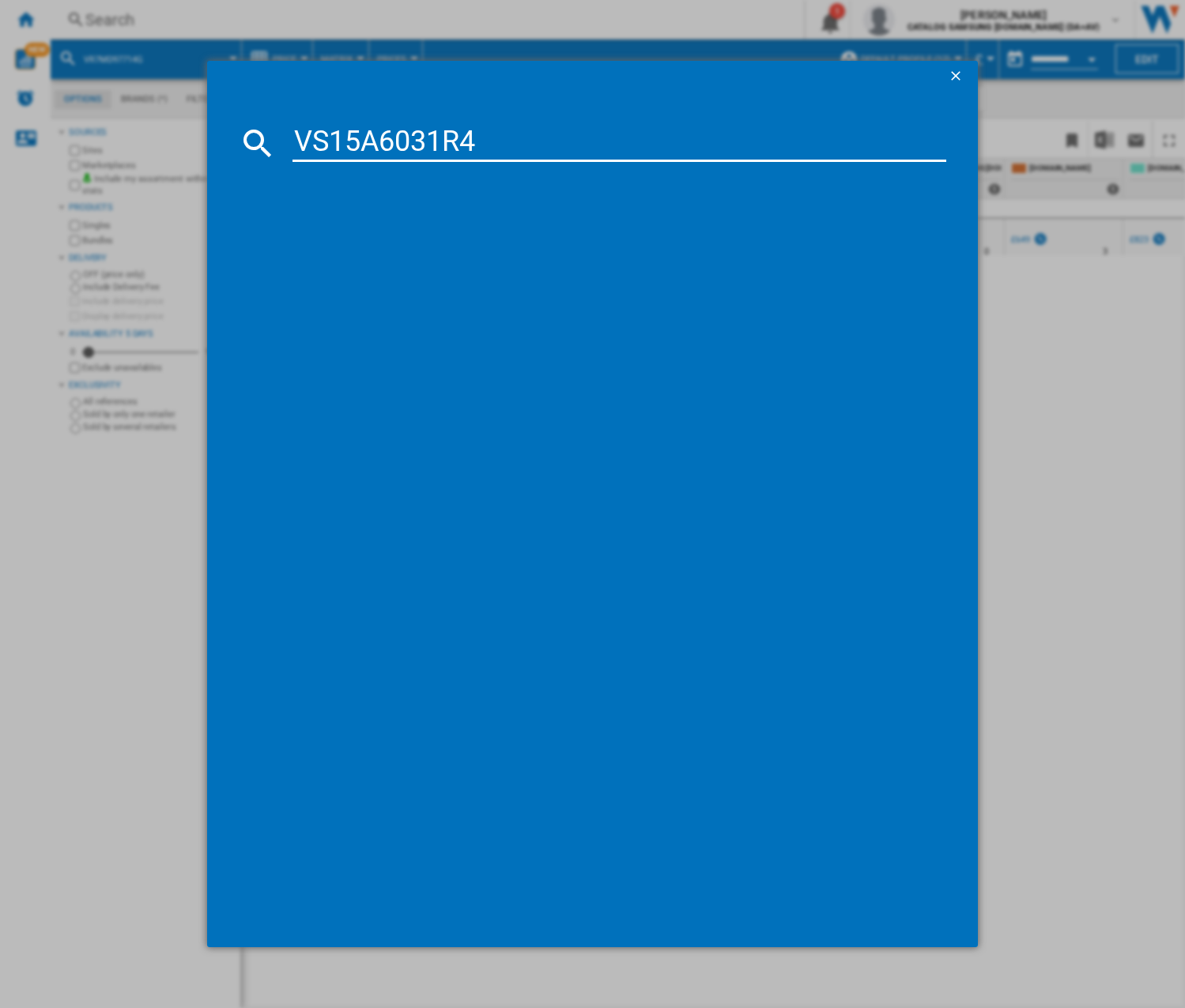
type input "VS15A6031R4"
click at [564, 144] on input "VS15A6031R4" at bounding box center [619, 143] width 653 height 38
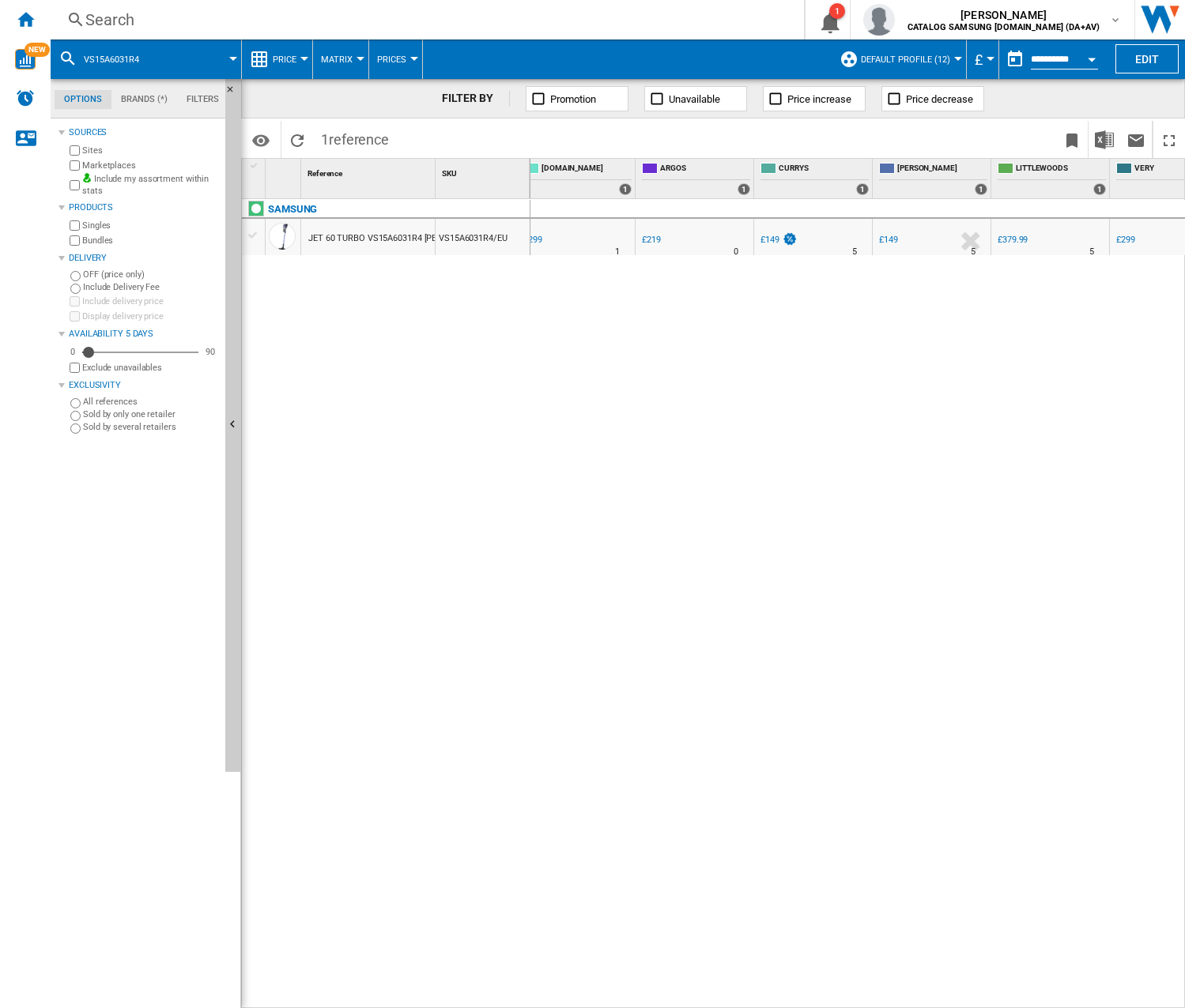
scroll to position [0, 633]
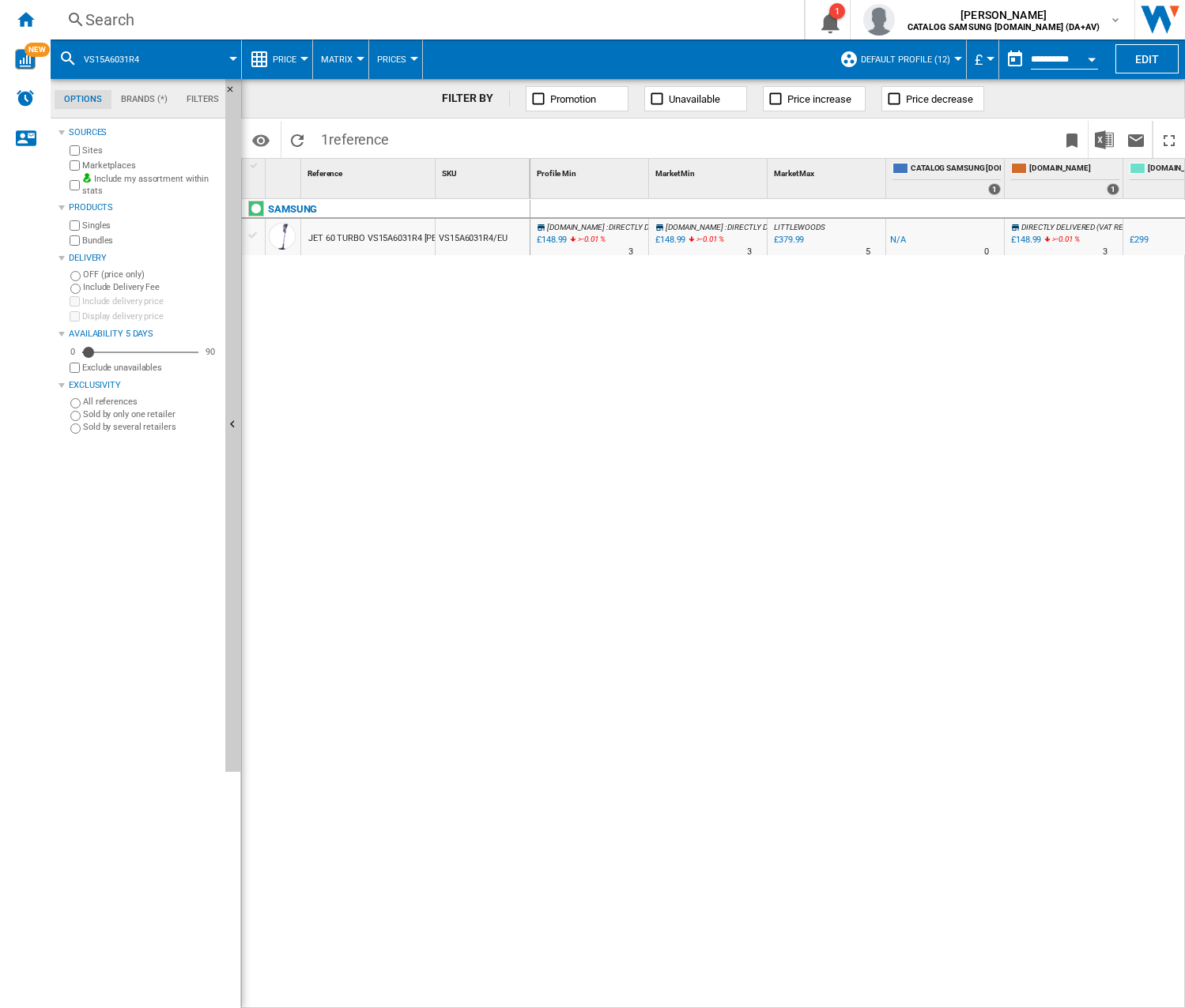
click at [281, 24] on div "Search" at bounding box center [424, 20] width 677 height 22
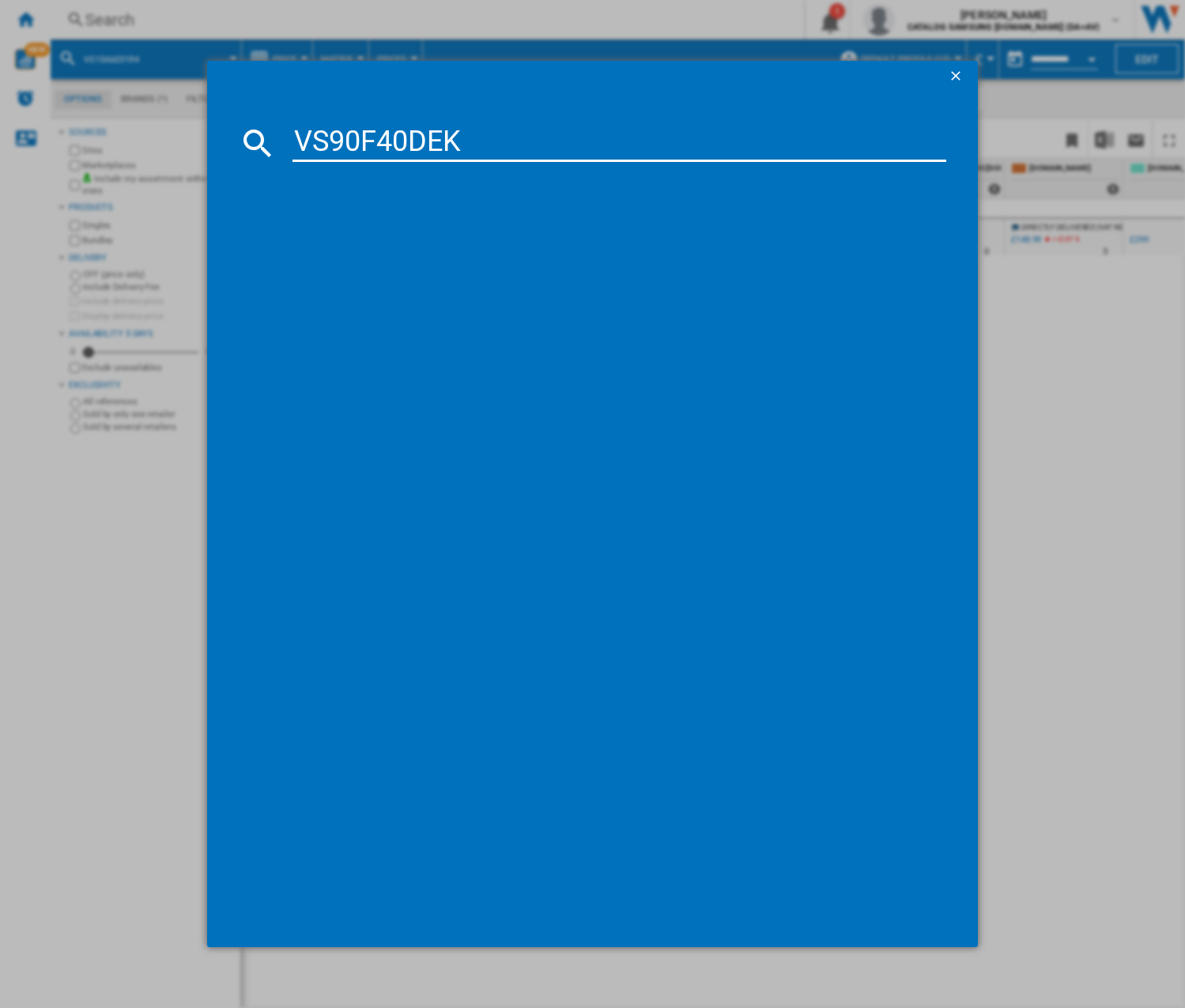
type input "VS90F40DEK"
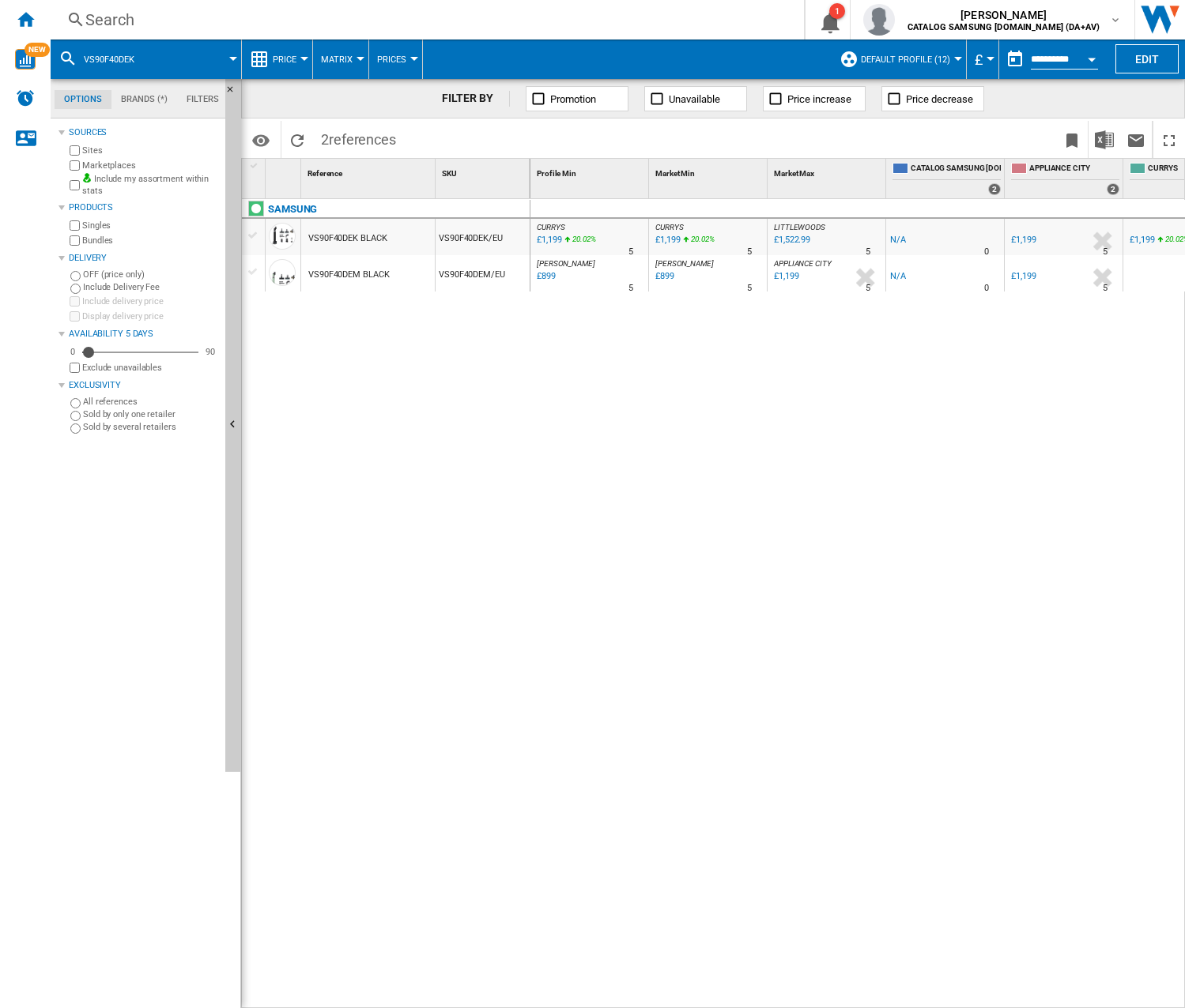
click at [659, 475] on div "CURRYS : -1.0 % £1,199 20.02 % N/A 5 CURRYS : CURRYS : -1.0 % £1,199 20.02 % N/…" at bounding box center [858, 604] width 655 height 810
click at [258, 13] on div "Search" at bounding box center [424, 20] width 677 height 22
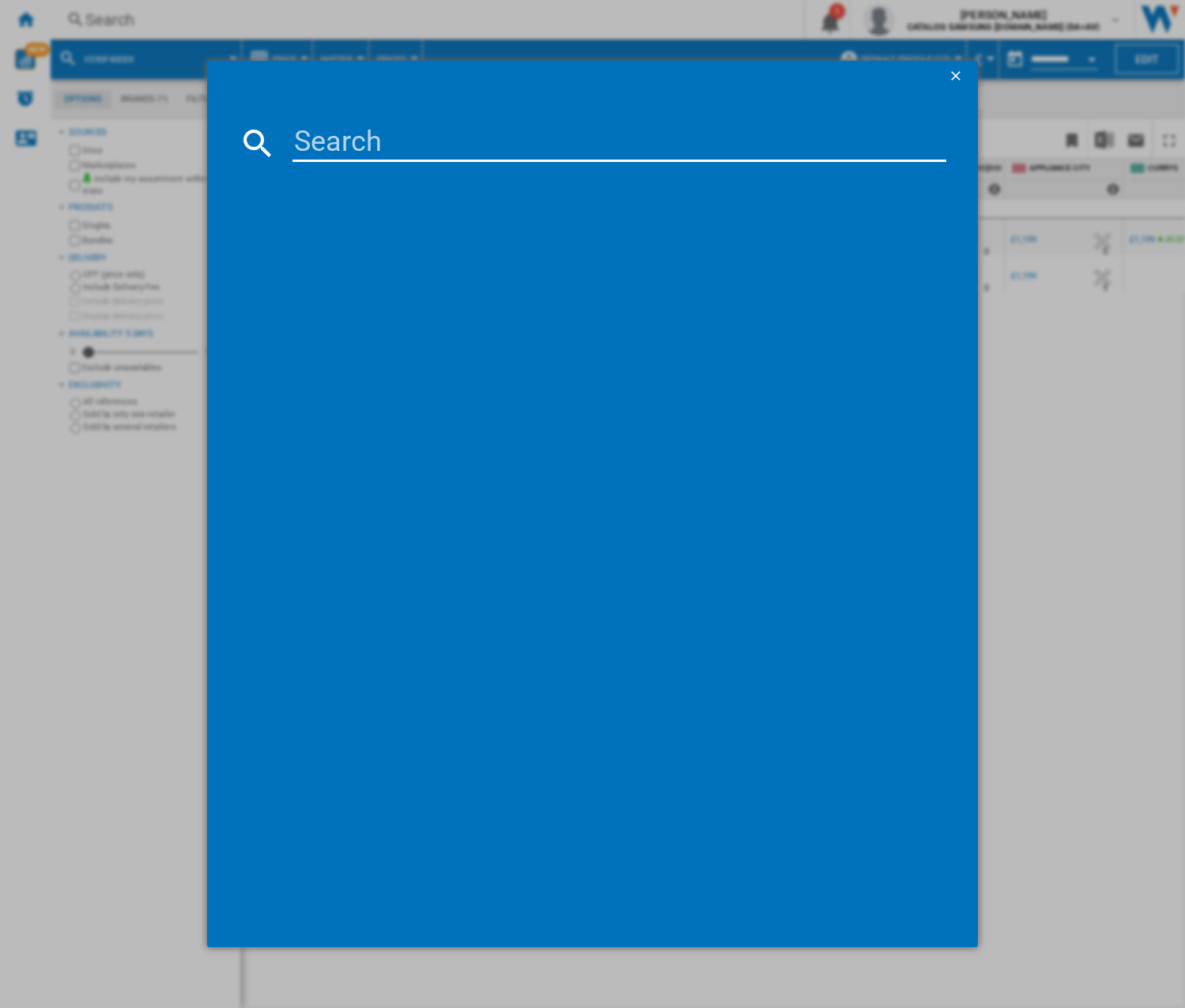
type input "VS20B95823W"
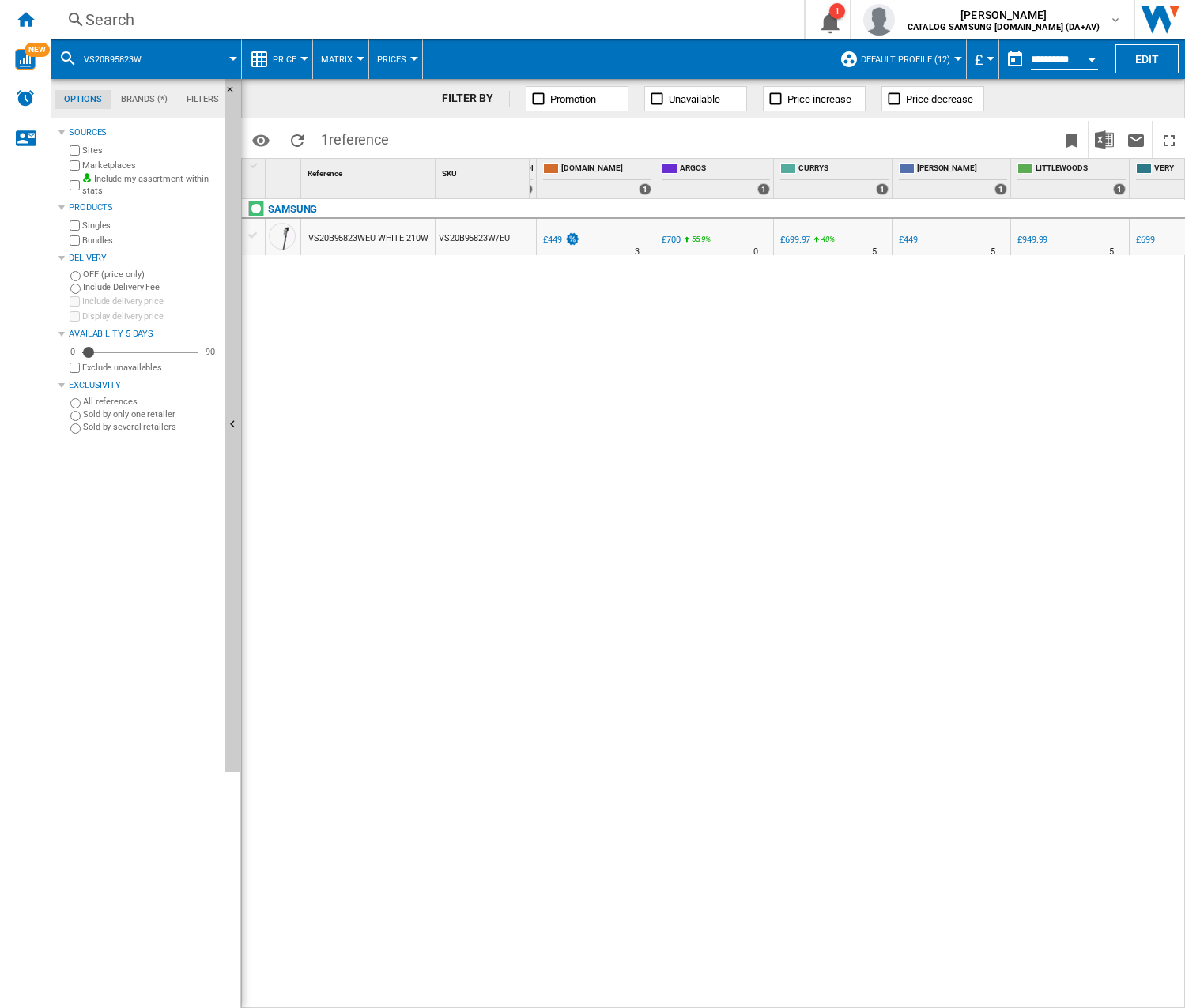
scroll to position [0, 327]
click at [187, 11] on div "Search" at bounding box center [424, 20] width 677 height 22
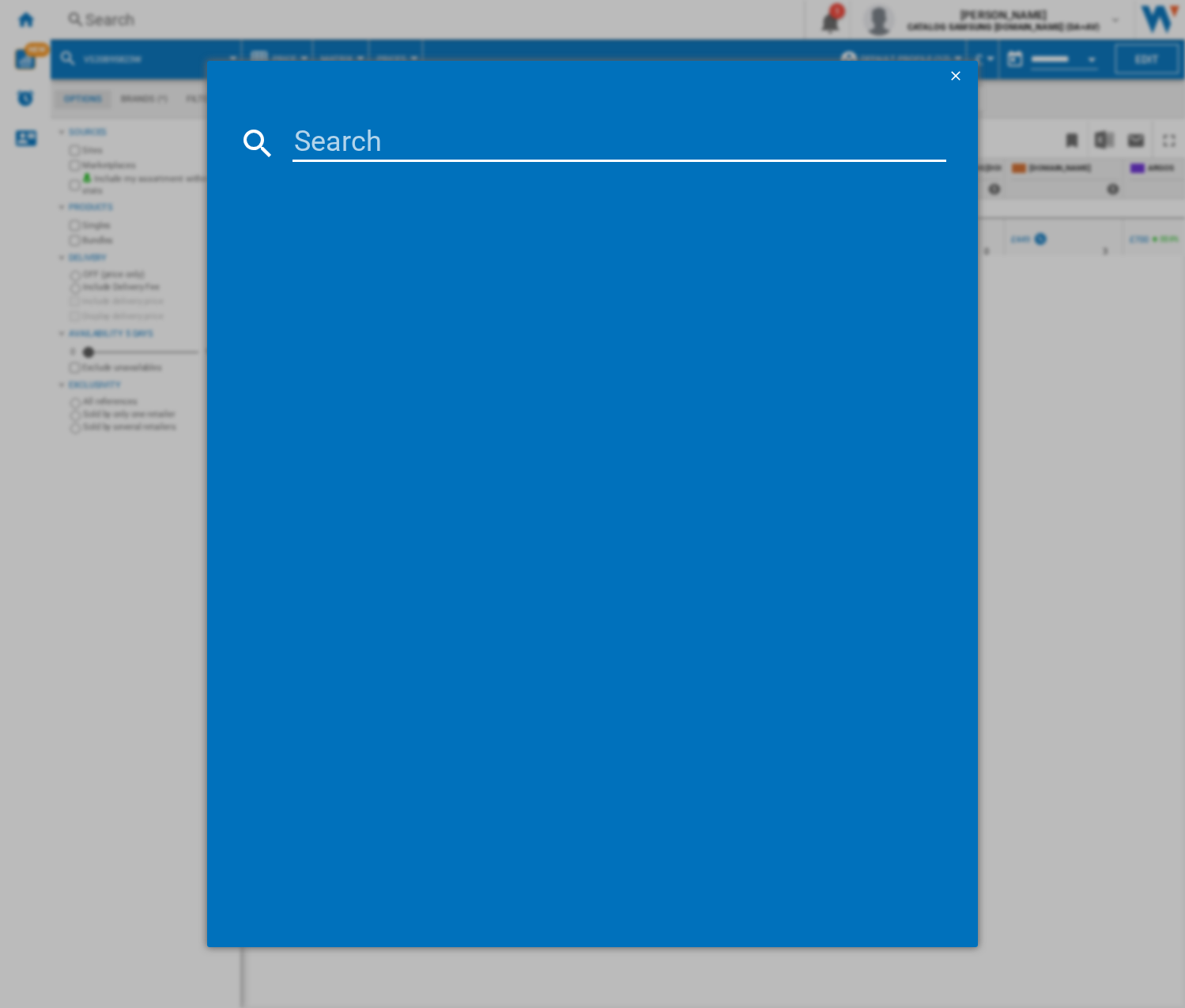
type input "VS80F28DLP"
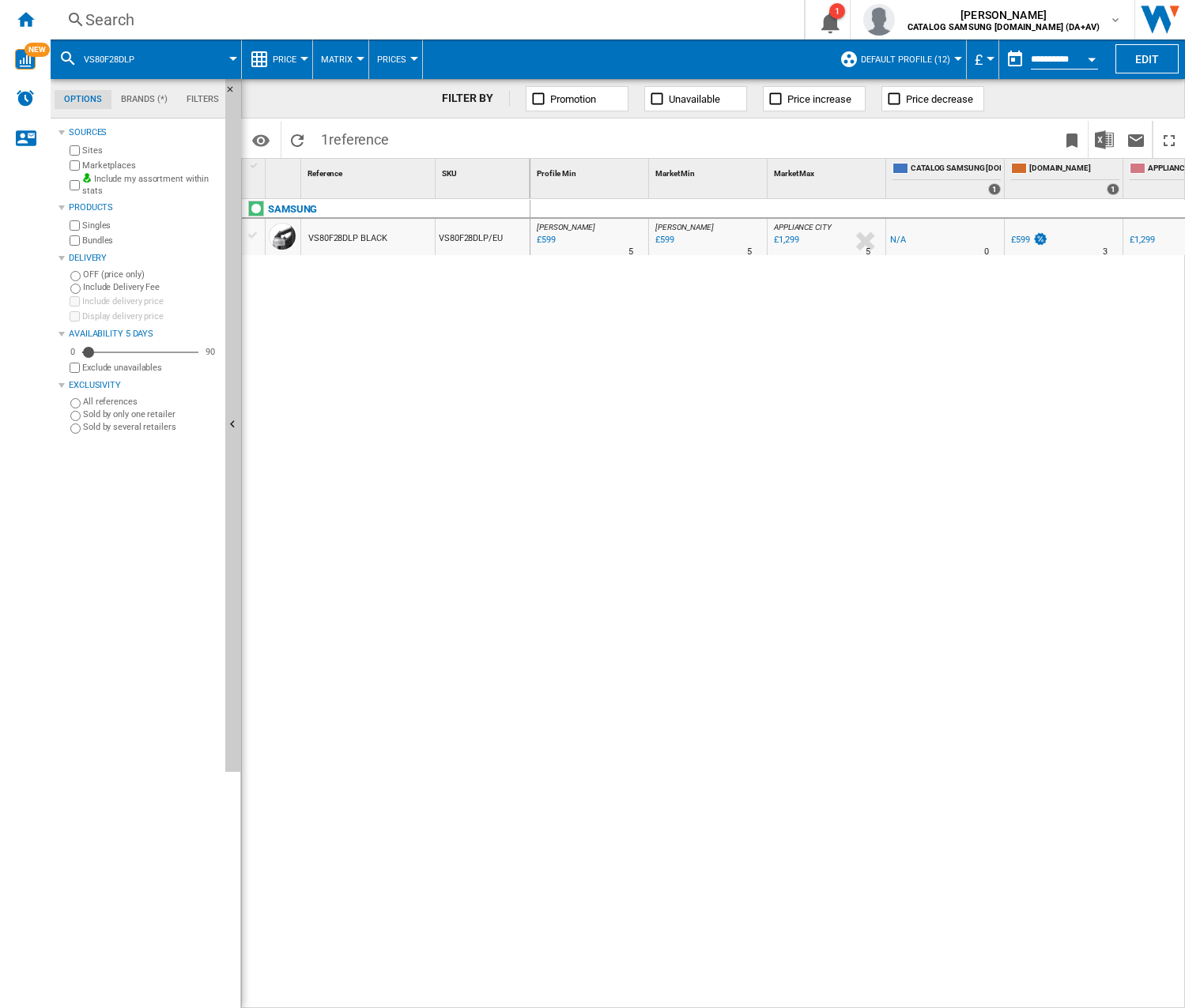
click at [213, 8] on div "Search Search 0 1 [PERSON_NAME] CATALOG SAMSUNG [DOMAIN_NAME] (DA+AV) CATALOG S…" at bounding box center [618, 19] width 1134 height 39
click at [207, 17] on div "Search" at bounding box center [424, 20] width 677 height 22
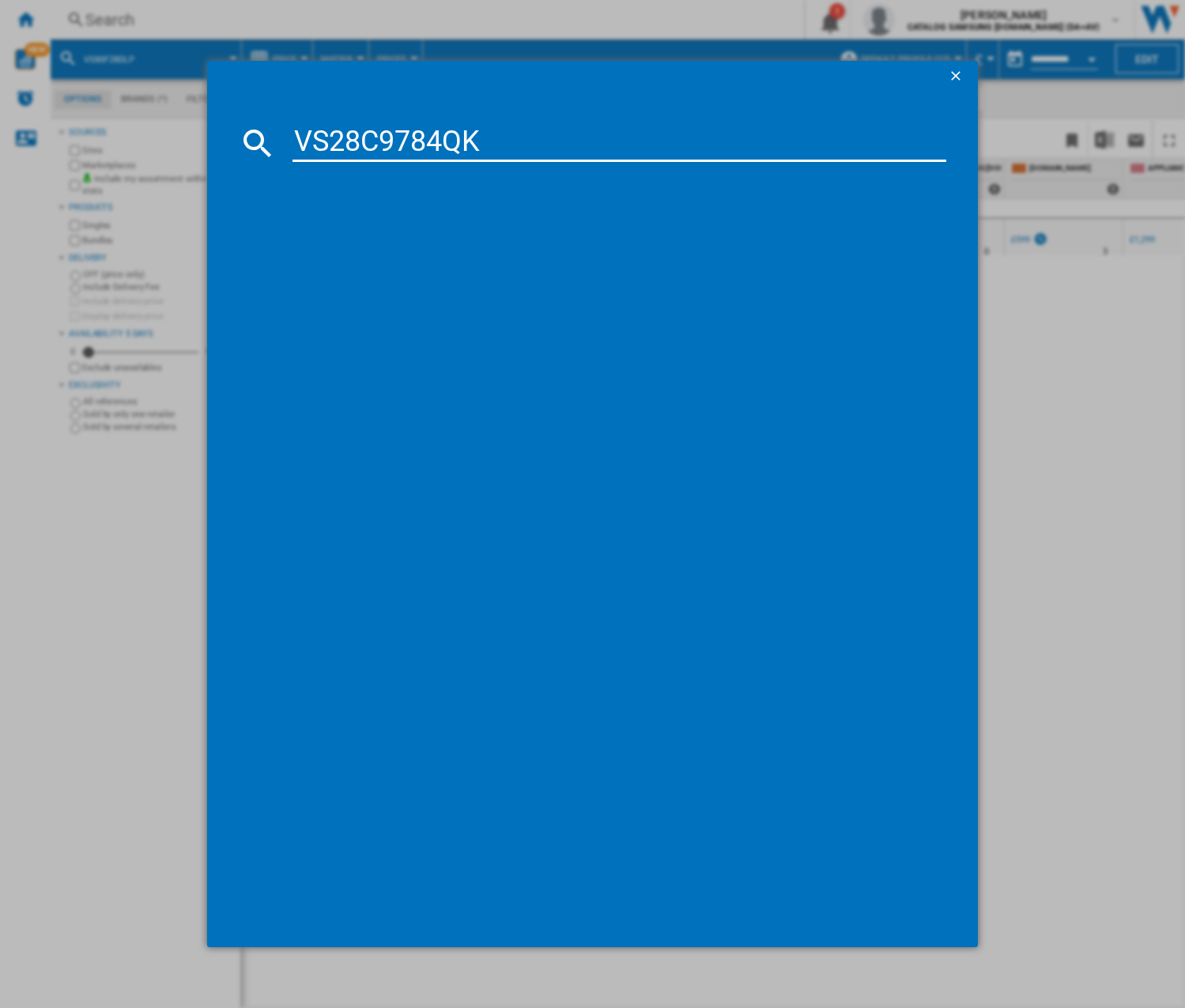
type input "VS28C9784QK"
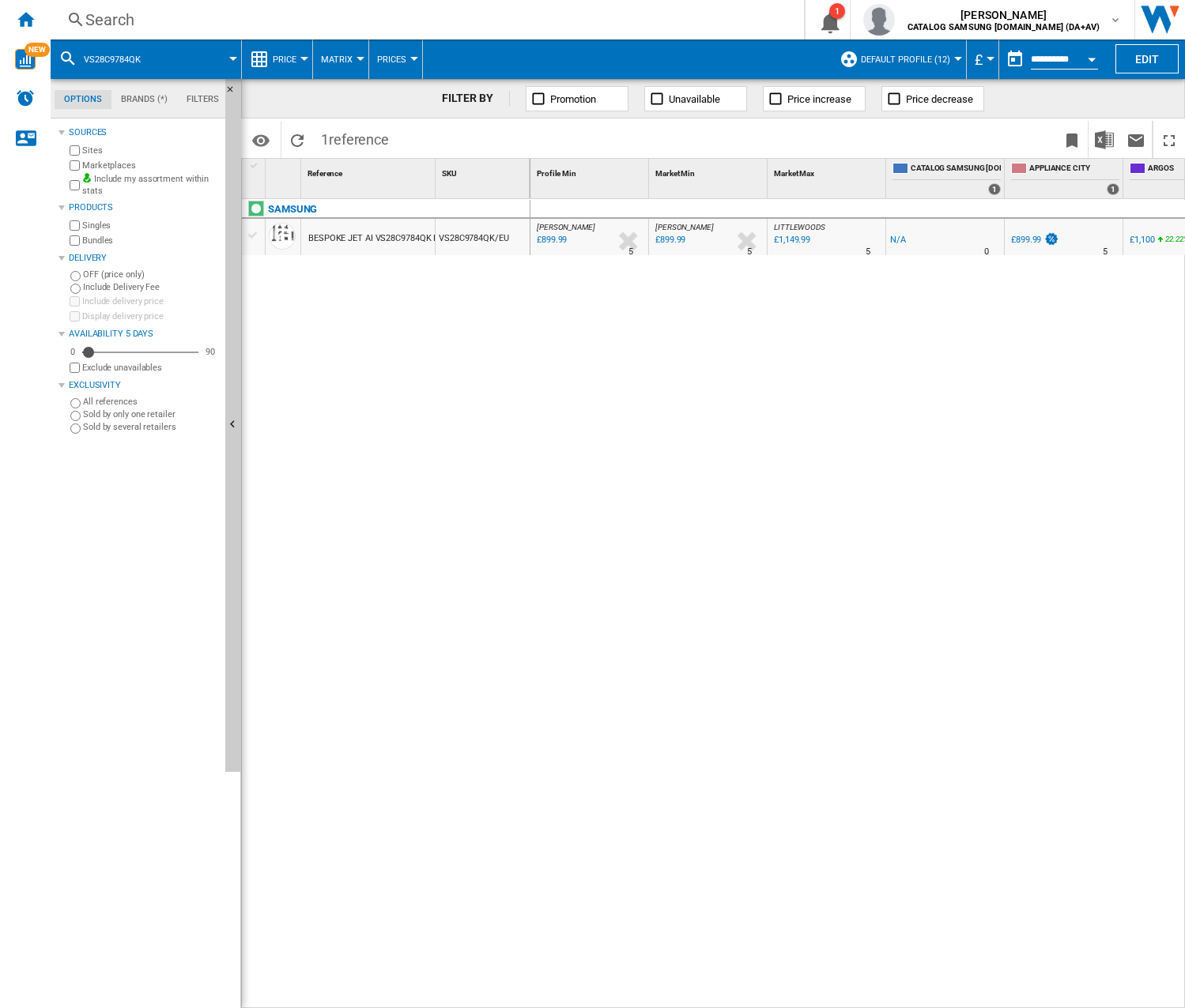
click at [811, 587] on div "[PERSON_NAME] : UK [PERSON_NAME] -1.0 % £899.99 % N/A 5 [PERSON_NAME] : UK [PER…" at bounding box center [858, 604] width 655 height 810
click at [310, 18] on div "Search" at bounding box center [424, 20] width 677 height 22
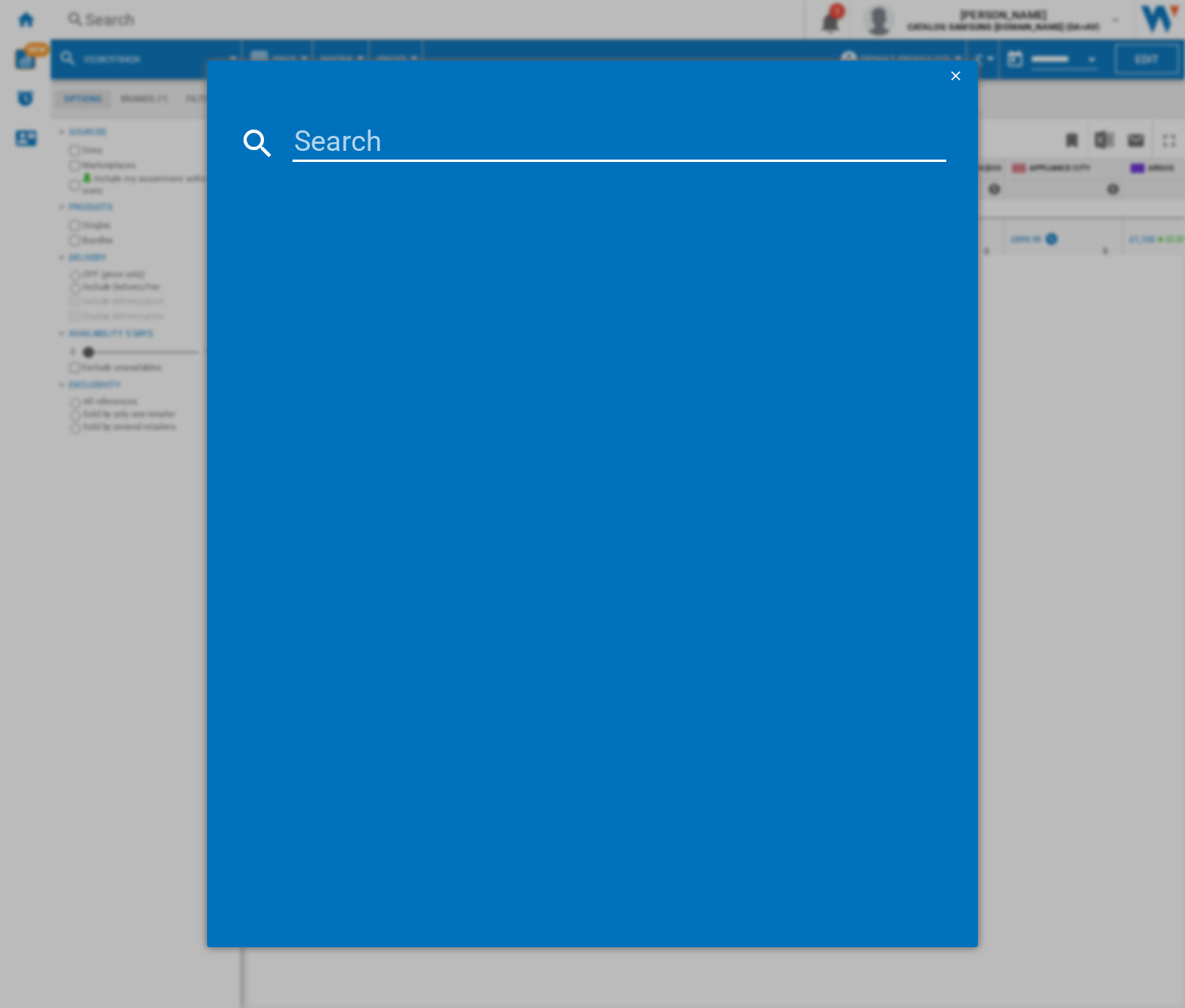
click at [390, 124] on input at bounding box center [619, 143] width 653 height 38
type input "VS20B95973B"
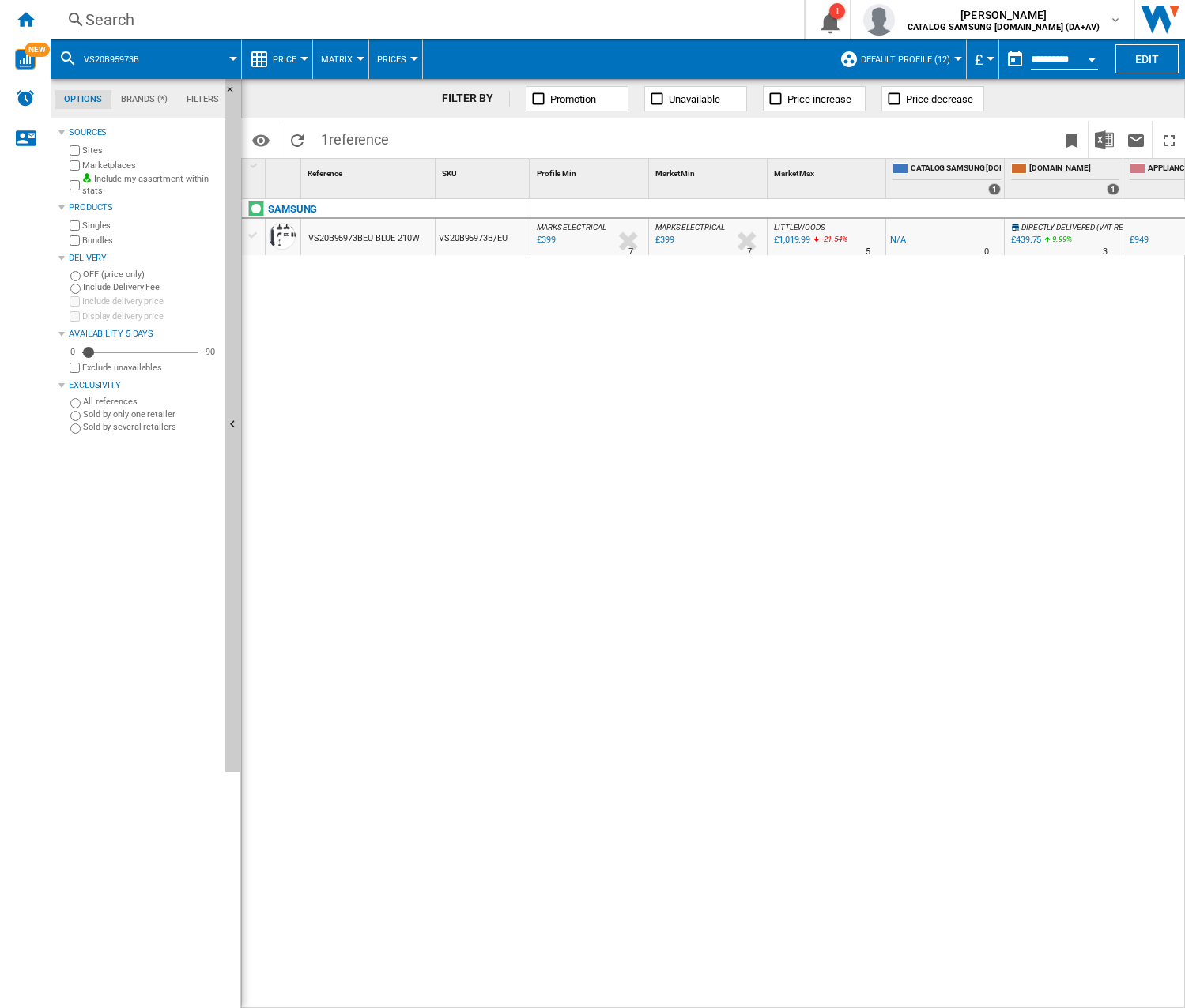
click at [970, 300] on div "MARKS ELECTRICAL : MARKS ELECTRICAL -1.0 % £399 % N/A 7 MARKS ELECTRICAL : MARK…" at bounding box center [858, 604] width 655 height 810
click at [122, 21] on div "Search" at bounding box center [424, 20] width 677 height 22
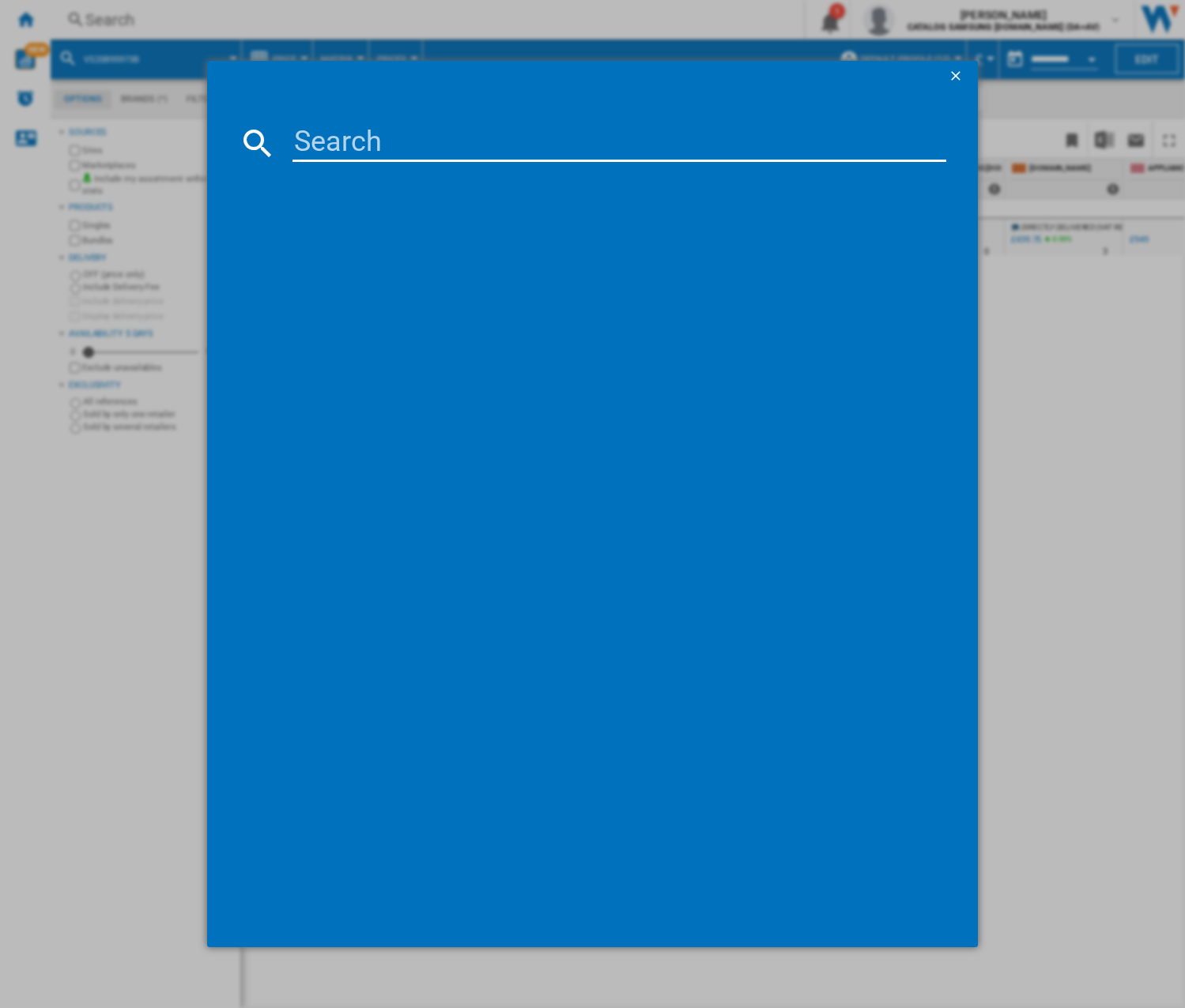
type input "VS15A60AGR5"
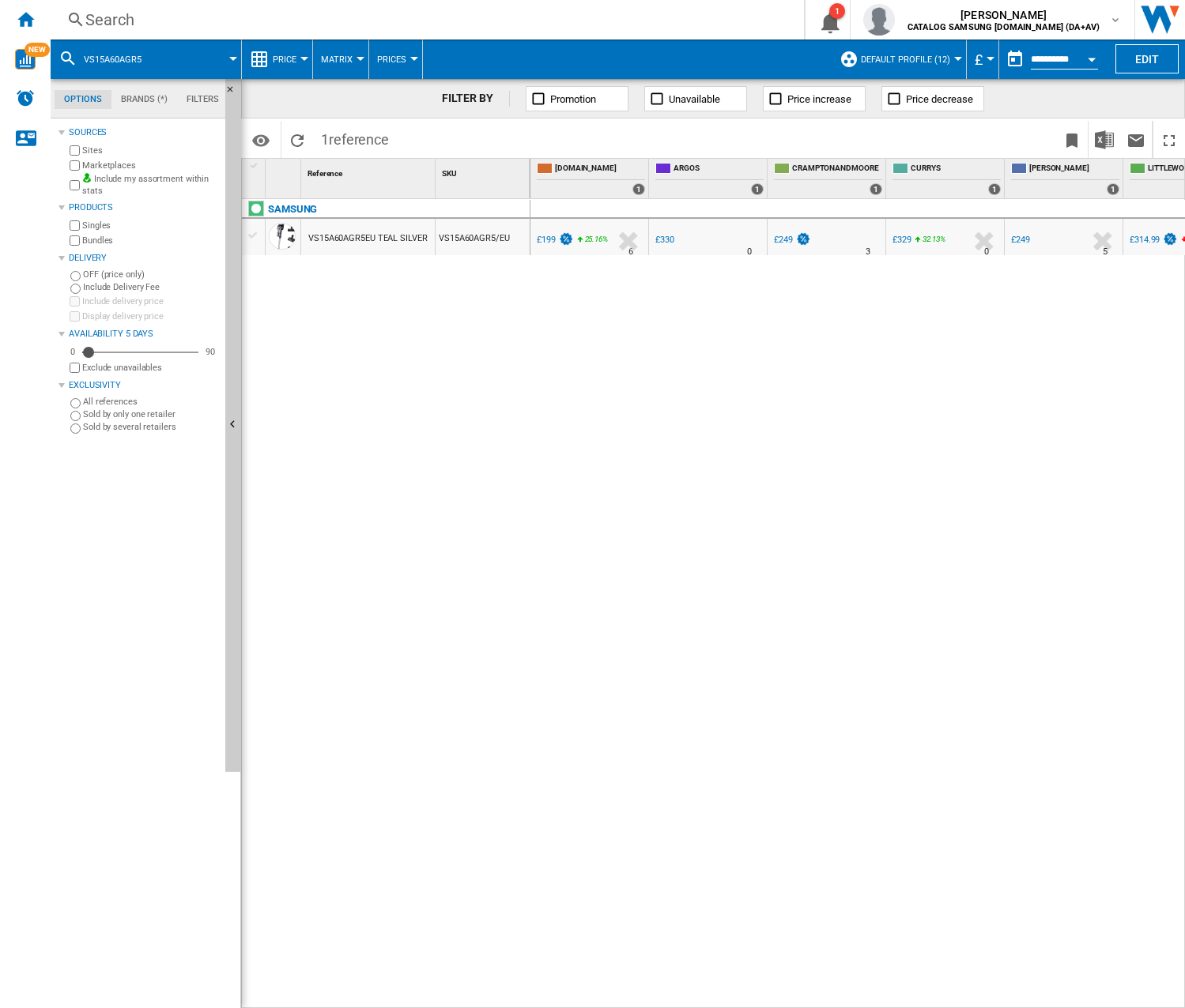
scroll to position [0, 453]
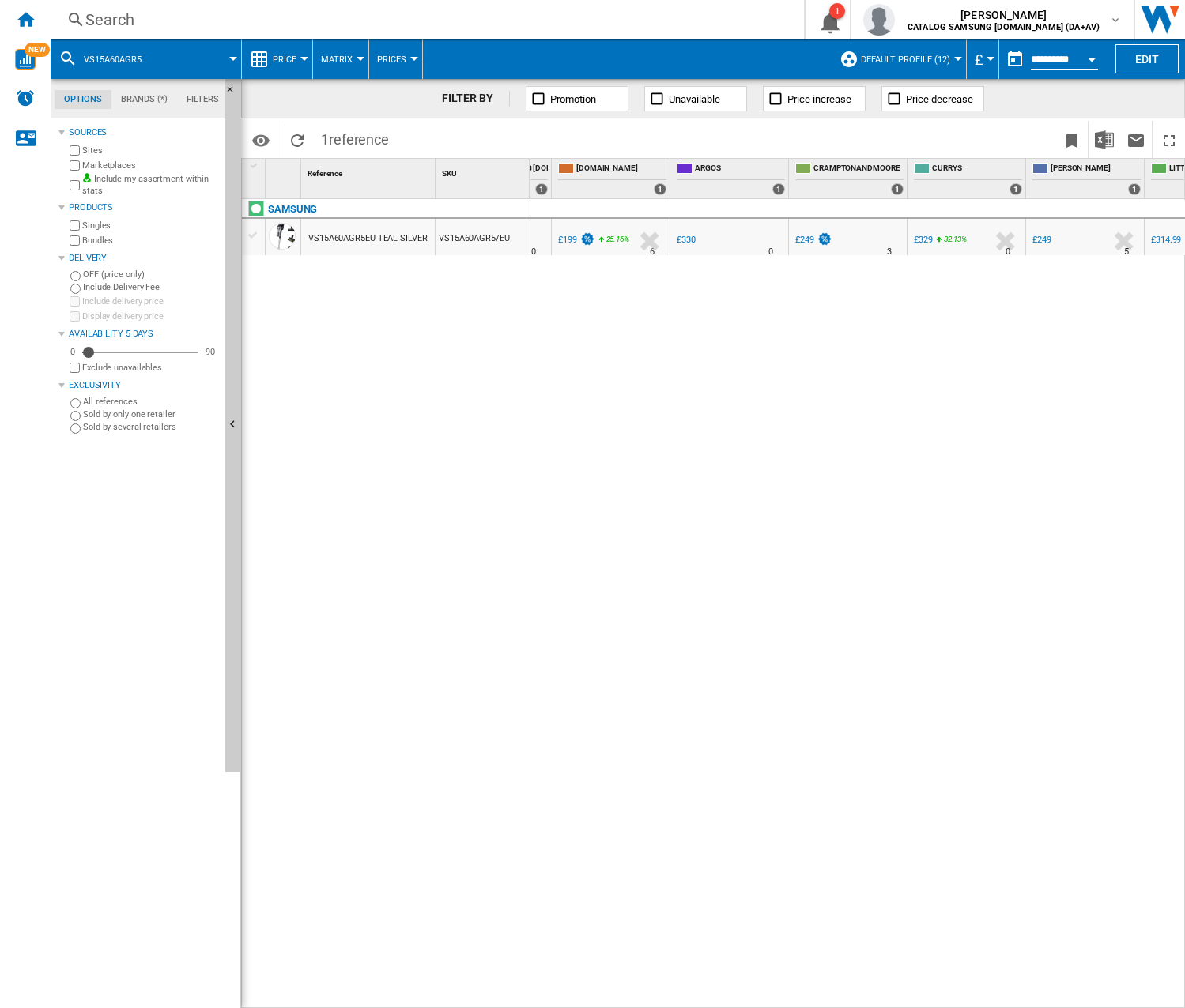
click at [351, 19] on div "Search" at bounding box center [424, 20] width 677 height 22
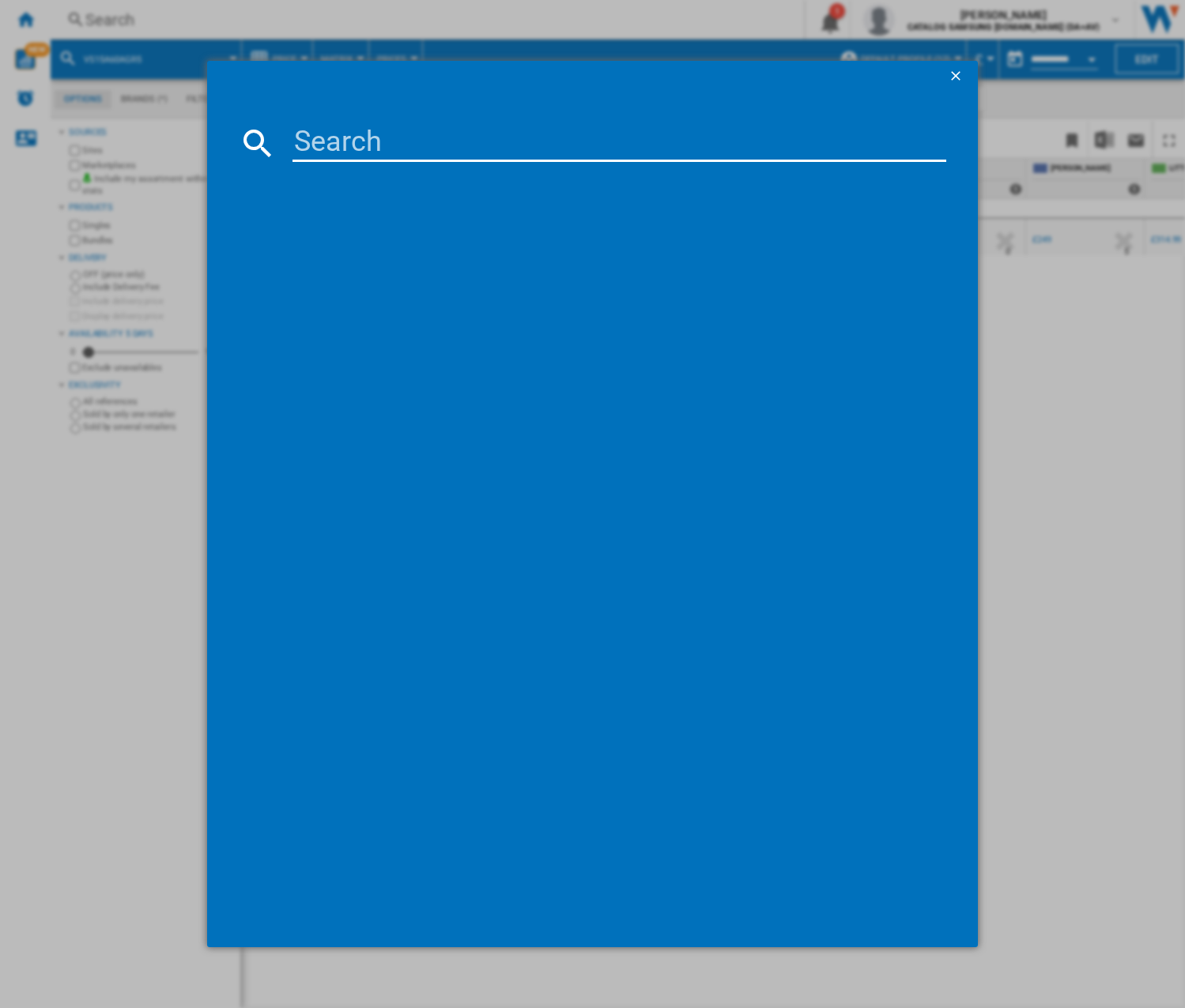
type input "VS20B75AGR1"
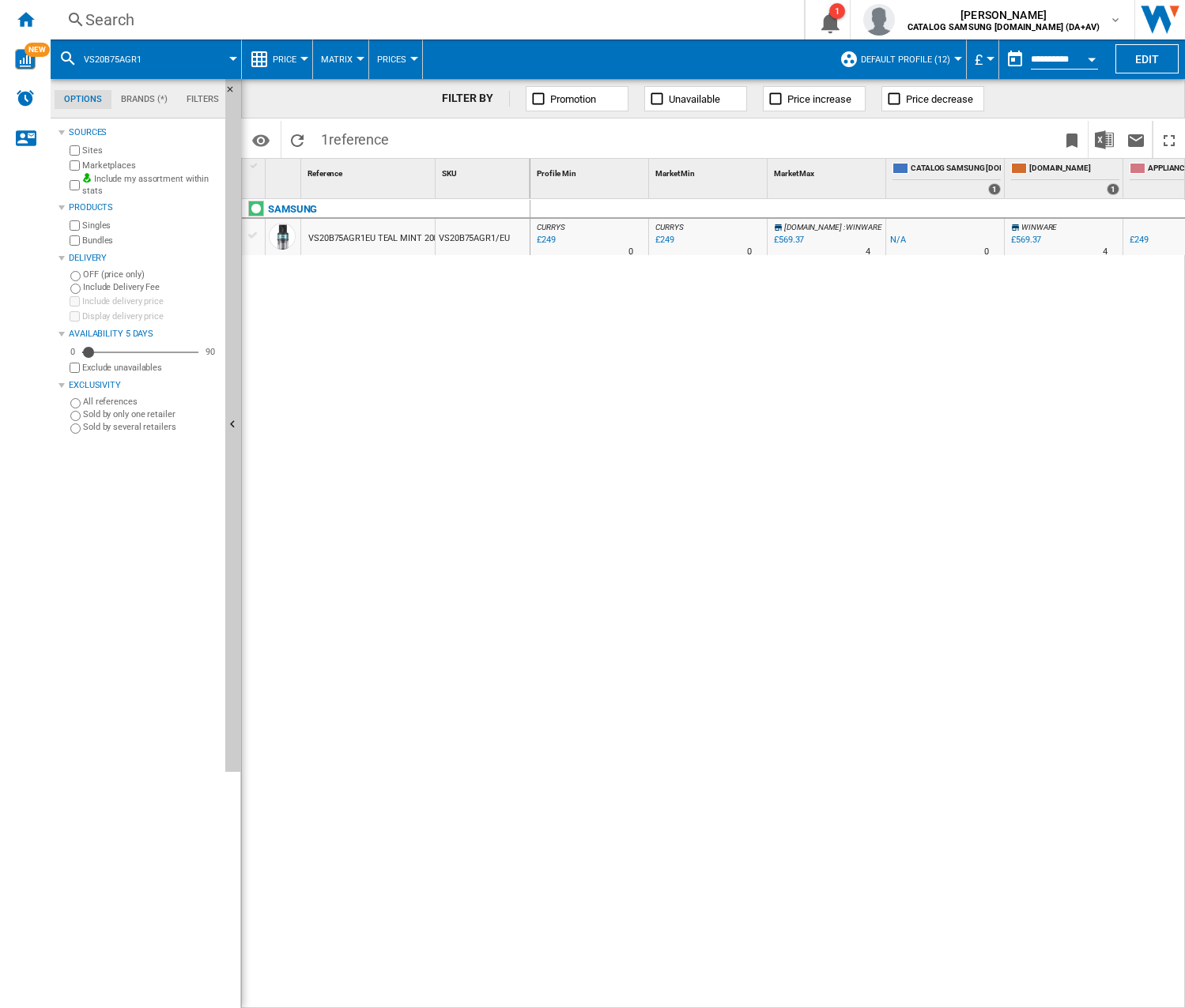
click at [577, 330] on div "CURRYS : -1.0 % £249 % N/A 0 CURRYS : CURRYS : -1.0 % £249 % N/A 0 CURRYS : [DO…" at bounding box center [858, 604] width 655 height 810
click at [791, 587] on div "CURRYS : -1.0 % £249 % N/A 0 CURRYS : CURRYS : -1.0 % £249 % N/A 0 CURRYS : [DO…" at bounding box center [858, 604] width 655 height 810
click at [293, 19] on div "Search" at bounding box center [424, 20] width 677 height 22
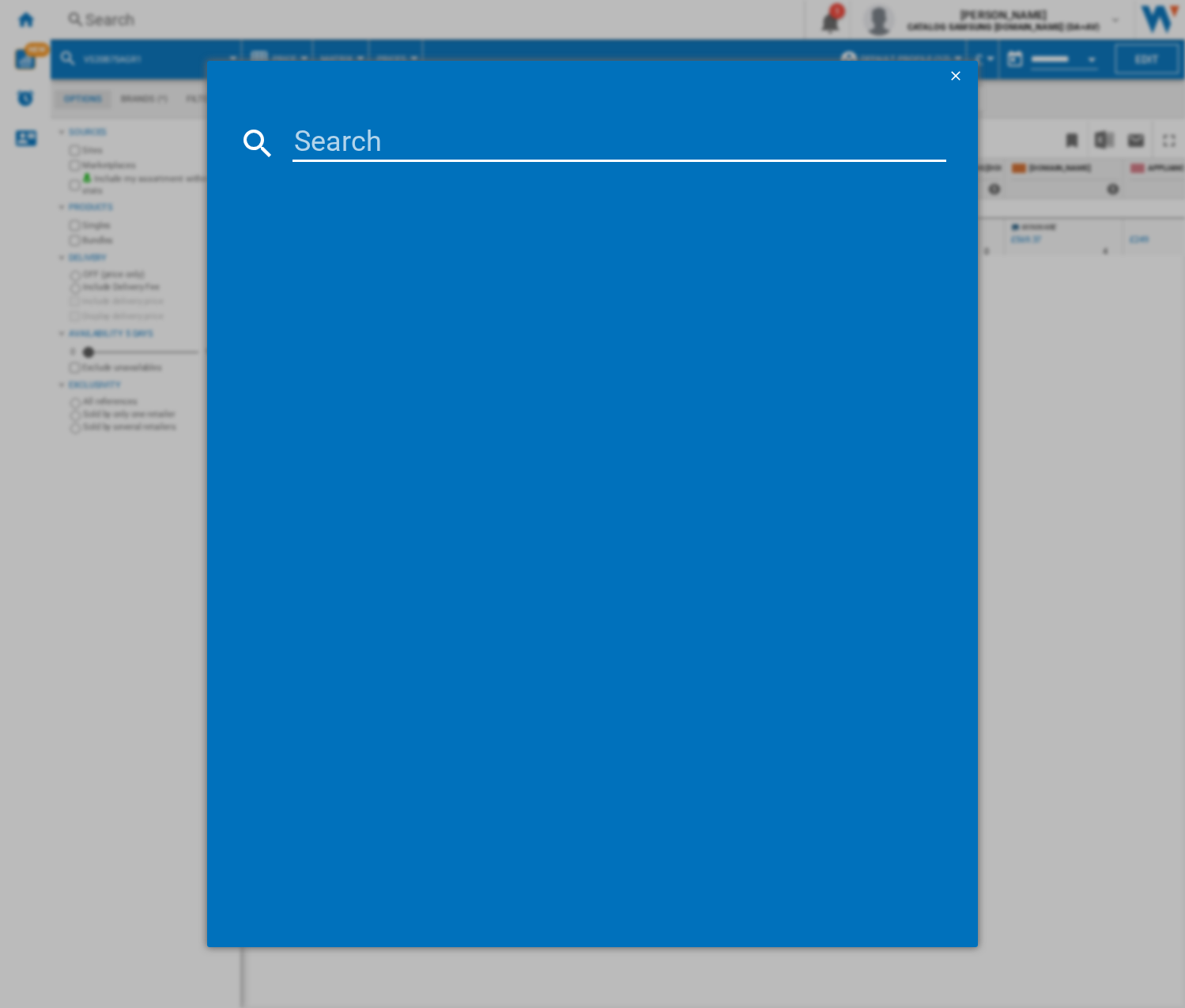
type input "VS20C8522TN"
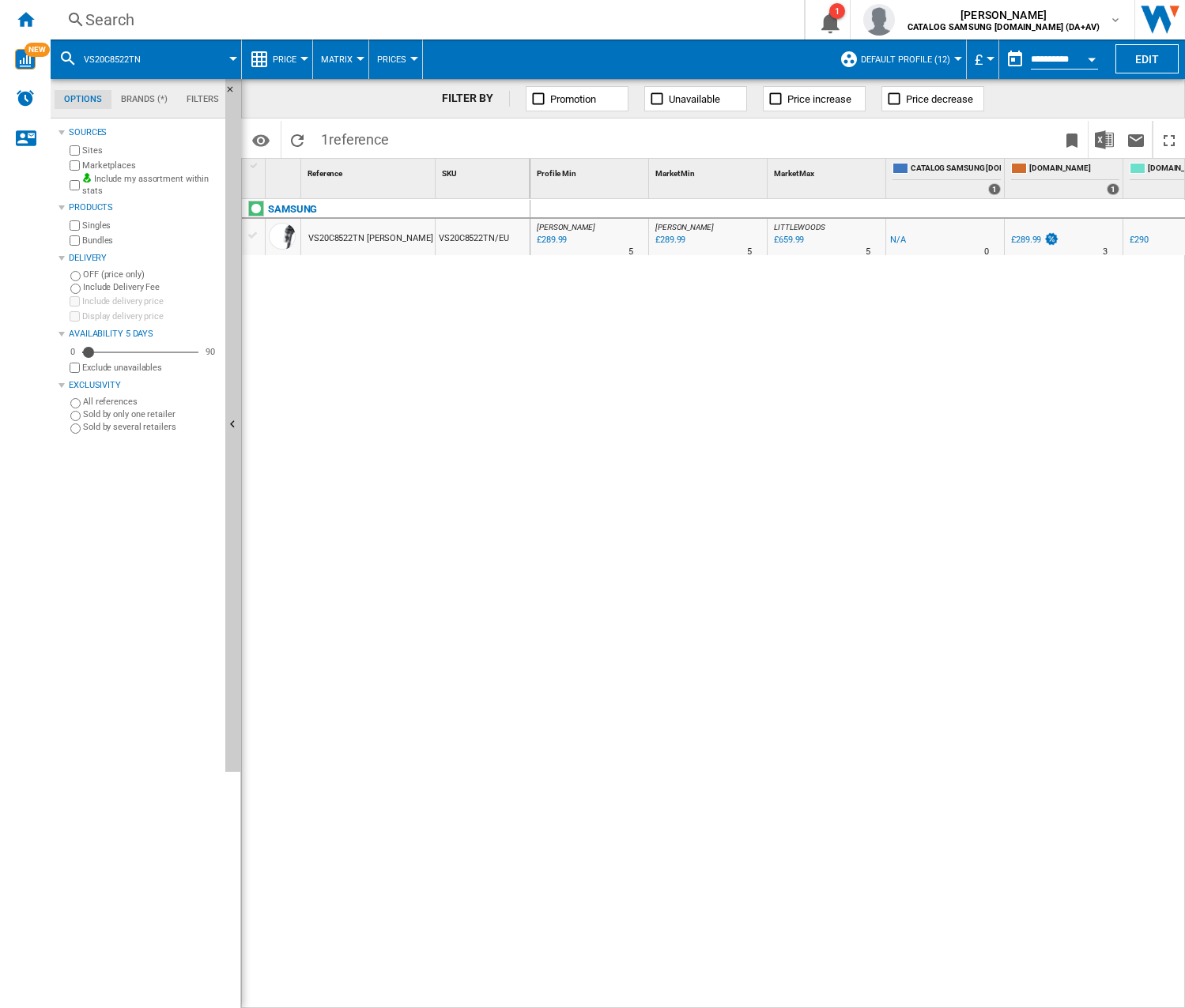
click at [432, 29] on div "Search" at bounding box center [424, 20] width 677 height 22
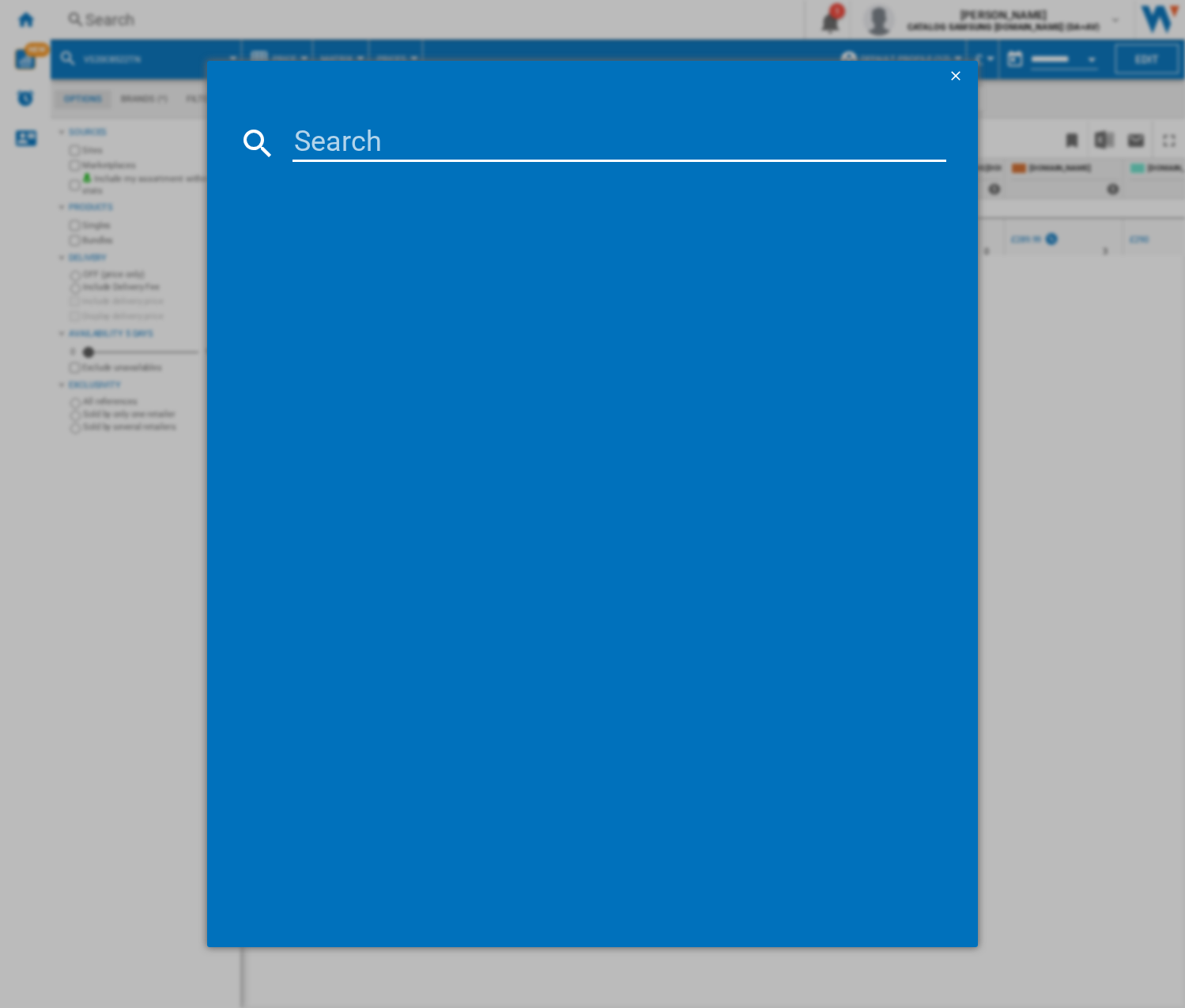
type input "VR7MD97714G"
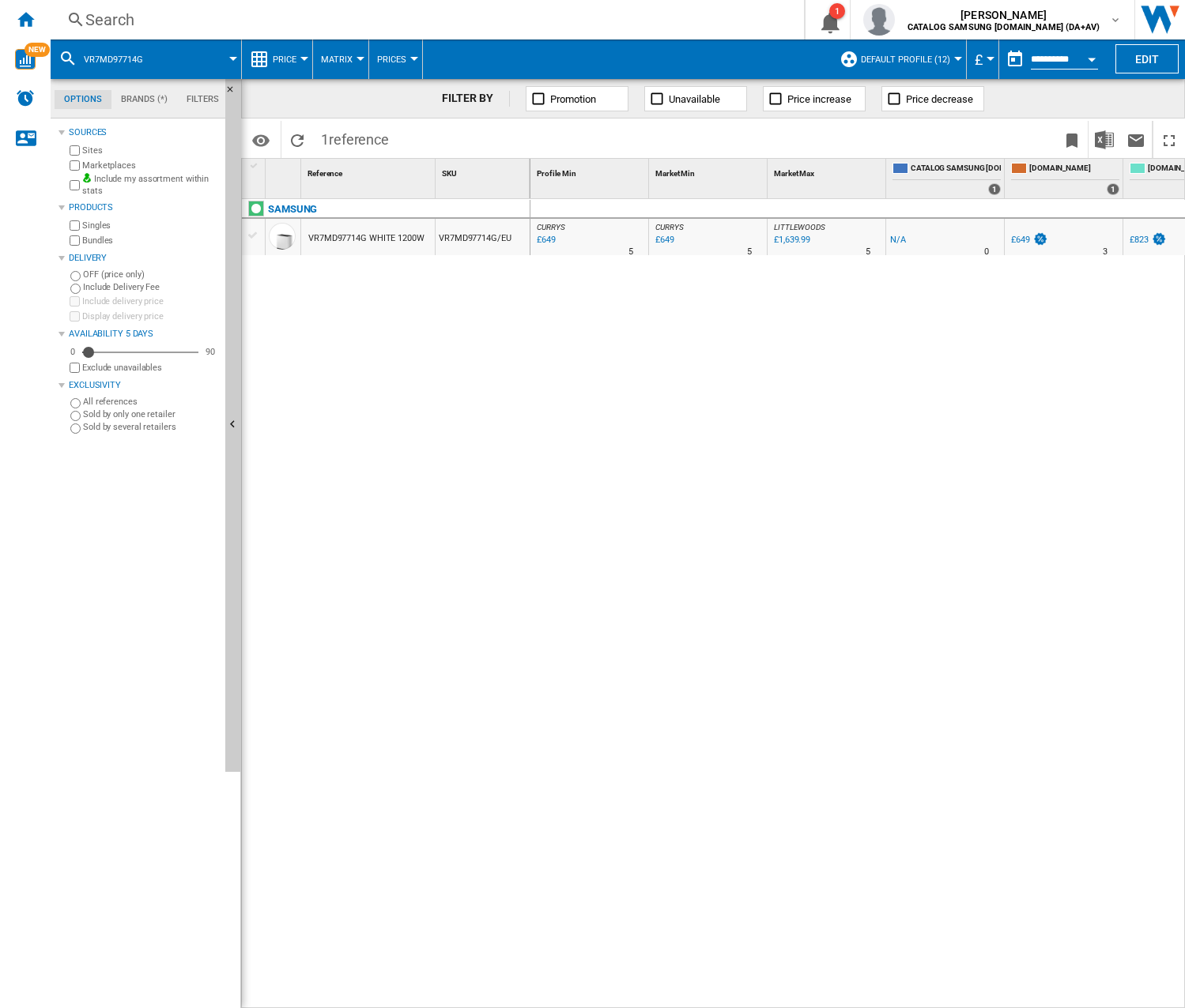
click at [605, 330] on div "CURRYS : -1.0 % £649 % N/A 5 CURRYS : CURRYS : -1.0 % £649 % N/A 5 CURRYS : [GE…" at bounding box center [858, 604] width 655 height 810
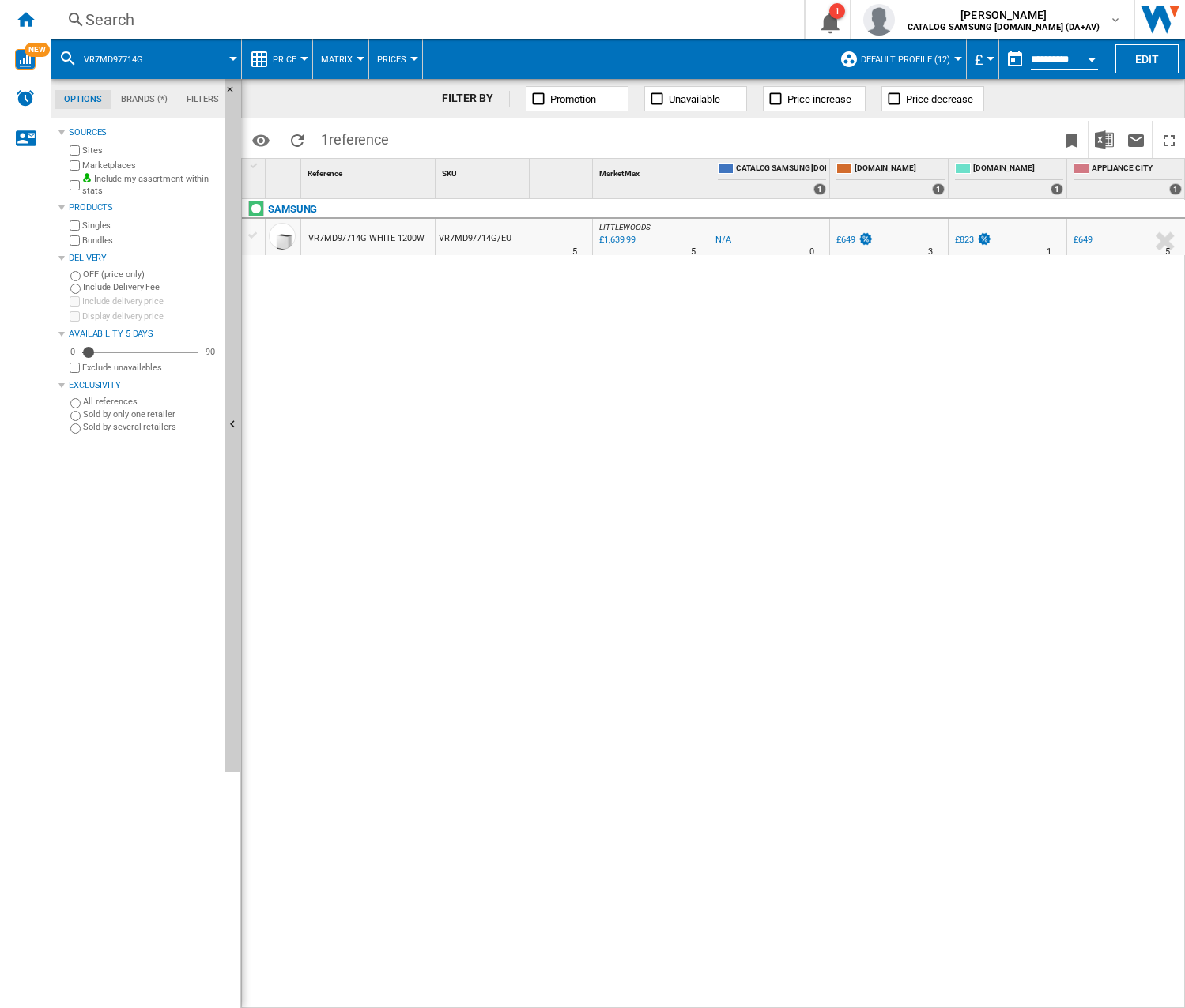
scroll to position [0, 185]
click at [972, 237] on div "£649" at bounding box center [968, 240] width 19 height 10
click at [354, 21] on div "Search" at bounding box center [424, 20] width 677 height 22
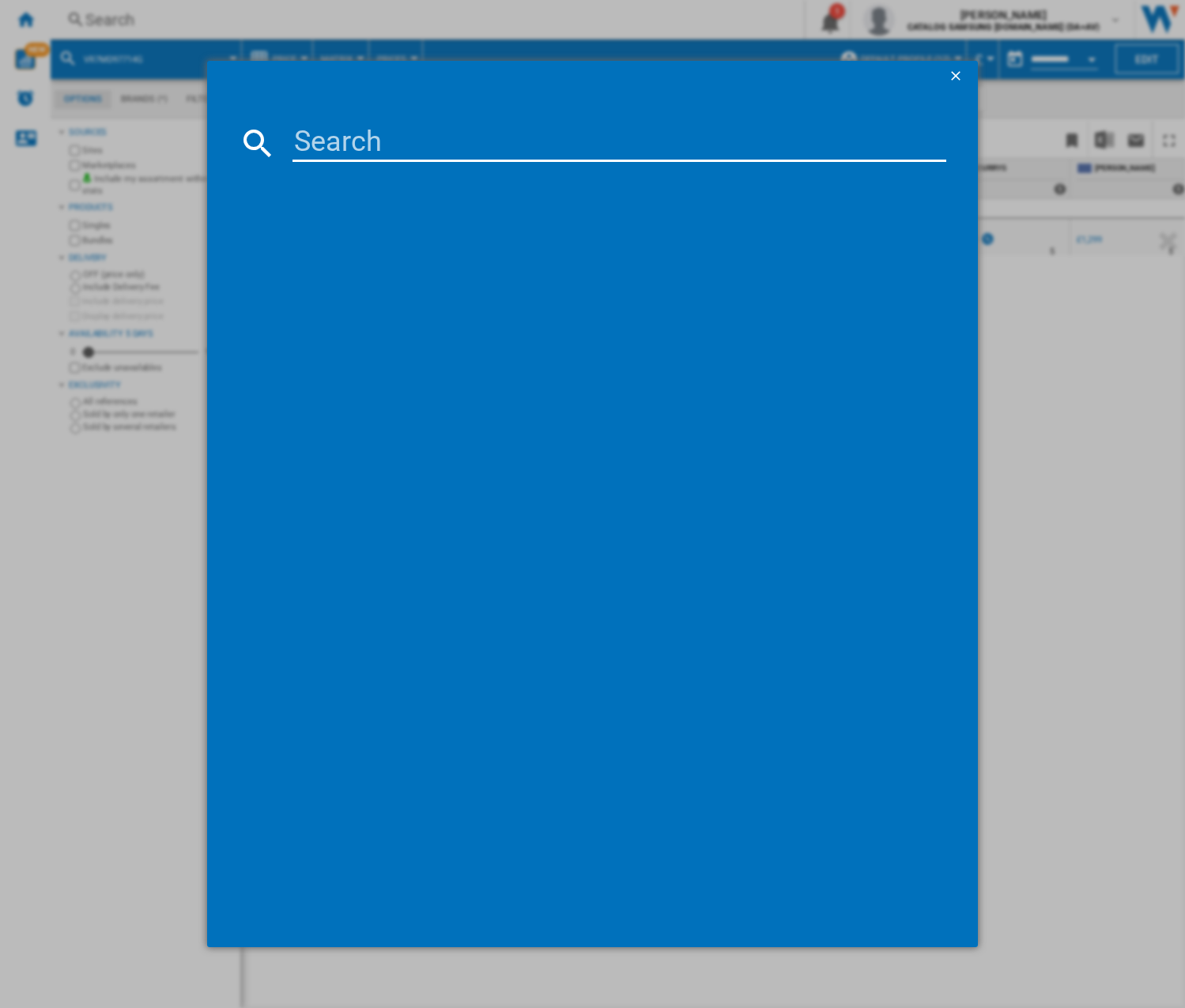
type input "VS20B95823W"
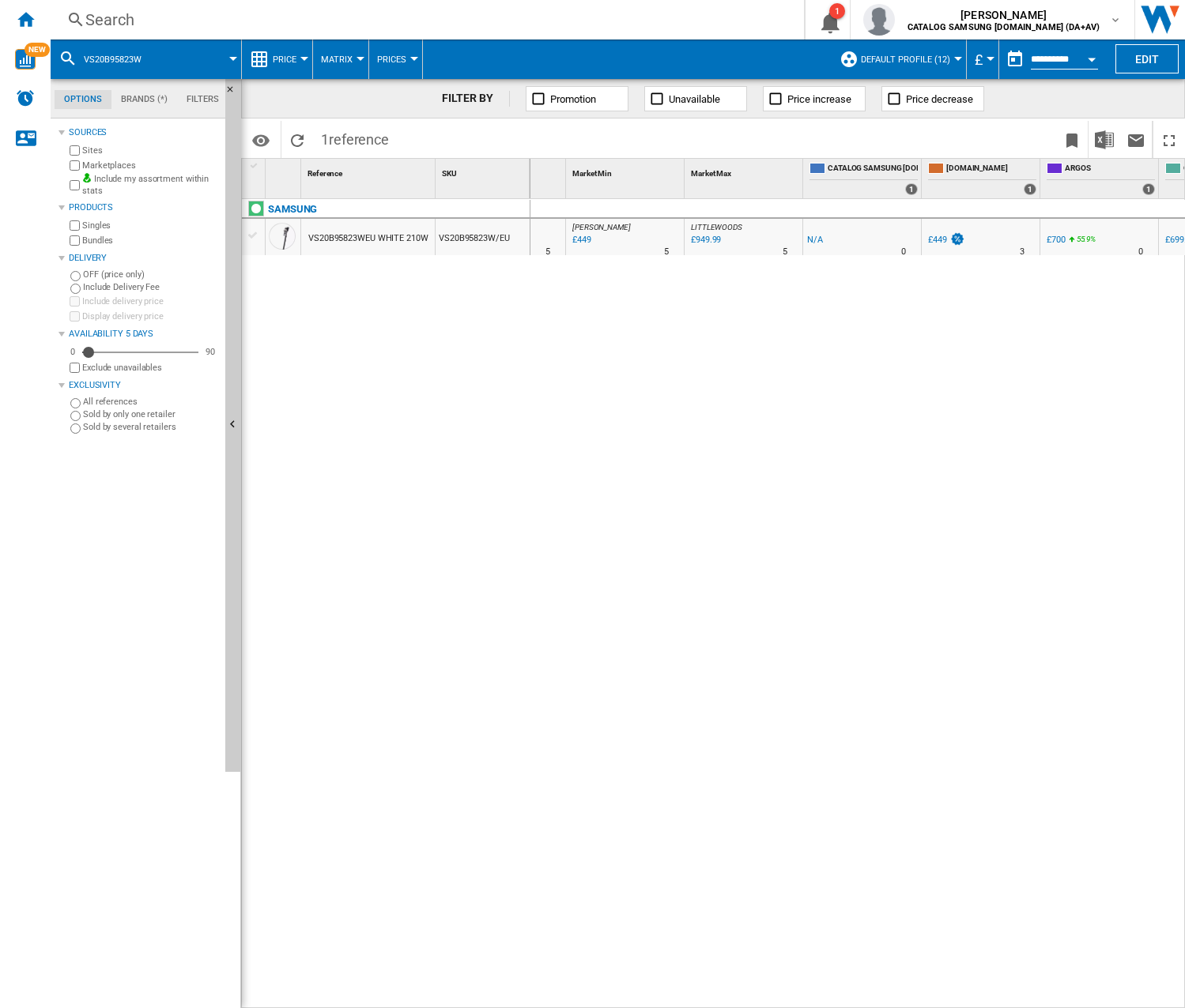
click at [194, 28] on div "Search" at bounding box center [424, 20] width 677 height 22
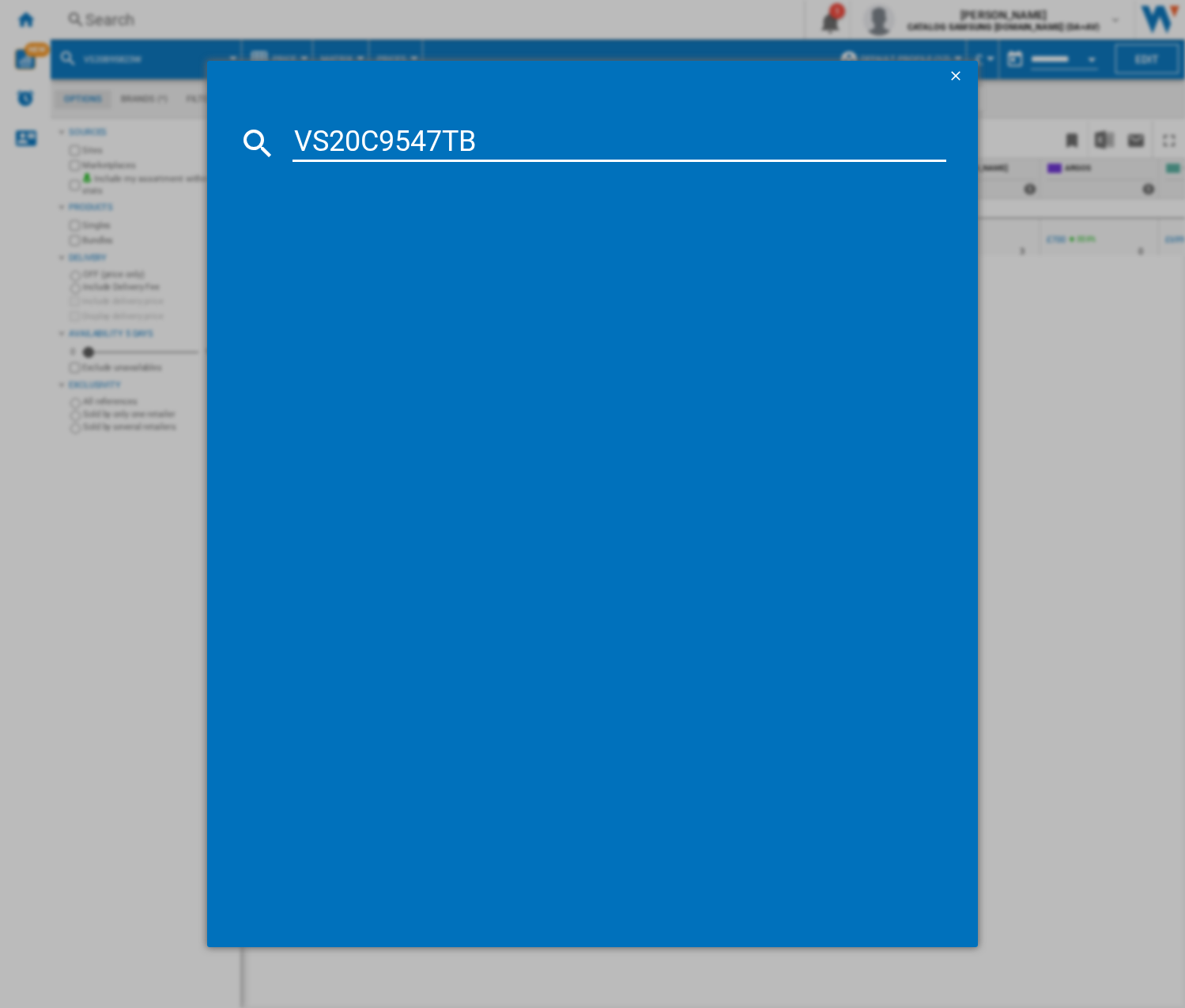
type input "VS20C9547TB"
click at [514, 132] on input "VS20C9547TB" at bounding box center [619, 143] width 653 height 38
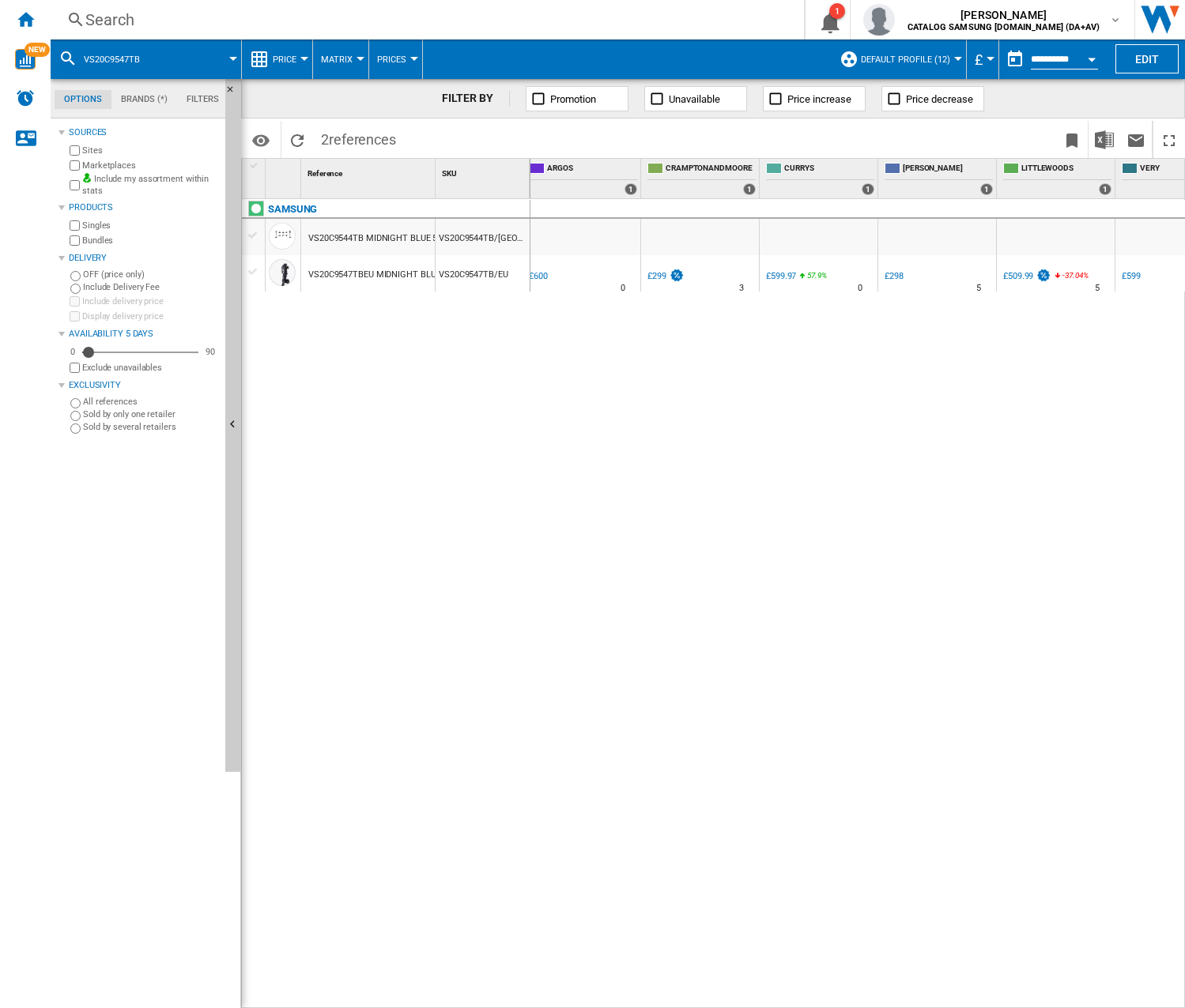
scroll to position [0, 708]
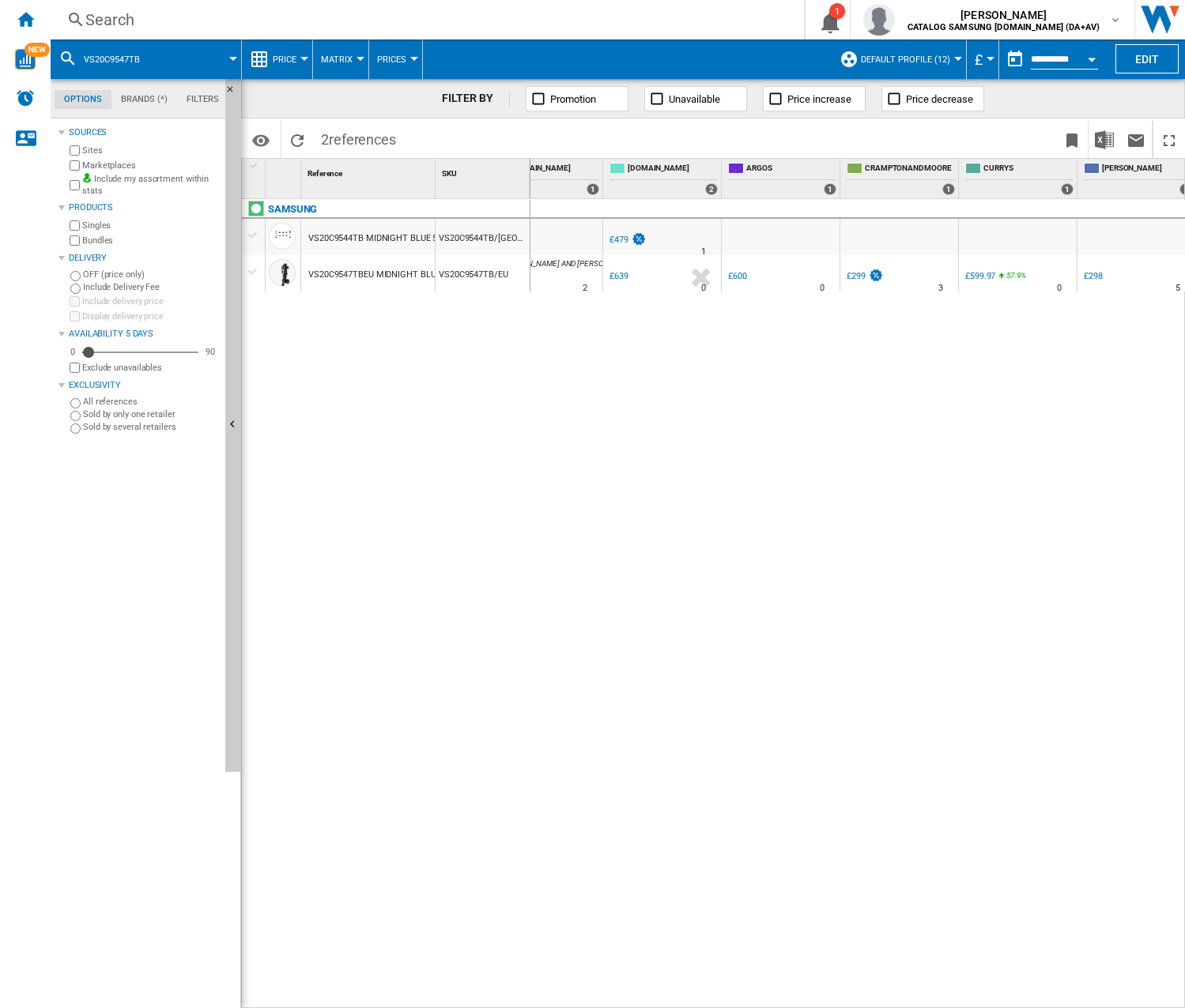
click at [350, 16] on div "Search" at bounding box center [424, 20] width 677 height 22
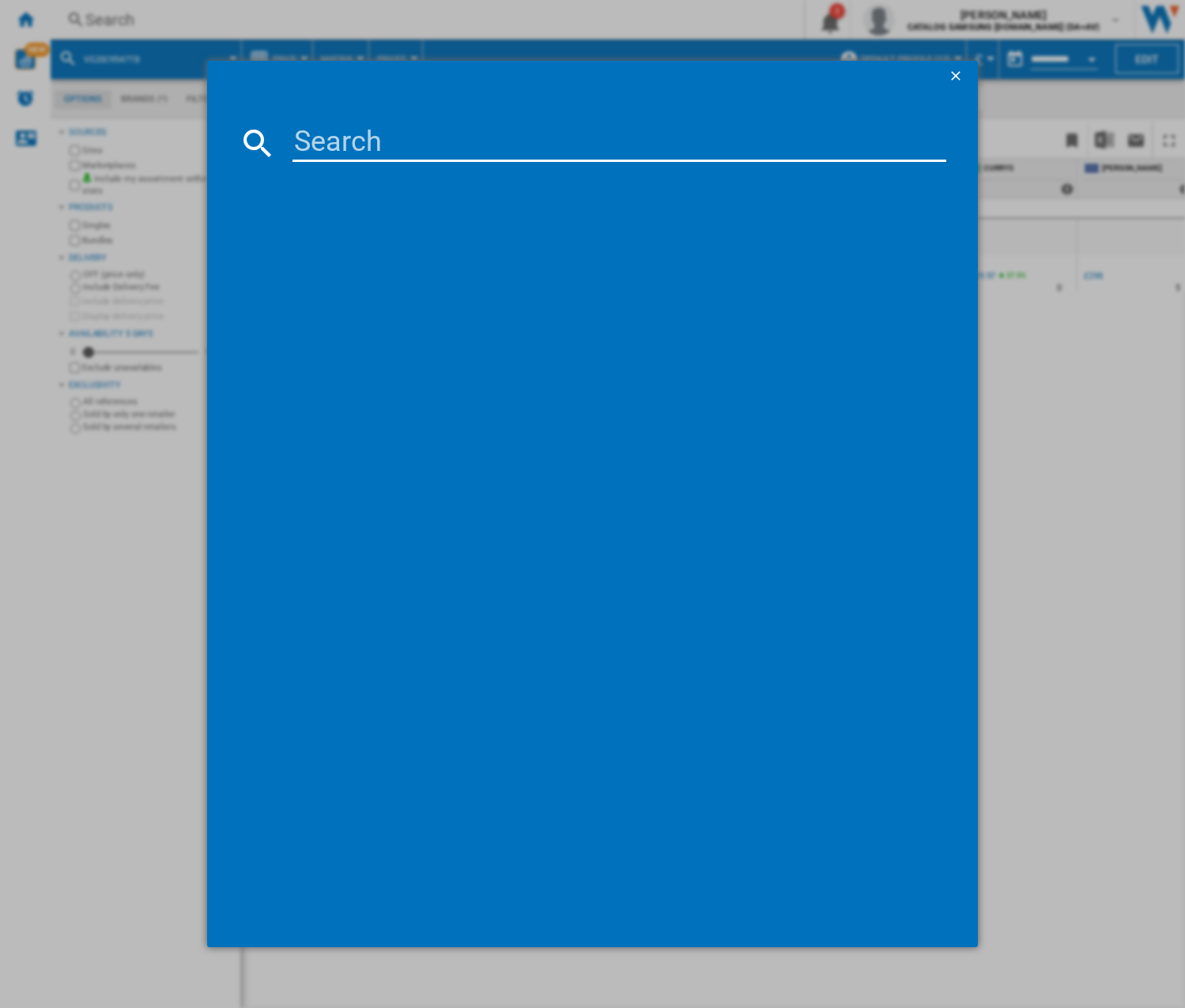
type input "VS20B75AGR1"
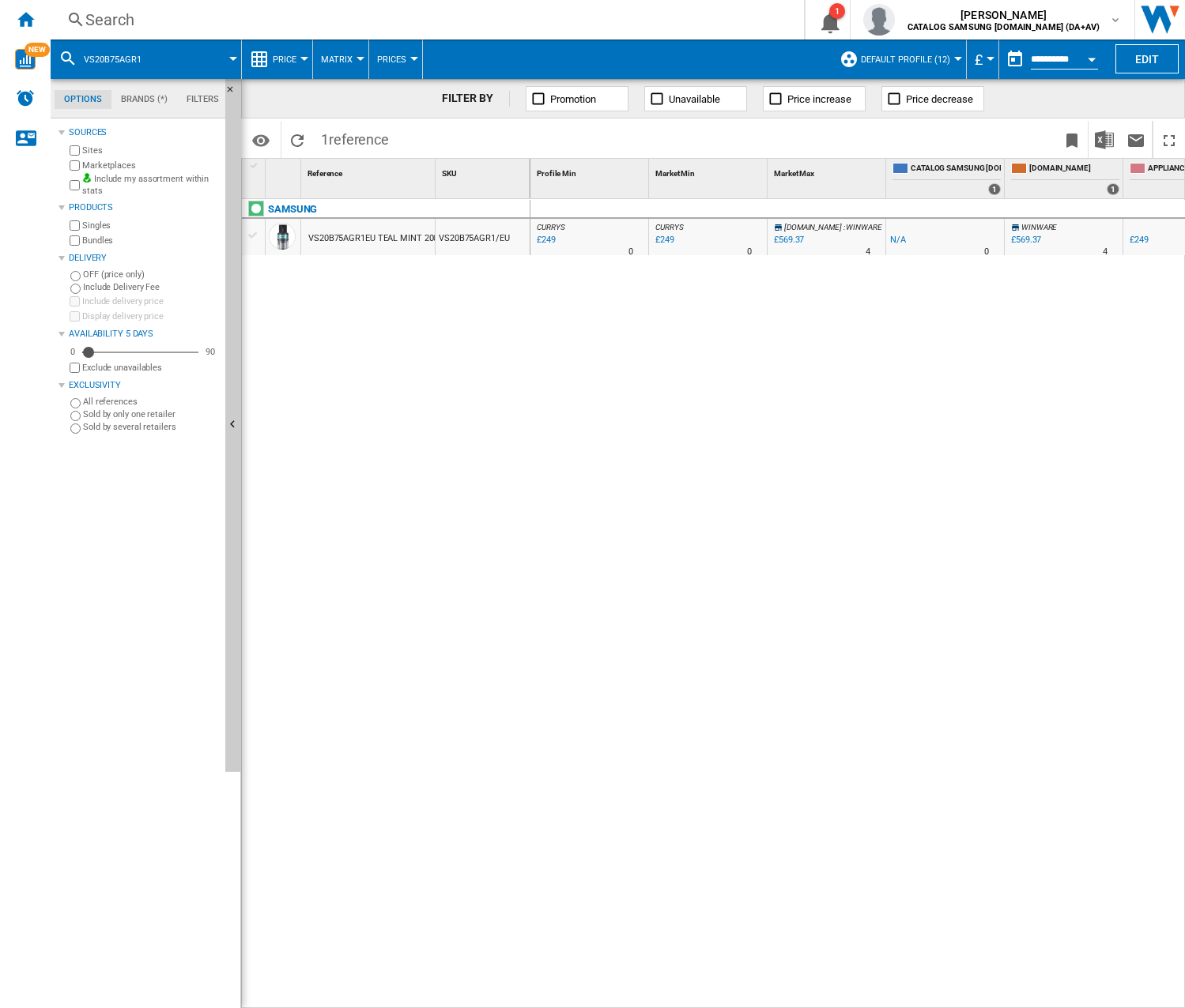
click at [610, 471] on div "CURRYS : -1.0 % £249 % N/A 0 CURRYS : CURRYS : -1.0 % £249 % N/A 0 CURRYS : [DO…" at bounding box center [858, 604] width 655 height 810
click at [180, 13] on div "Search" at bounding box center [424, 20] width 677 height 22
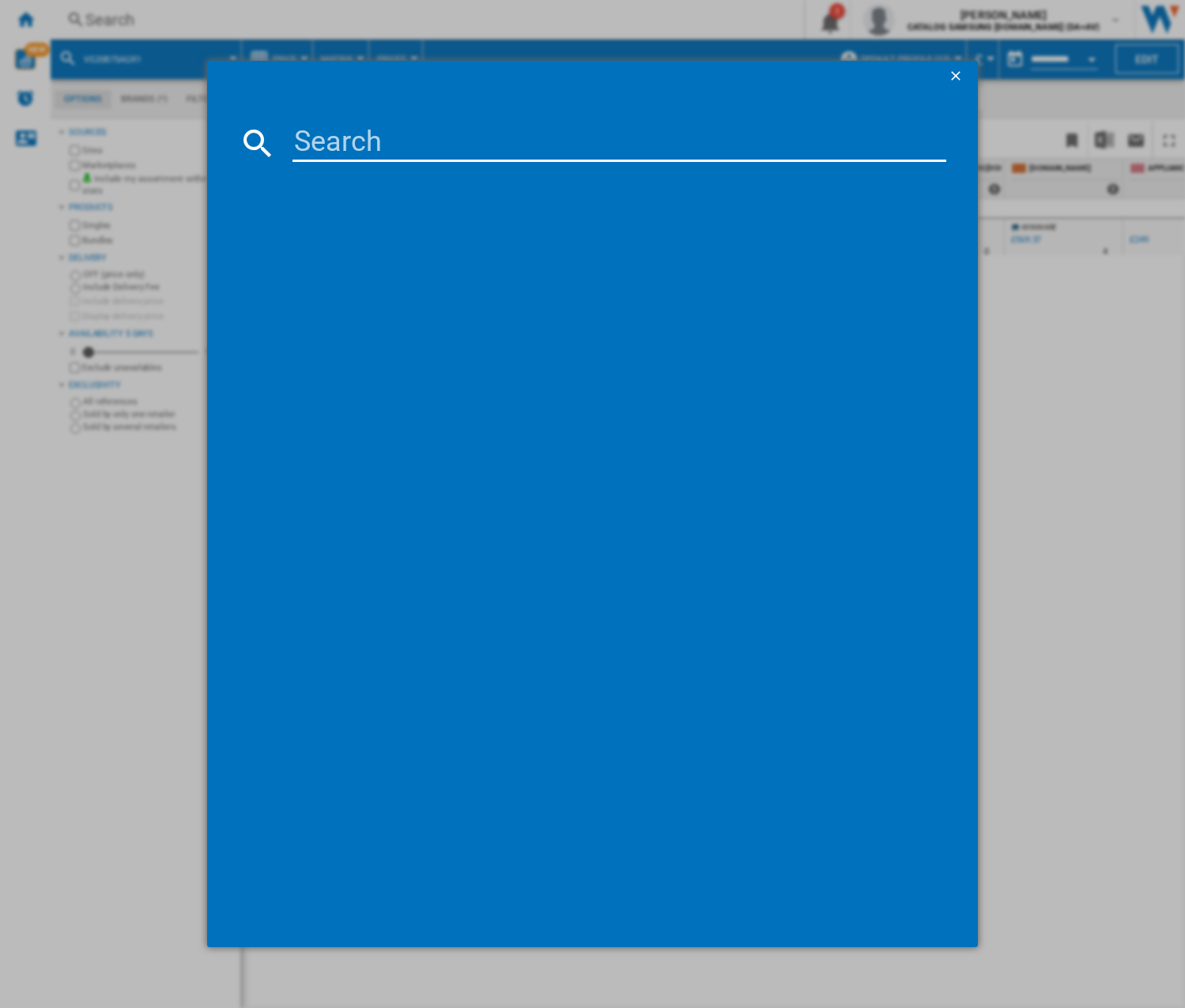
type input "VS28C9784QK"
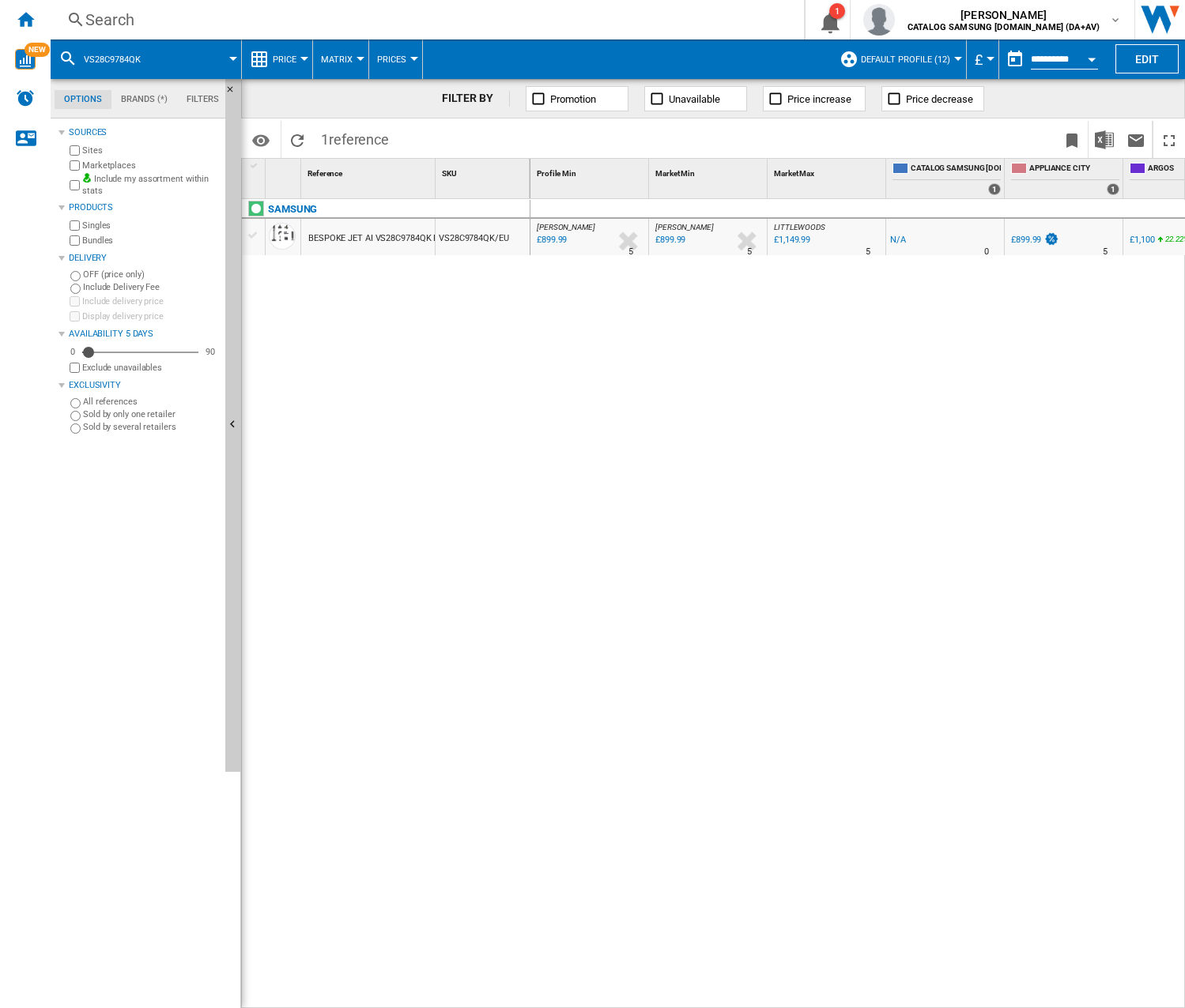
click at [870, 439] on div "[PERSON_NAME] : UK [PERSON_NAME] -1.0 % £899.99 % N/A 5 [PERSON_NAME] : UK [PER…" at bounding box center [858, 604] width 655 height 810
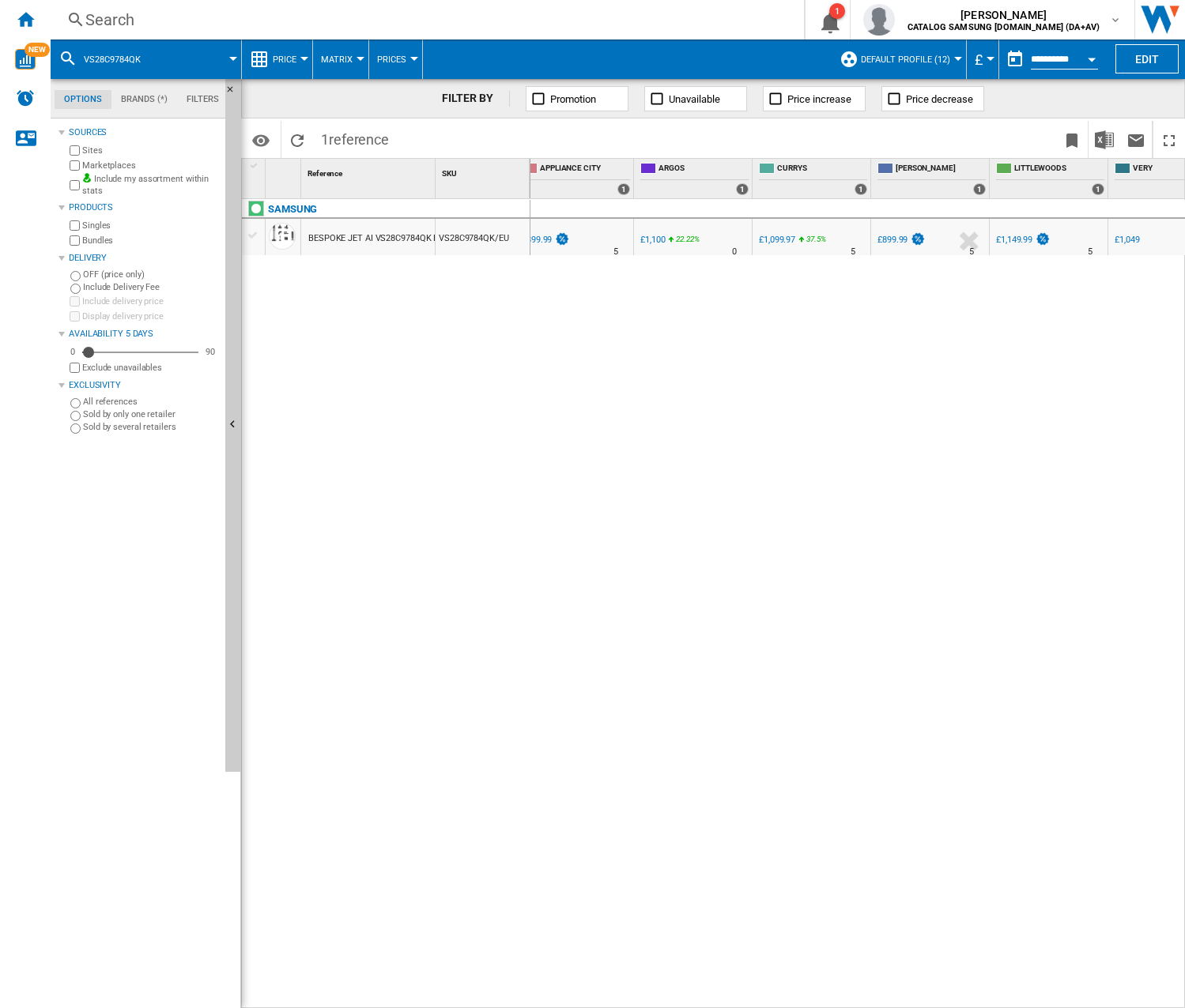
scroll to position [0, 506]
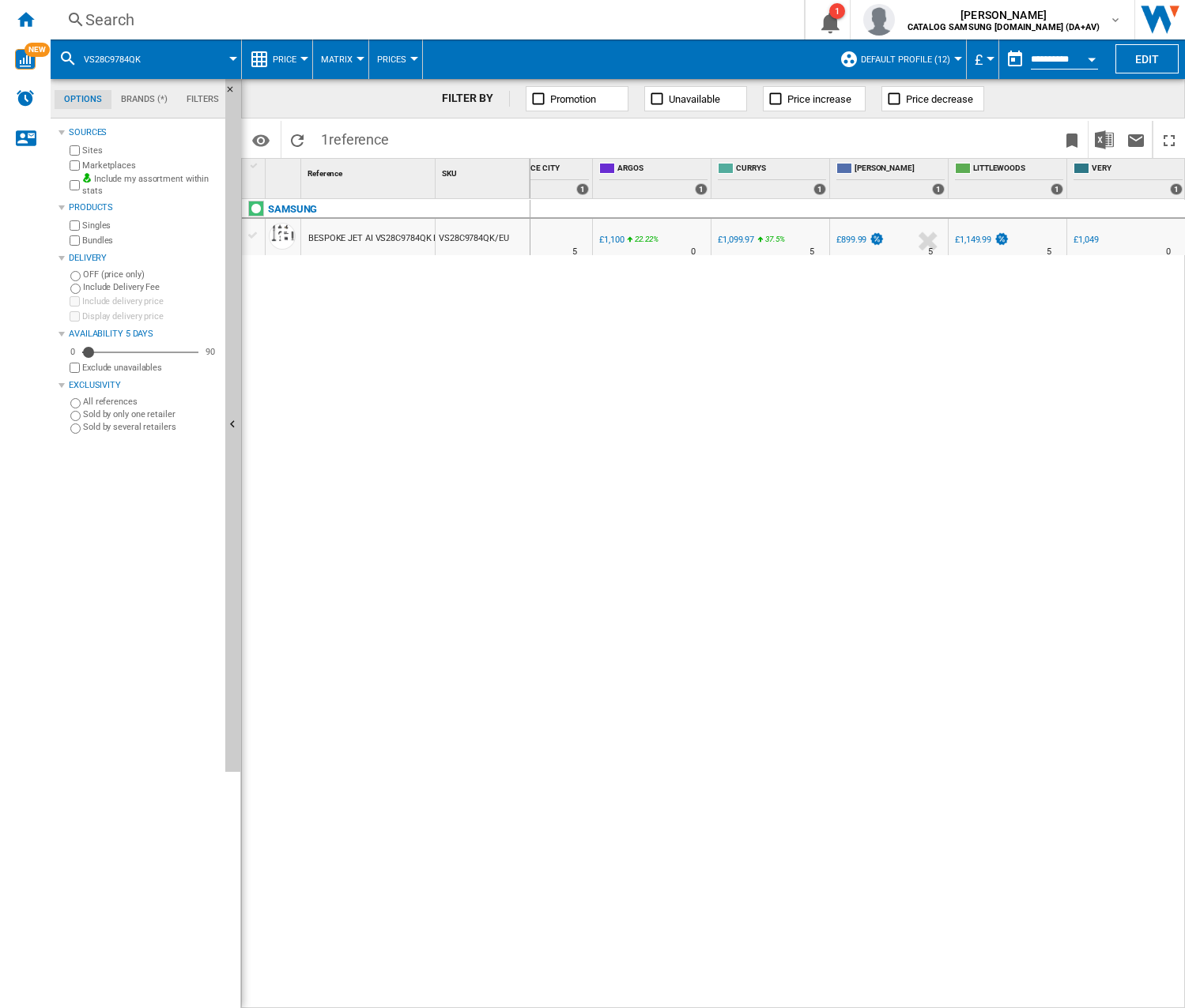
click at [333, 23] on div "Search" at bounding box center [424, 20] width 677 height 22
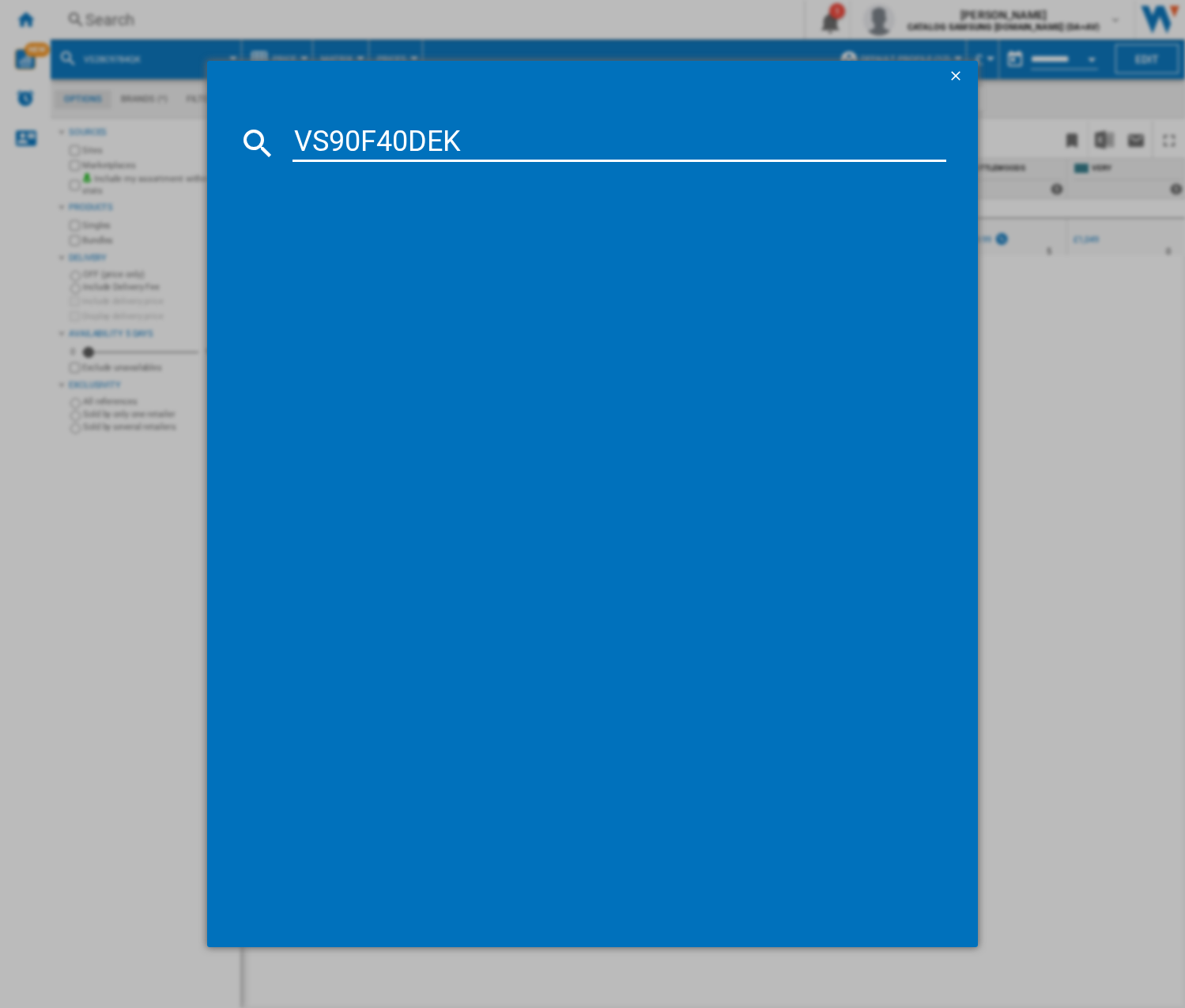
type input "VS90F40DEK"
click at [512, 148] on input "VS90F40DEK" at bounding box center [619, 143] width 653 height 38
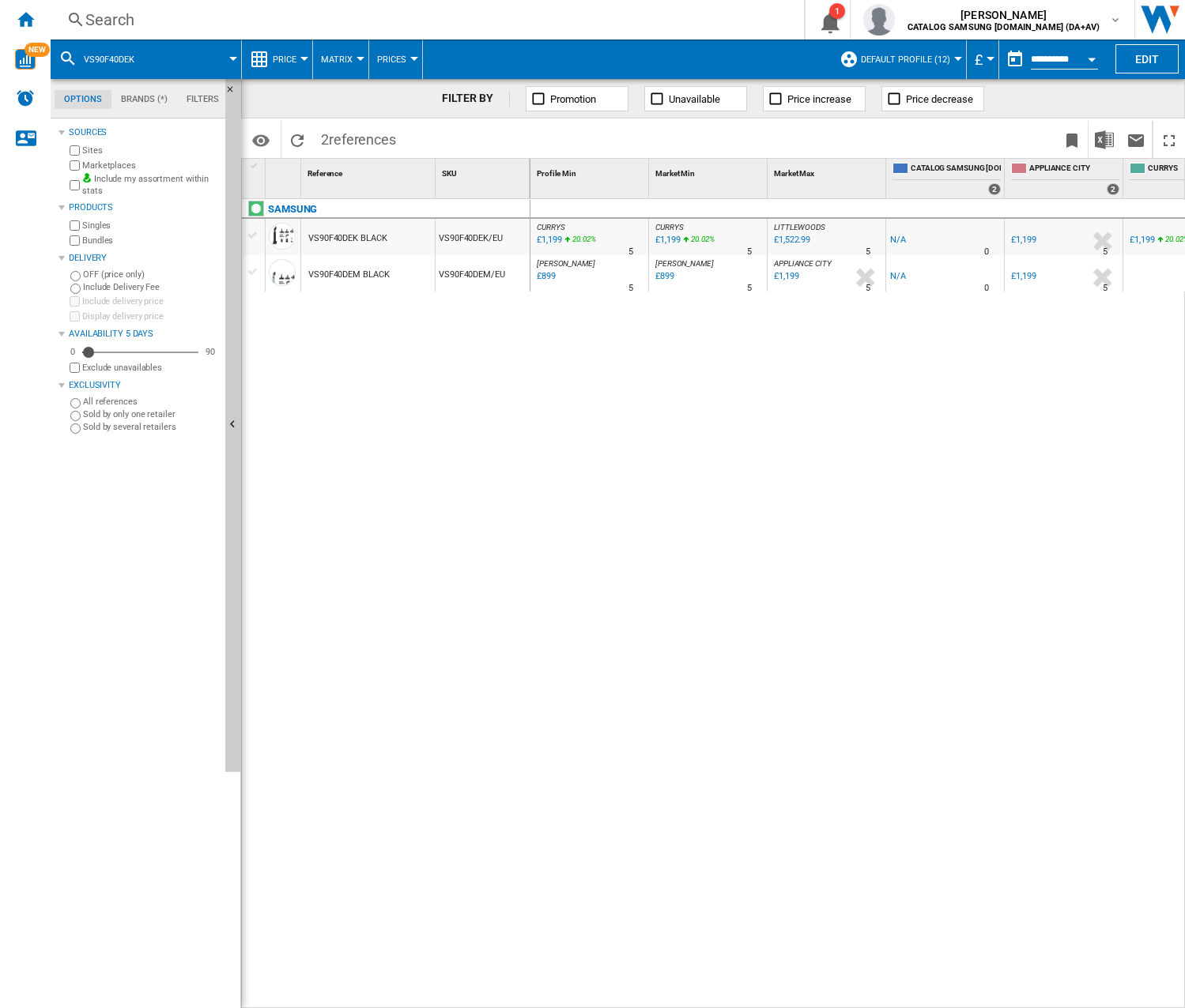
drag, startPoint x: 875, startPoint y: 998, endPoint x: 908, endPoint y: 1000, distance: 33.1
click at [910, 587] on div "CURRYS : -1.0 % £1,199 20.02 % N/A 5 CURRYS : CURRYS : -1.0 % £1,199 20.02 % N/…" at bounding box center [858, 604] width 655 height 810
click at [854, 509] on div "CURRYS : -1.0 % £1,199 20.02 % N/A 5 CURRYS : CURRYS : -1.0 % £1,199 20.02 % N/…" at bounding box center [858, 604] width 655 height 810
